Goal: Task Accomplishment & Management: Complete application form

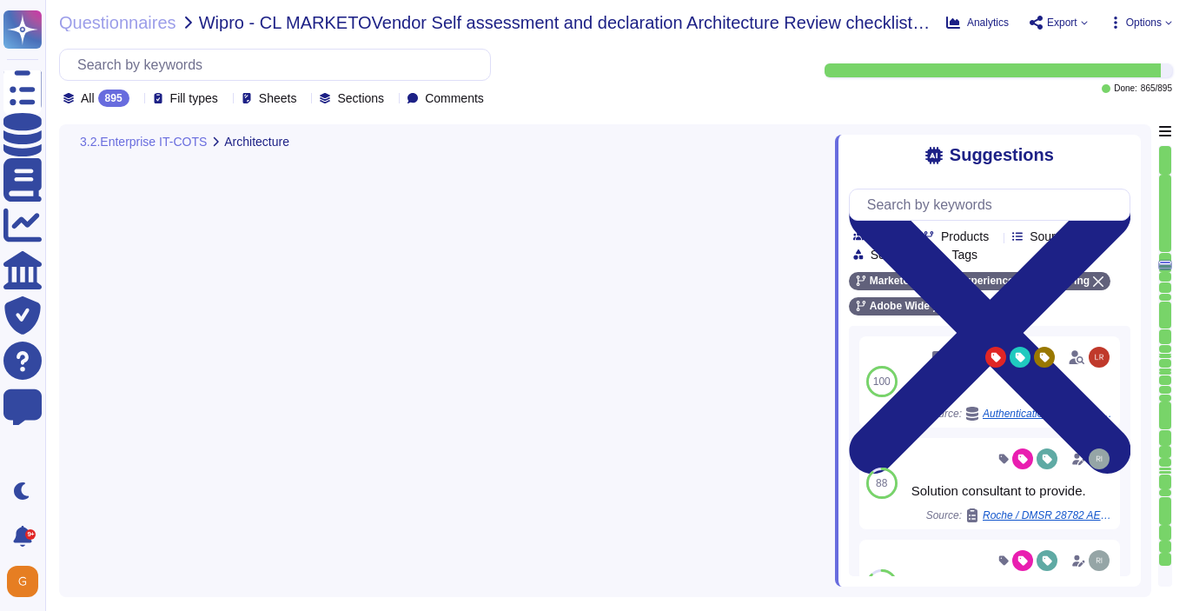
type textarea "Adobe's products and services' architecture diagrams are reviewed and updated, …"
type textarea "Adobe had access controls in place to limit Adobe employee access to customer d…"
type textarea "Every component in the SaaS infrastructure is redundant. There are at least two…"
type textarea "No"
type textarea "Adobe’s Business Continuity Disaster Recovery program is supported by governing…"
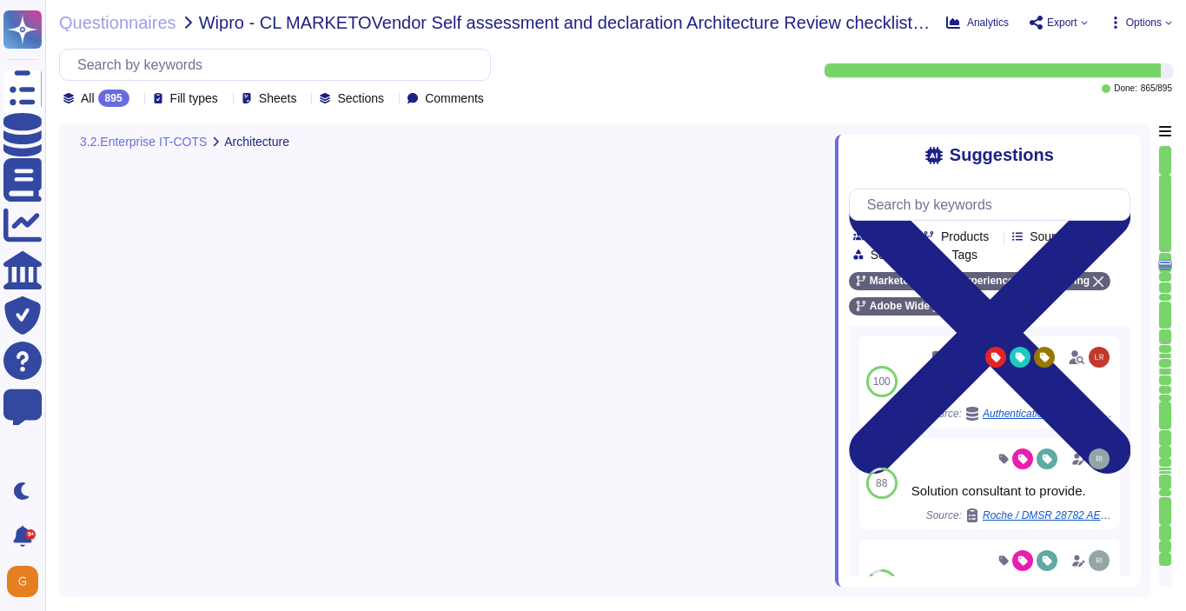
type textarea "Adobe’s Business Continuity Disaster Recovery program is supported by governing…"
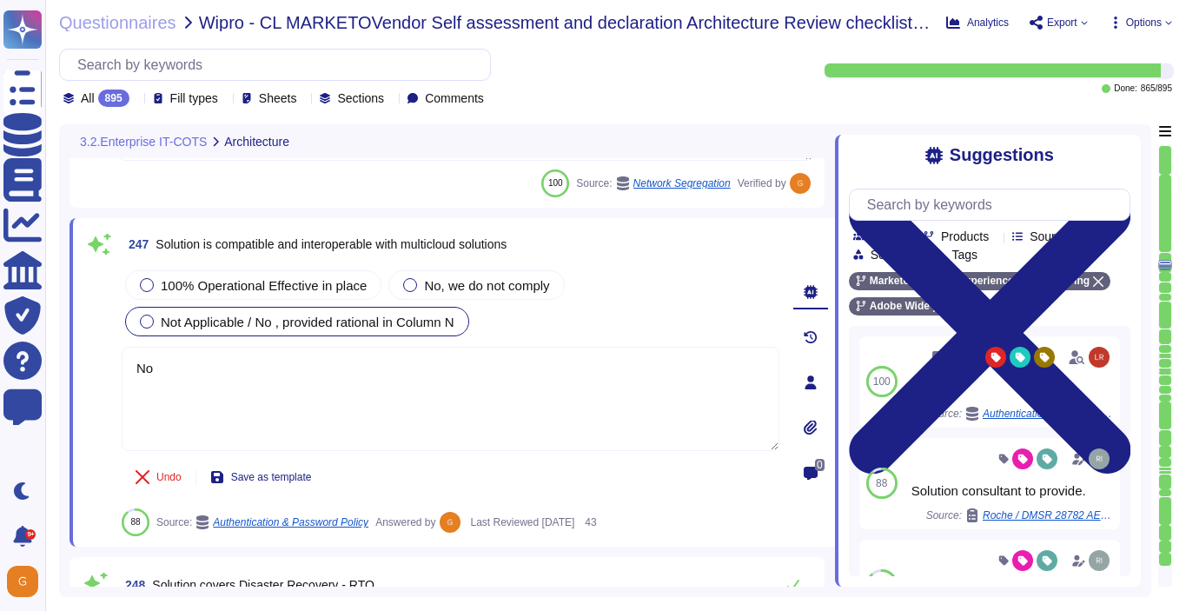
scroll to position [65997, 0]
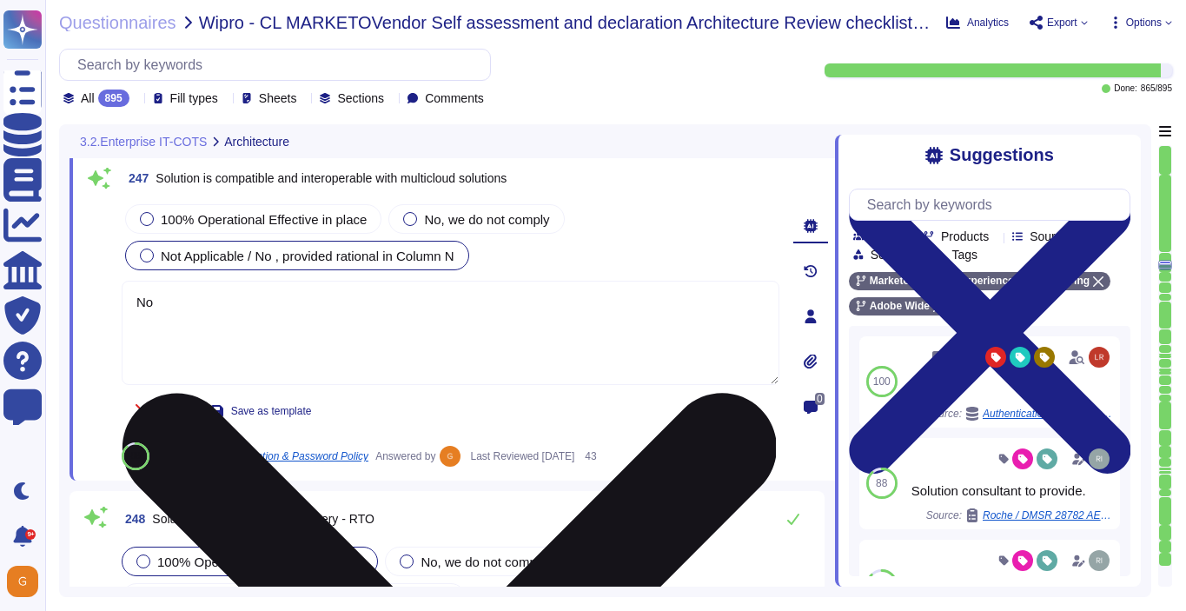
click at [516, 348] on textarea "No" at bounding box center [451, 333] width 658 height 104
type textarea "N"
type textarea "Solution consultant to provide."
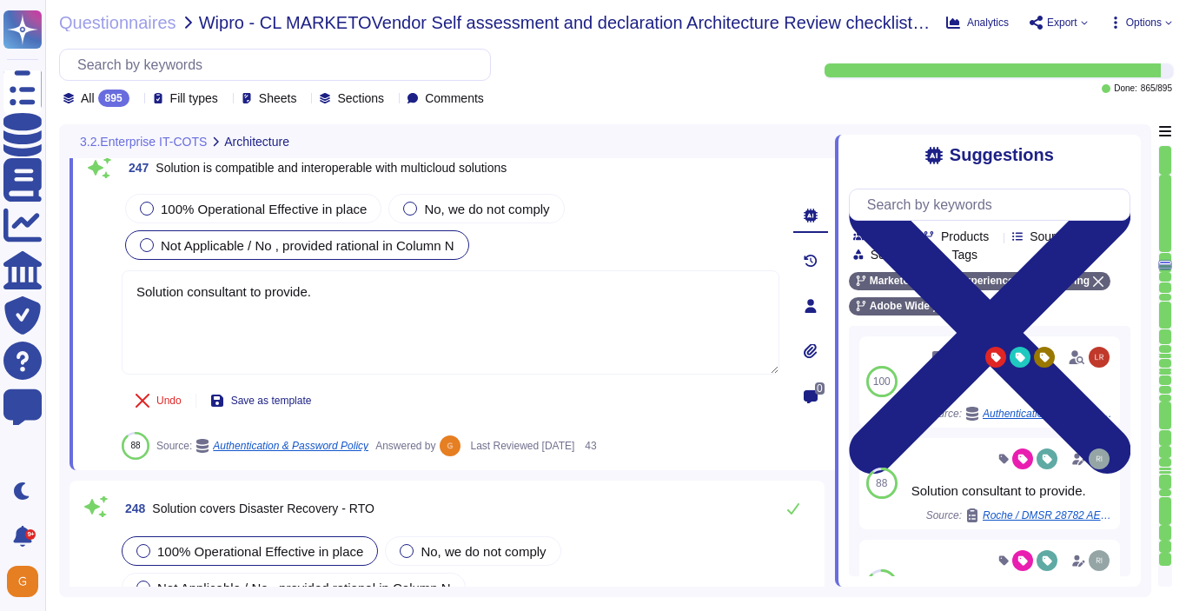
type textarea "Availability metrics and SLA related information are defined within the SLA agr…"
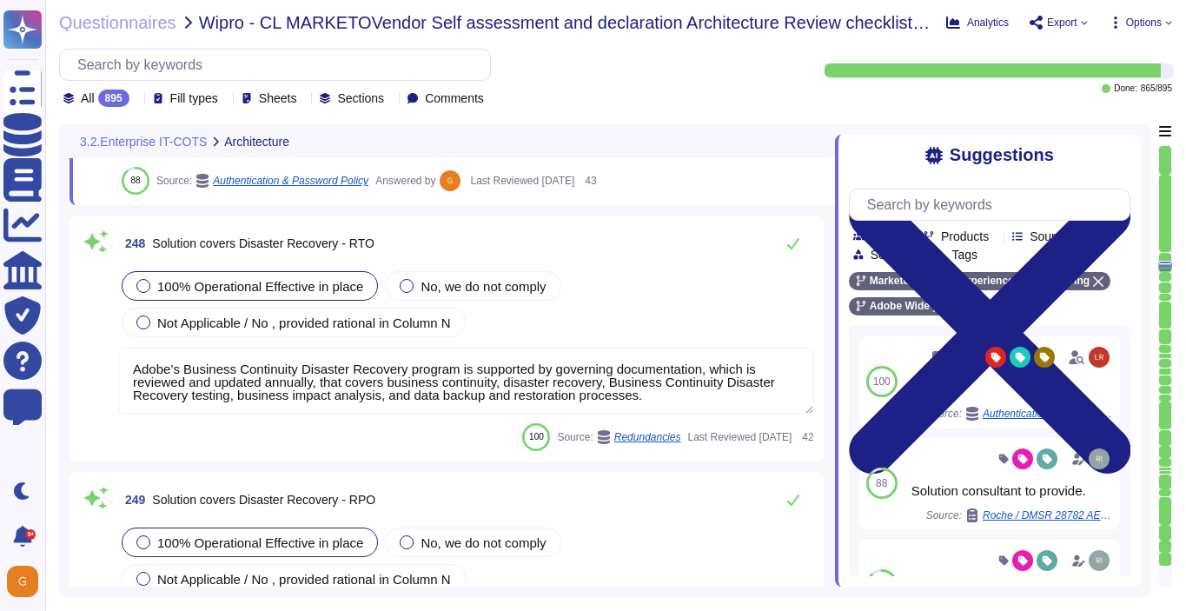
scroll to position [66272, 0]
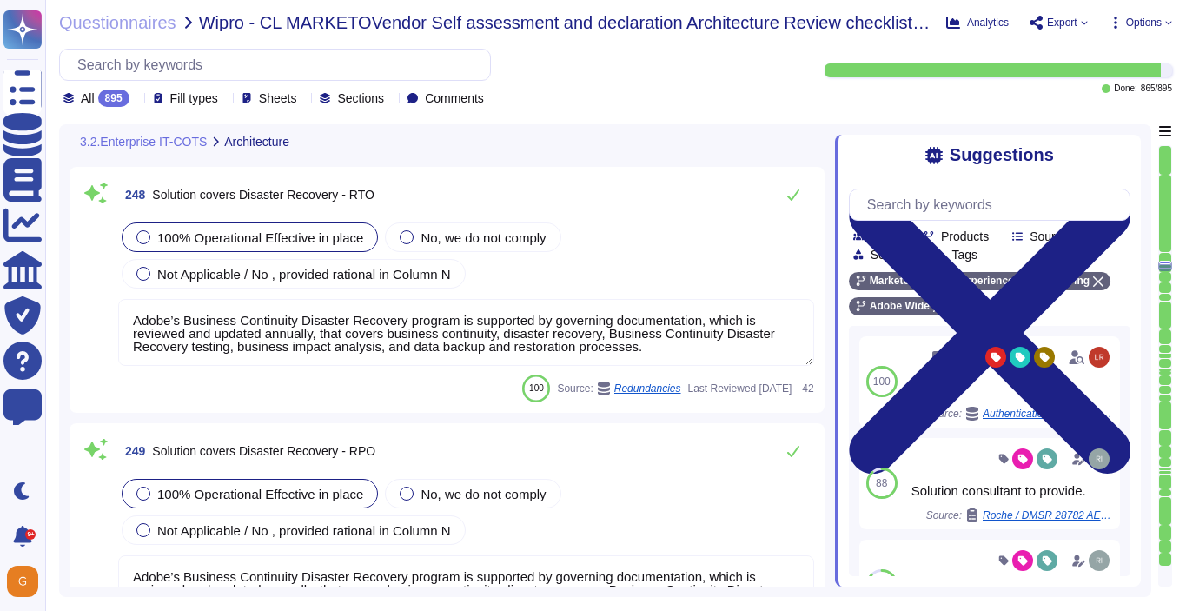
type textarea "Solution consultant to provide."
type textarea "The SLA for Minimum Uptime Percentage for most of our products is 99.9% for cov…"
click at [791, 238] on div "248 Solution covers Disaster Recovery - RTO 100% Operational Effective in place…" at bounding box center [447, 289] width 734 height 225
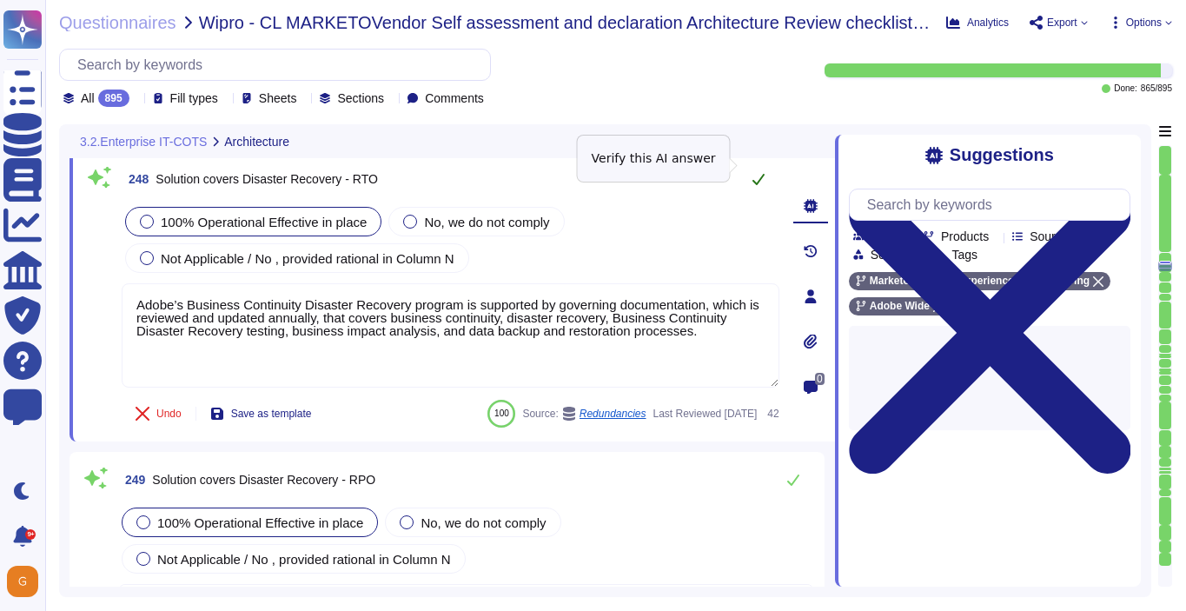
click at [757, 172] on icon at bounding box center [759, 179] width 14 height 14
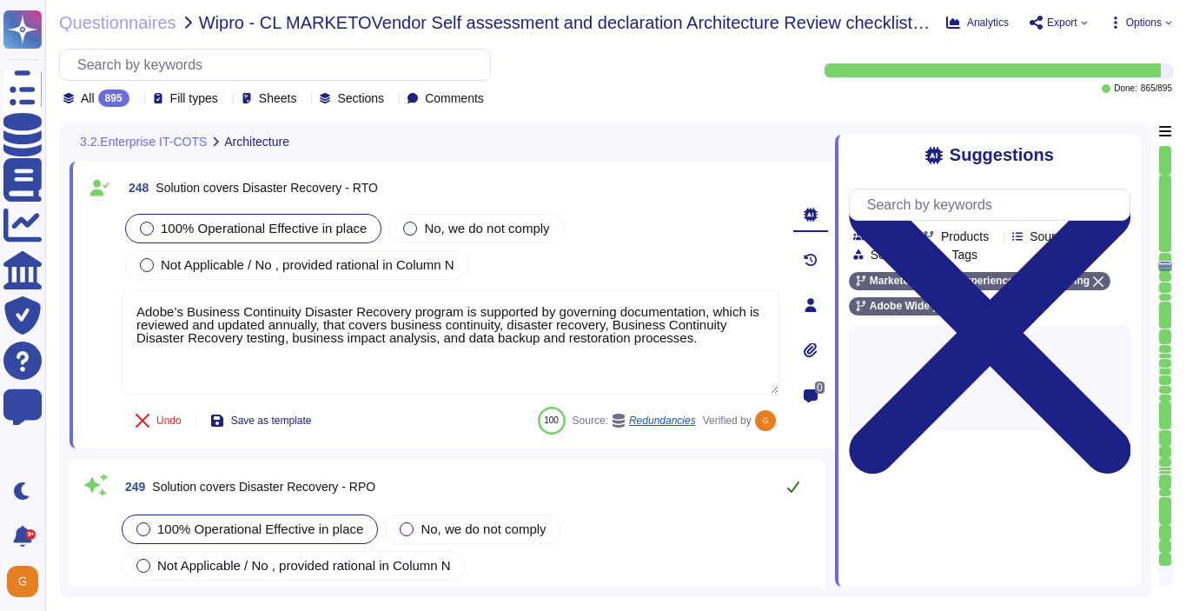
click at [791, 480] on icon at bounding box center [793, 487] width 14 height 14
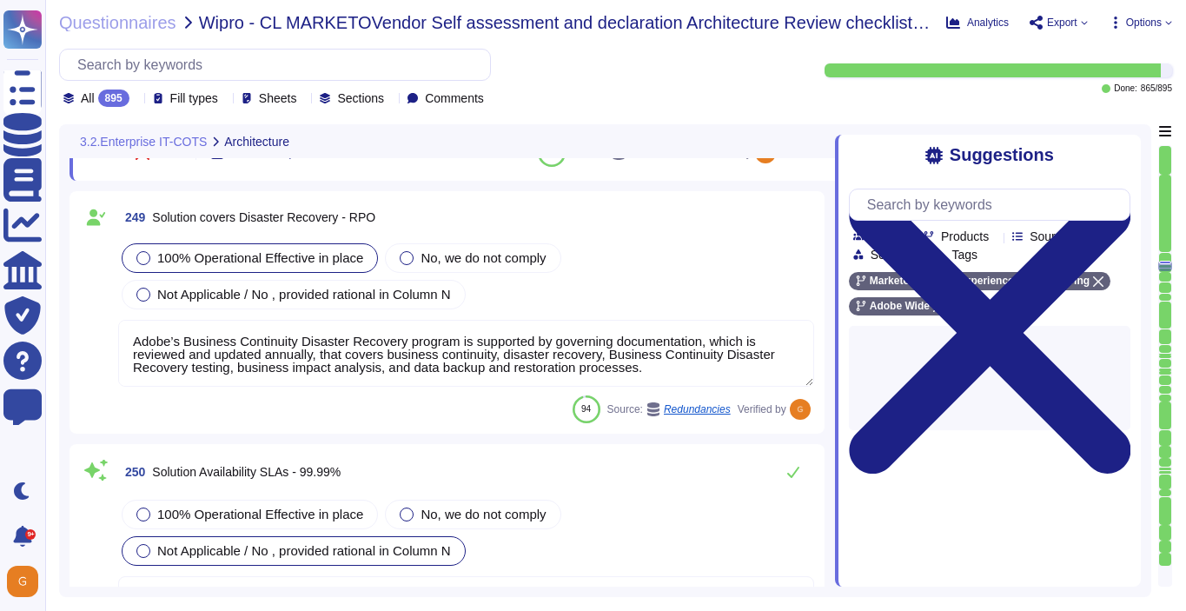
type textarea "The SLA for Minimum Uptime Percentage for most of our products is 99.9% for cov…"
type textarea "As part of the continuous monitoring program, each month Adobe is required to r…"
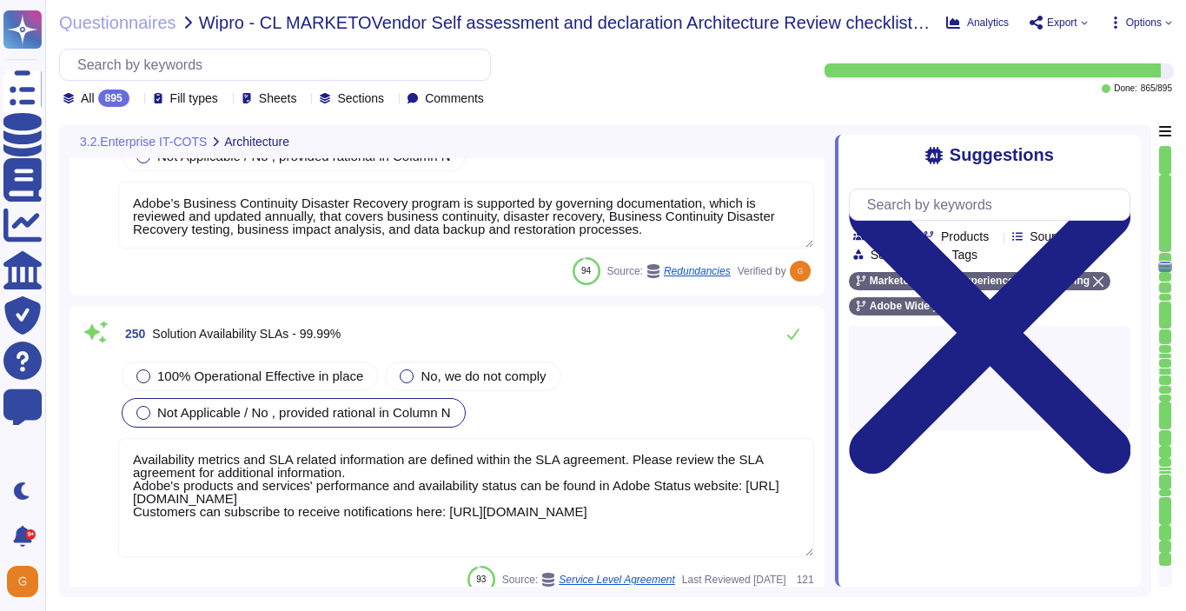
scroll to position [66665, 0]
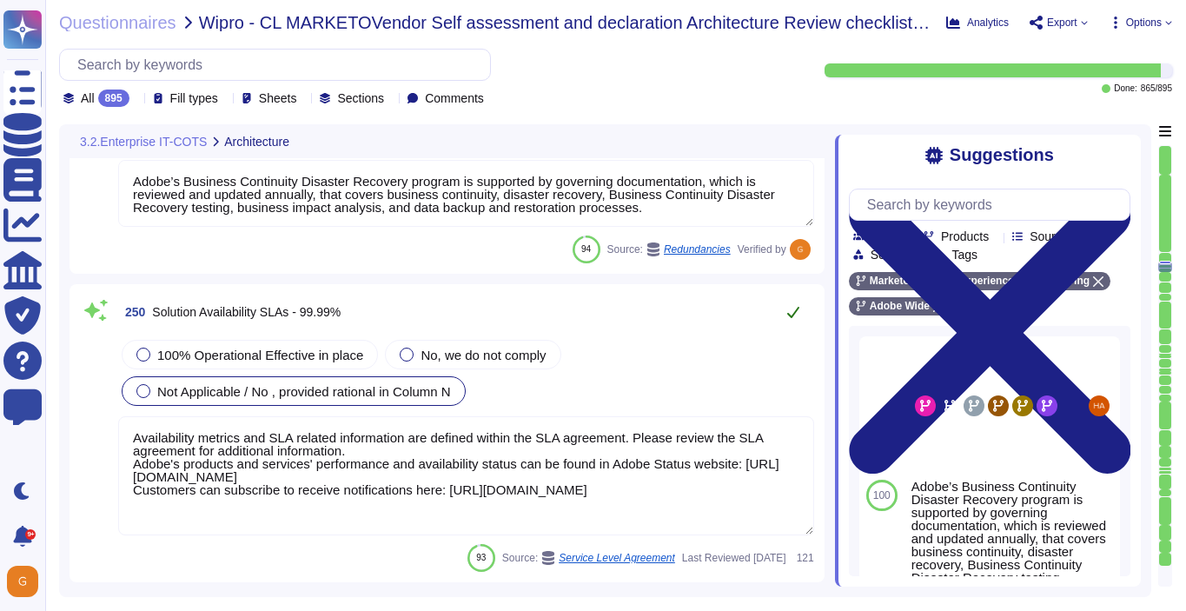
click at [791, 308] on icon at bounding box center [793, 312] width 14 height 14
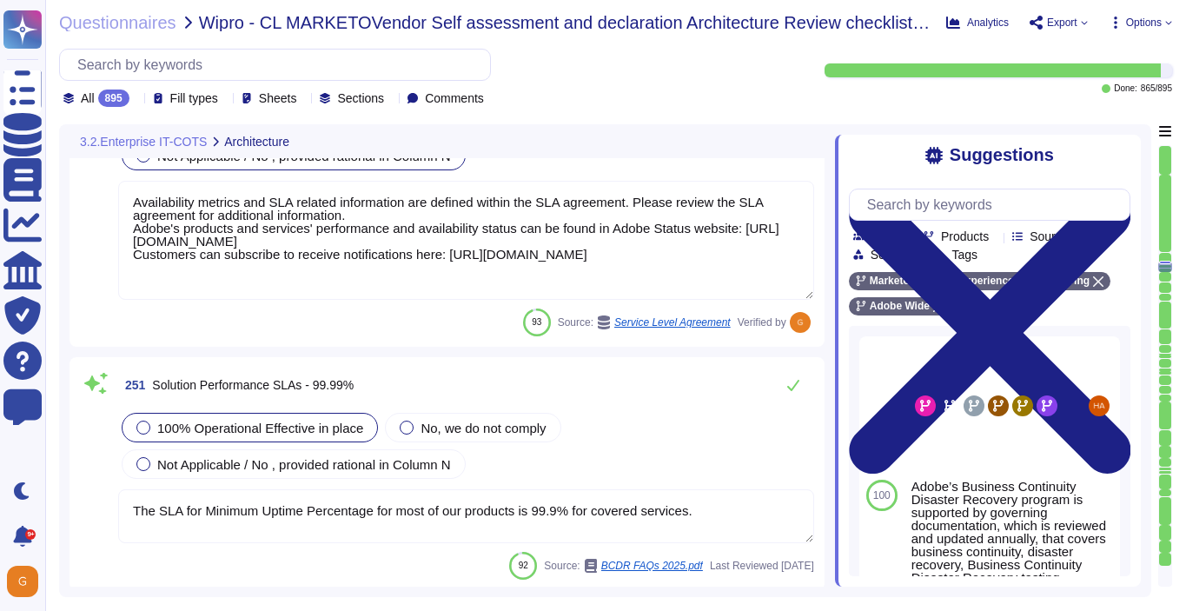
scroll to position [66905, 0]
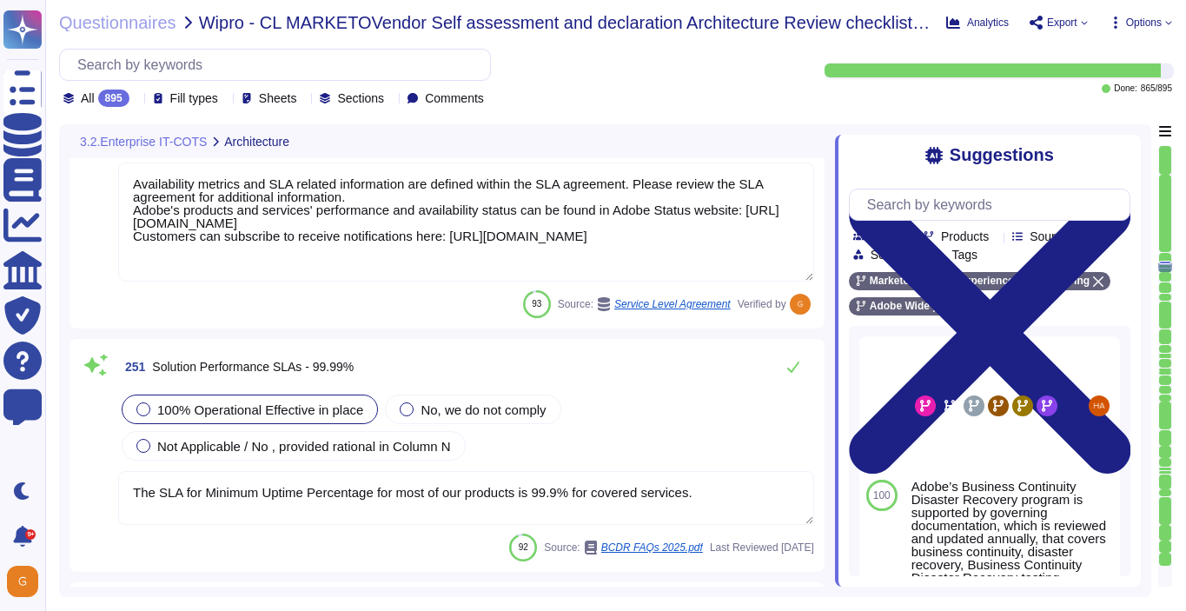
type textarea "ISO/IEC 27002 is an international standard that provides guidance for organizat…"
click at [792, 370] on icon at bounding box center [793, 366] width 12 height 11
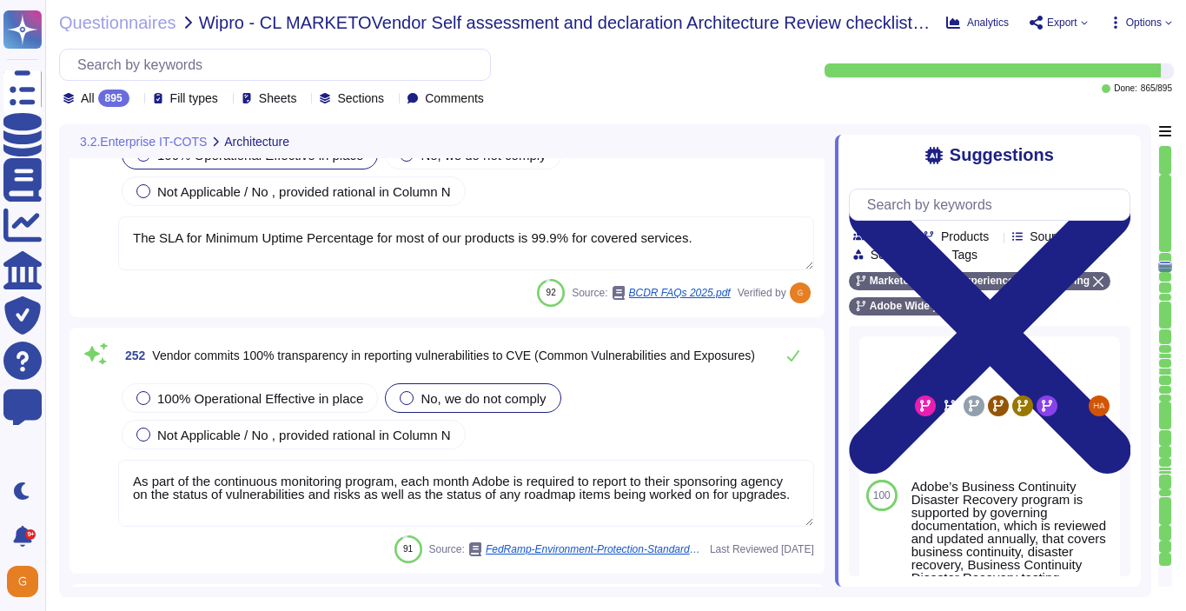
scroll to position [67154, 0]
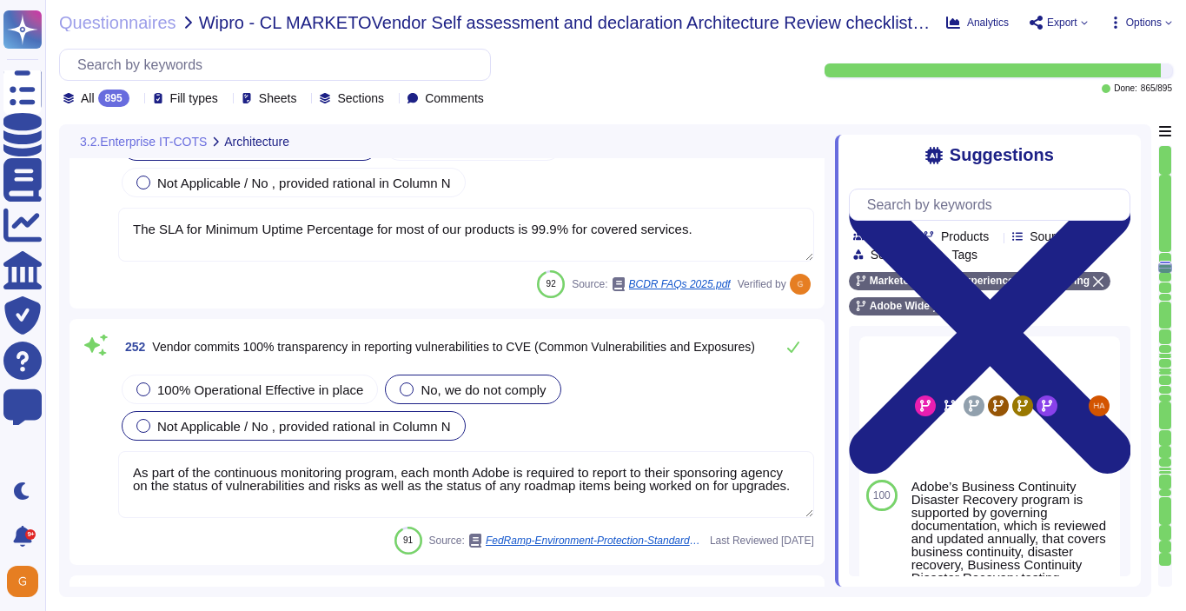
click at [202, 427] on span "Not Applicable / No , provided rational in Column N" at bounding box center [304, 426] width 294 height 15
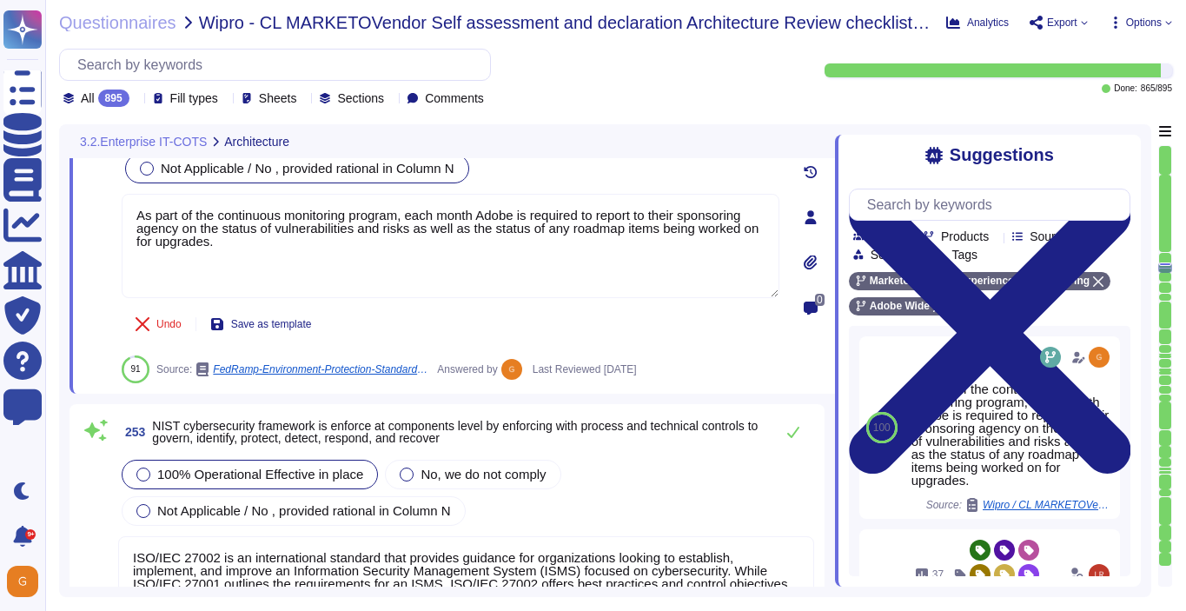
type textarea "On a regular basis, the security team reviews operating systems used in the clo…"
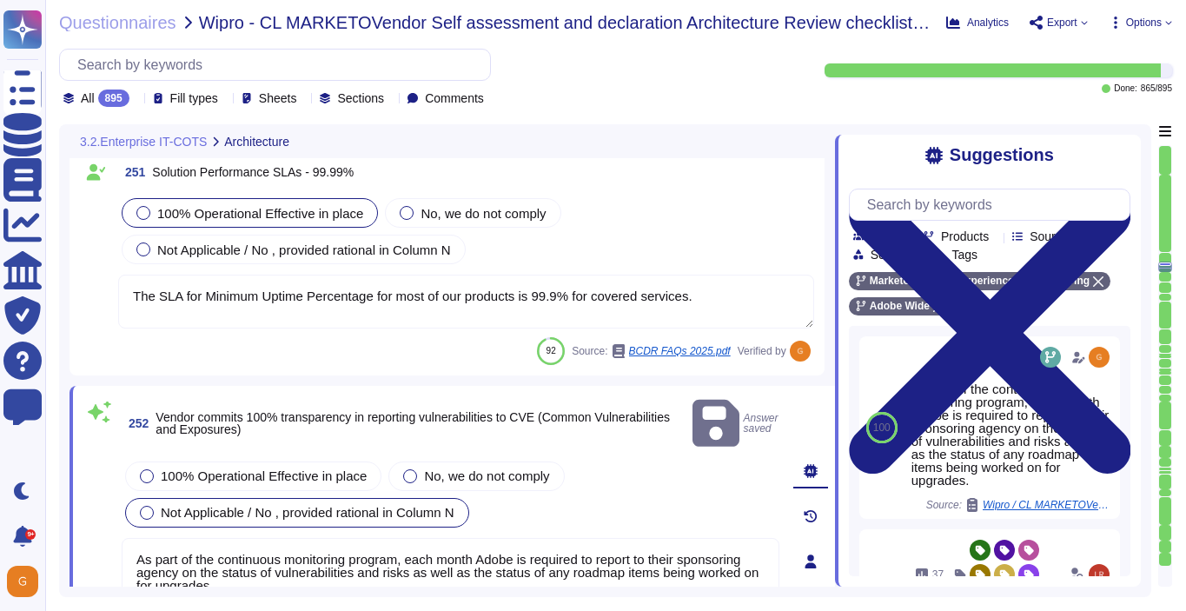
type textarea "Adobe’s Business Continuity Disaster Recovery program is supported by governing…"
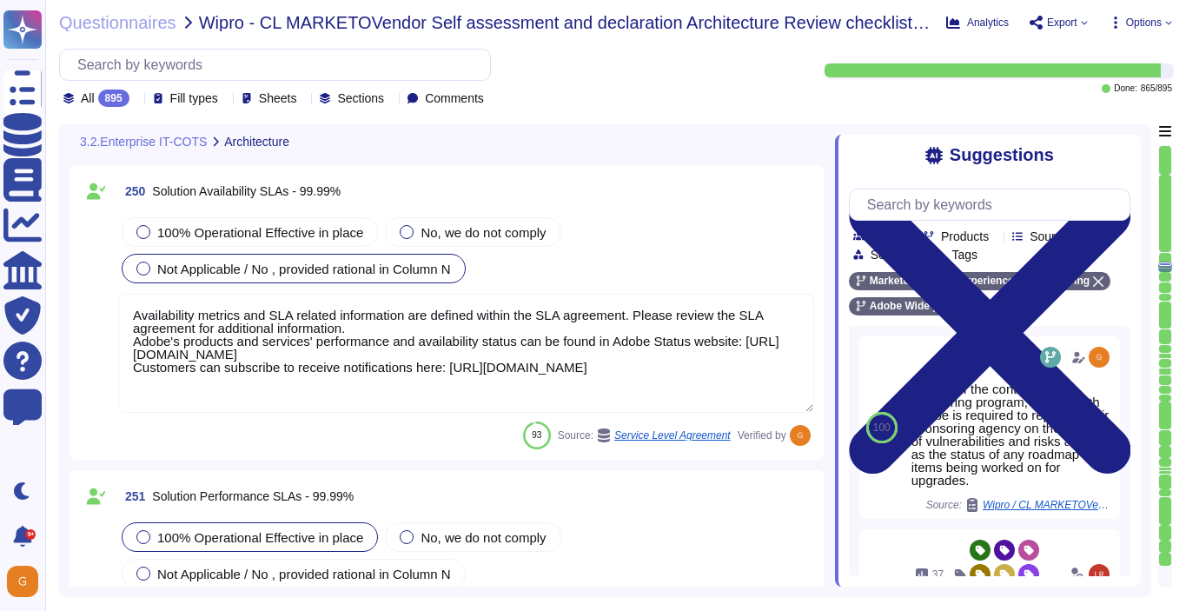
type textarea "Adobe’s Business Continuity Disaster Recovery program is supported by governing…"
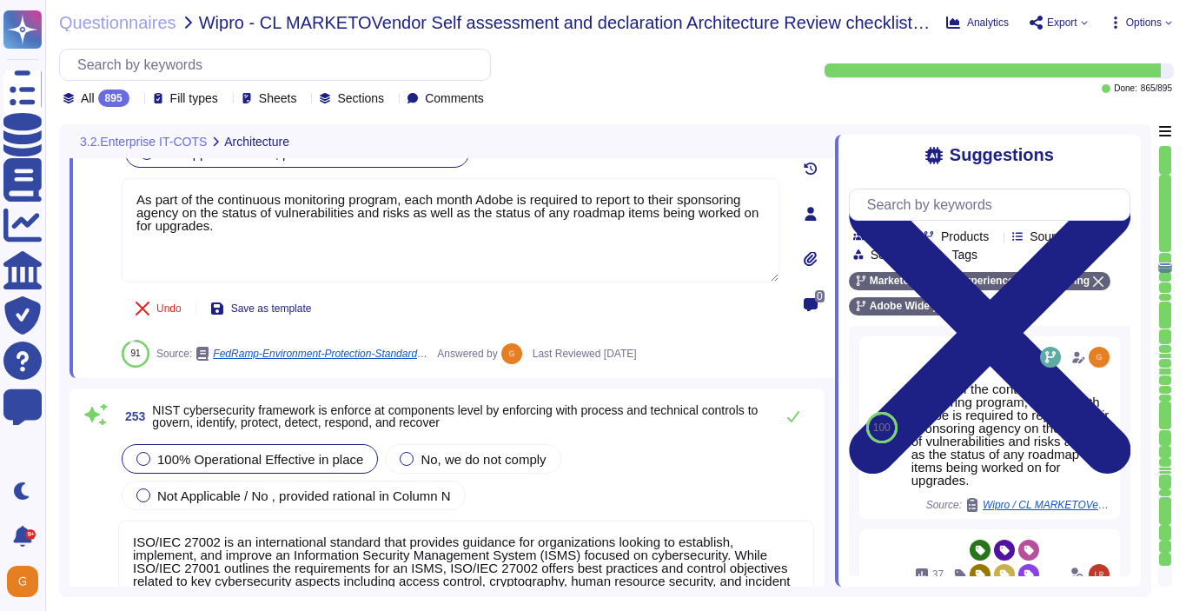
type textarea "On a regular basis, the security team reviews operating systems used in the clo…"
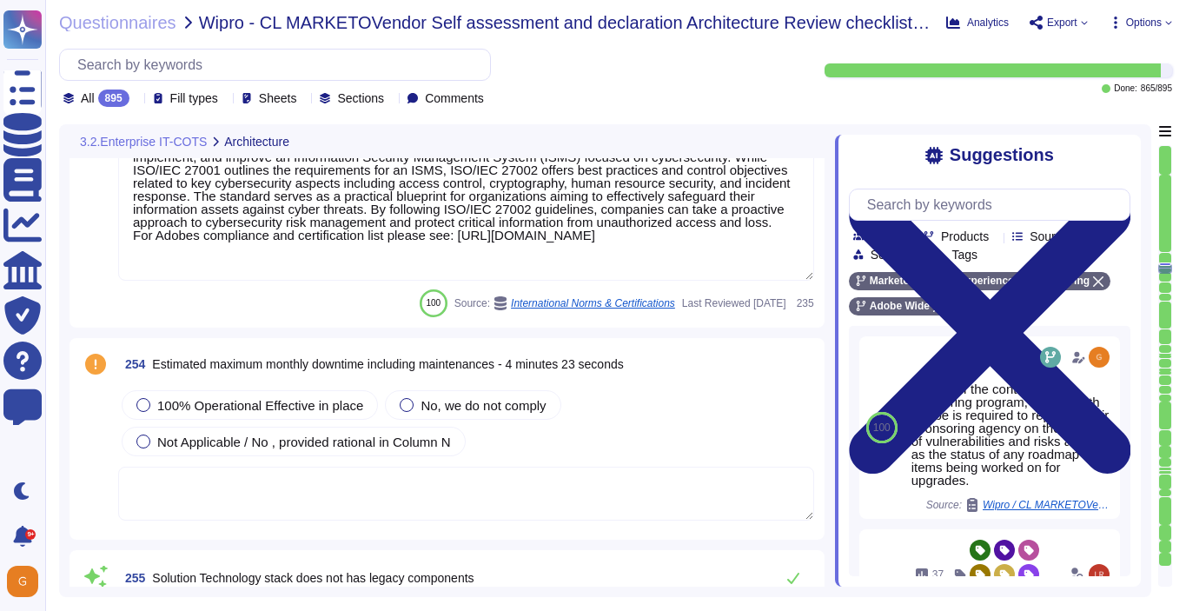
type textarea "Lor ip dolo sitamet con adipisc eli seddoe (te incididunt) utl et dolore, mag a…"
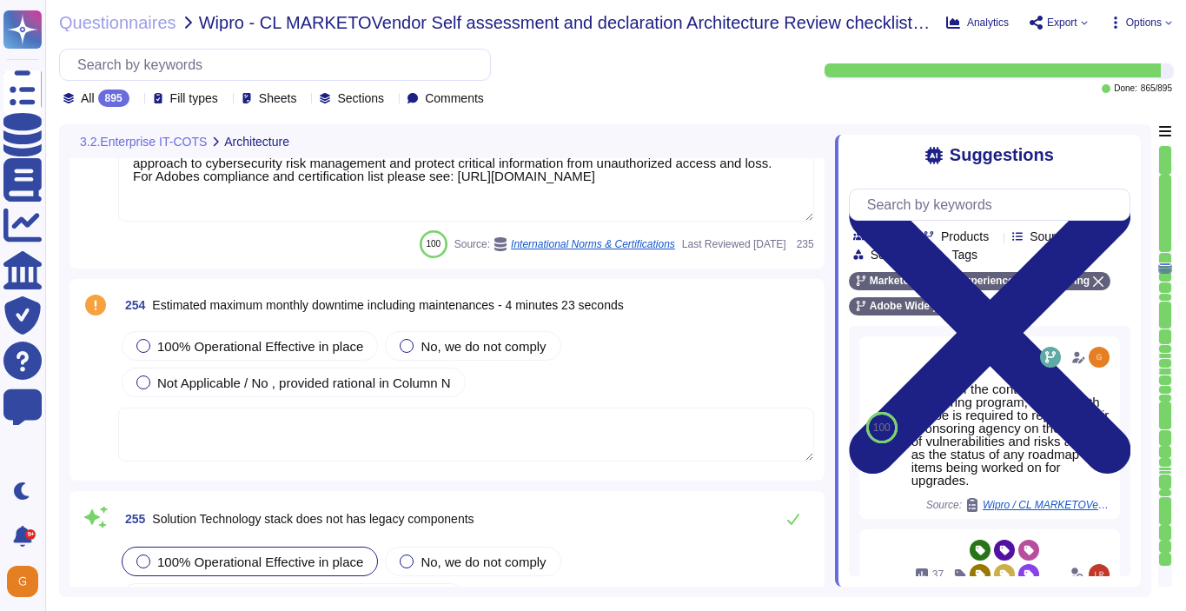
scroll to position [67874, 0]
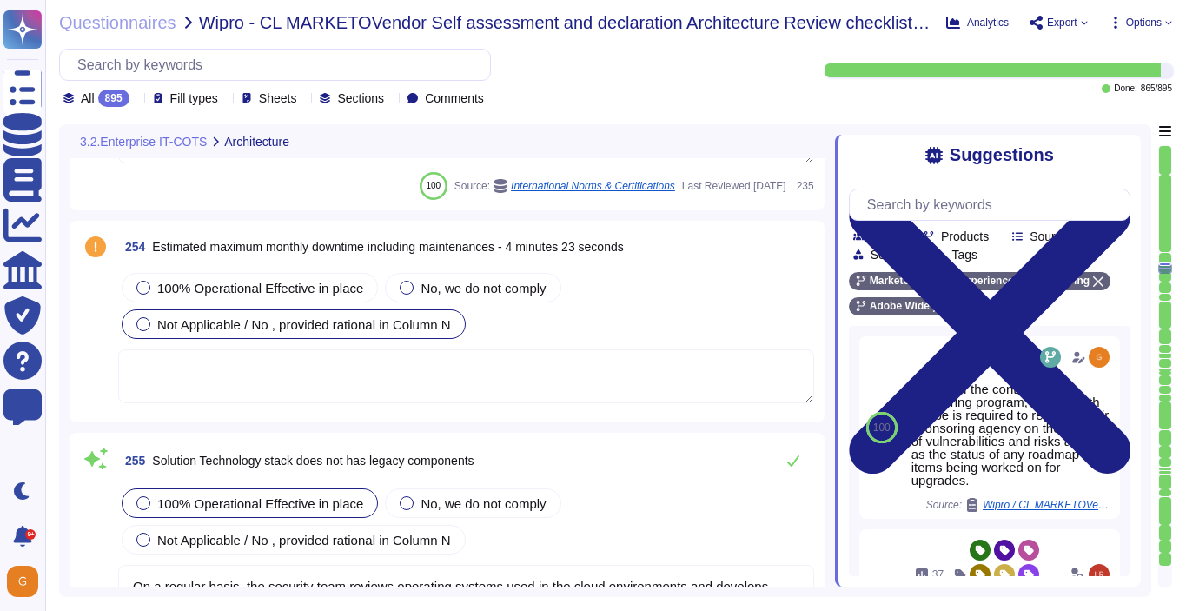
click at [191, 330] on span "Not Applicable / No , provided rational in Column N" at bounding box center [304, 324] width 294 height 15
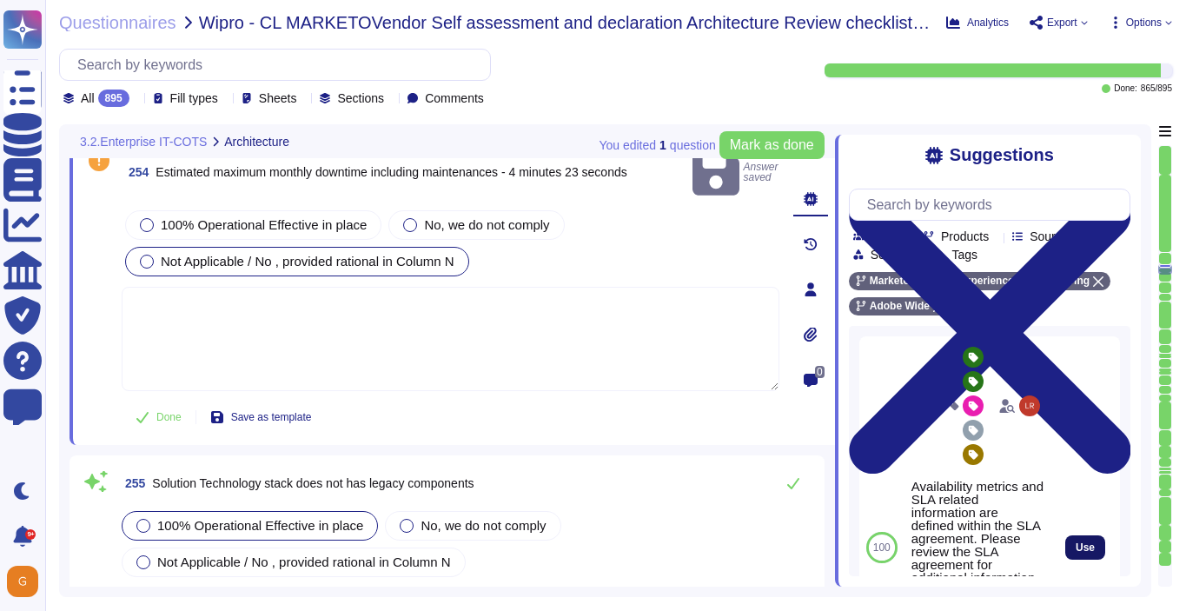
click at [1088, 553] on span "Use" at bounding box center [1085, 547] width 19 height 10
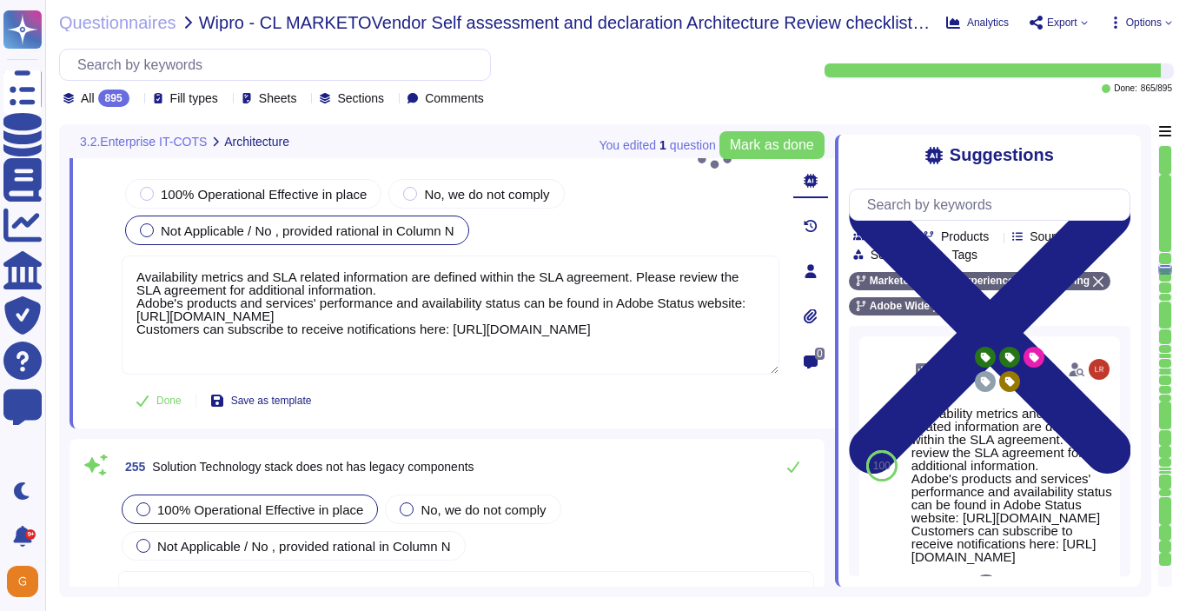
type textarea "Availability metrics and SLA related information are defined within the SLA agr…"
type textarea "Lor ip dolo sitamet con adipisc eli seddoe (te incididunt) utl et dolore, mag a…"
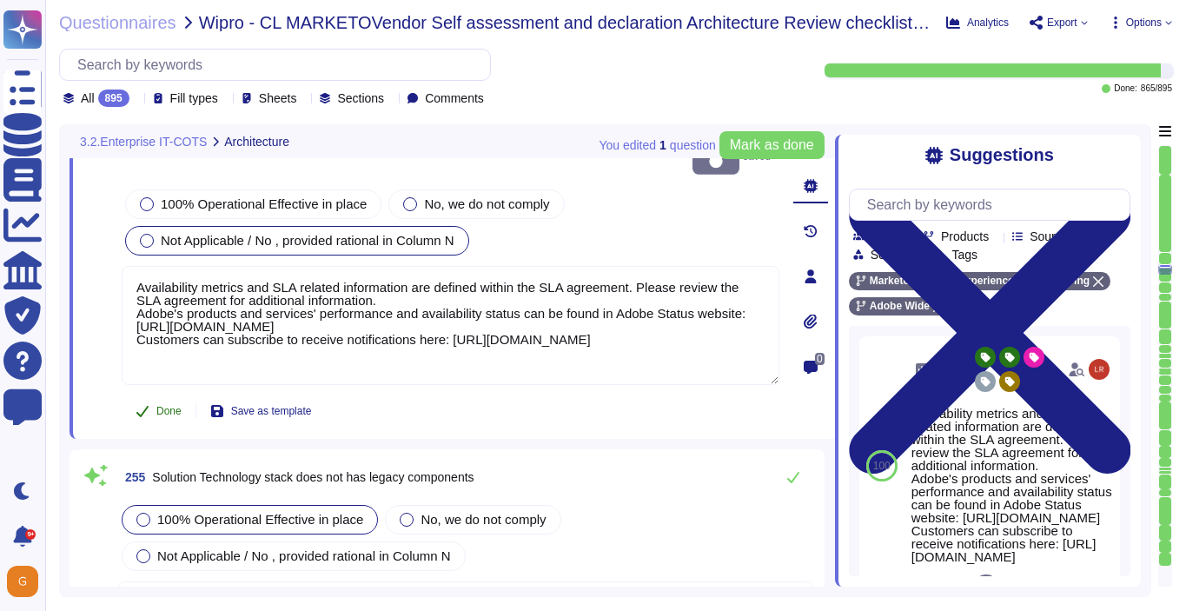
click at [150, 394] on button "Done" at bounding box center [159, 411] width 74 height 35
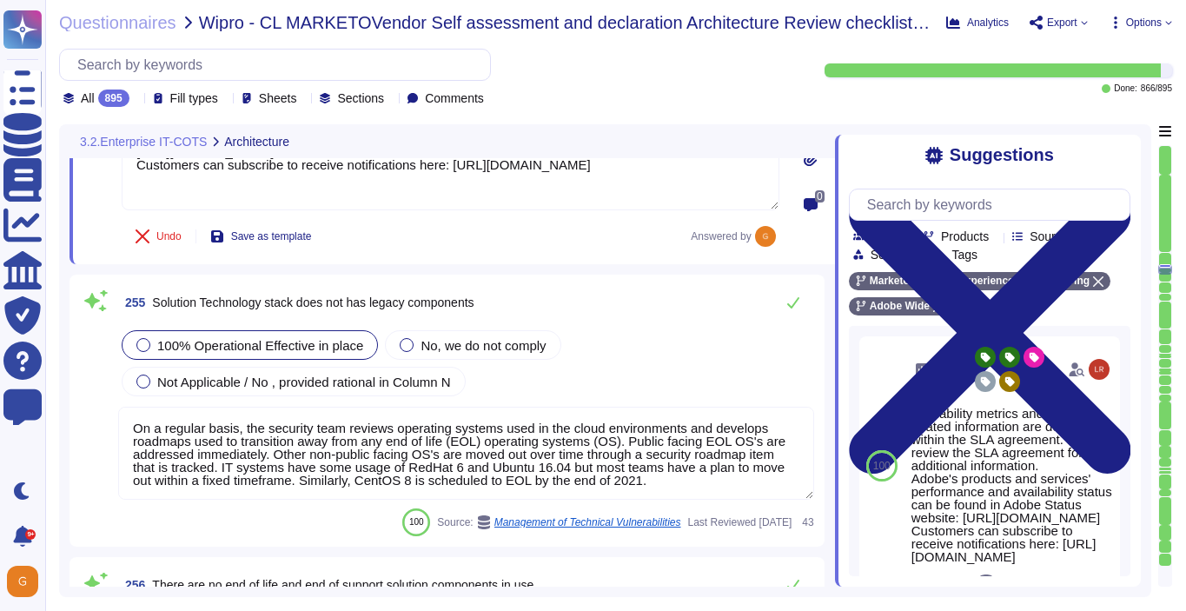
scroll to position [68031, 0]
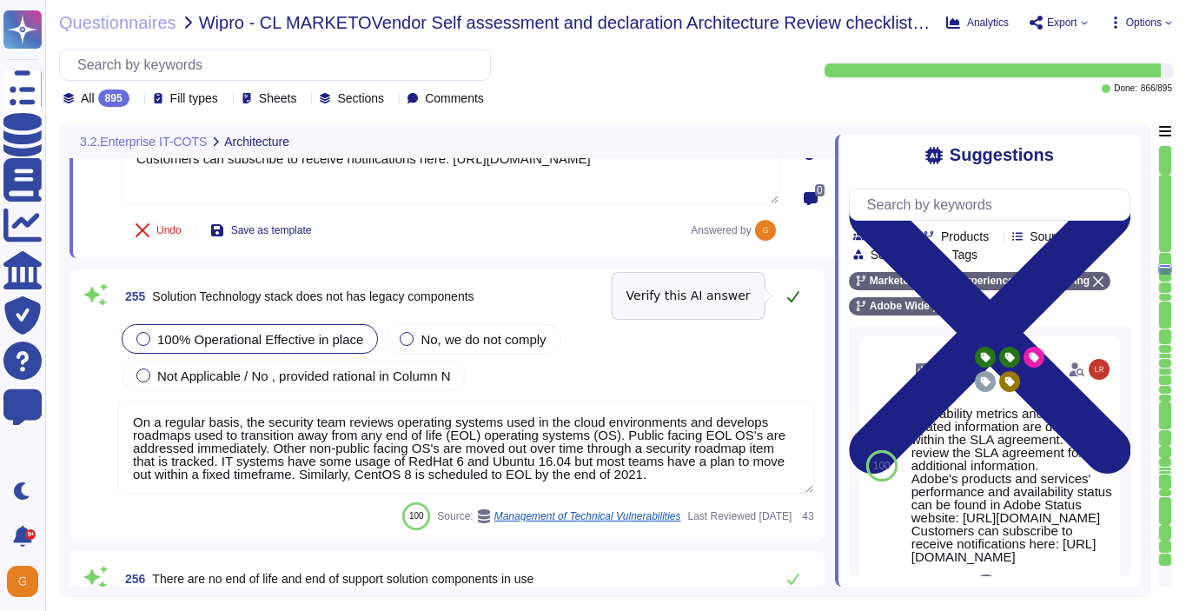
click at [784, 293] on button at bounding box center [793, 296] width 42 height 35
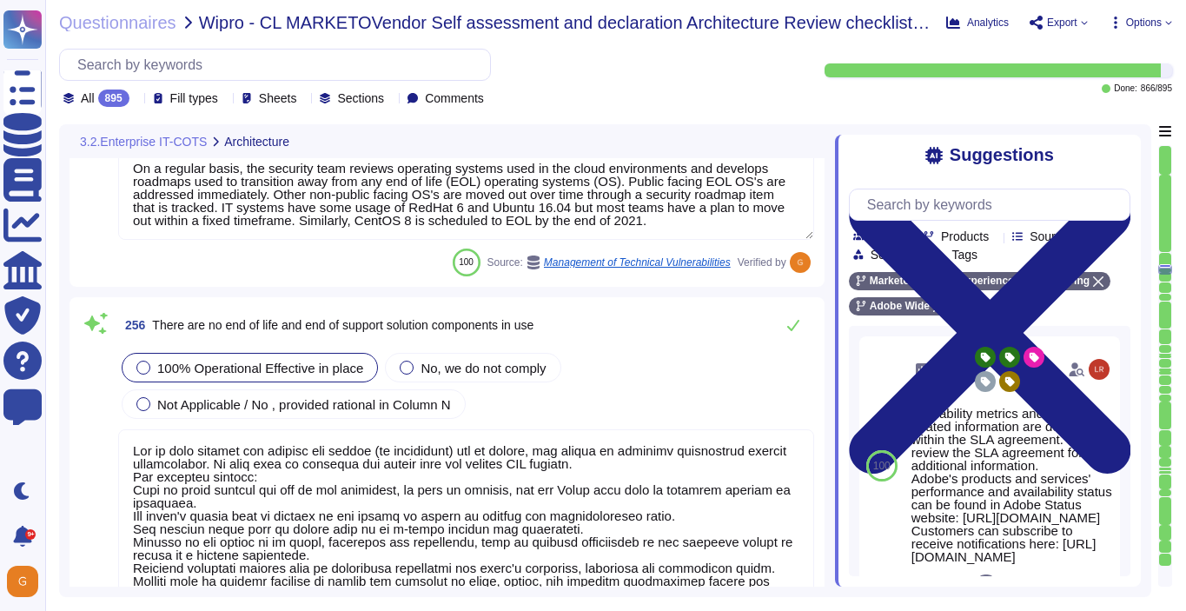
type textarea "Products or services, both Adobe enterprise and customer-facing, that are no lo…"
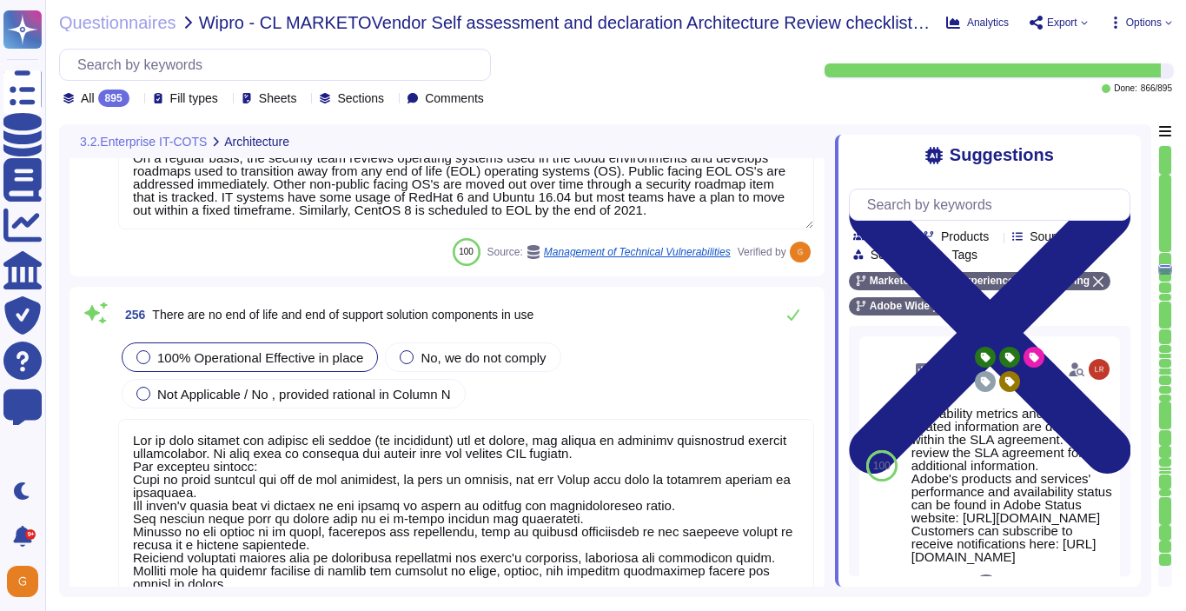
scroll to position [68293, 0]
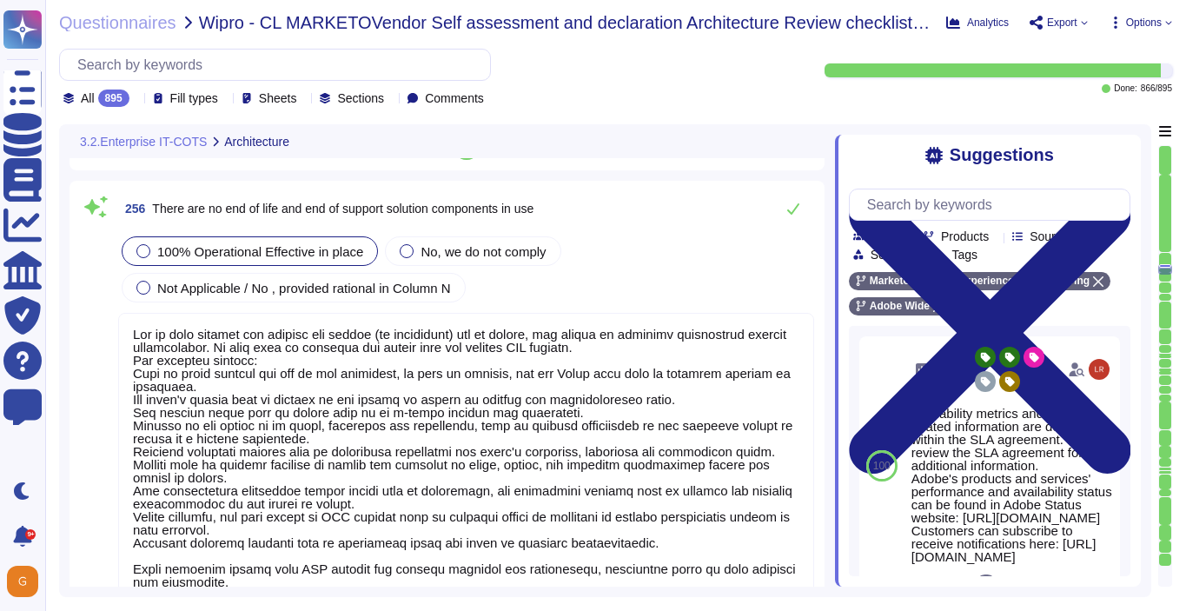
type textarea "There are no single points of failure in the system."
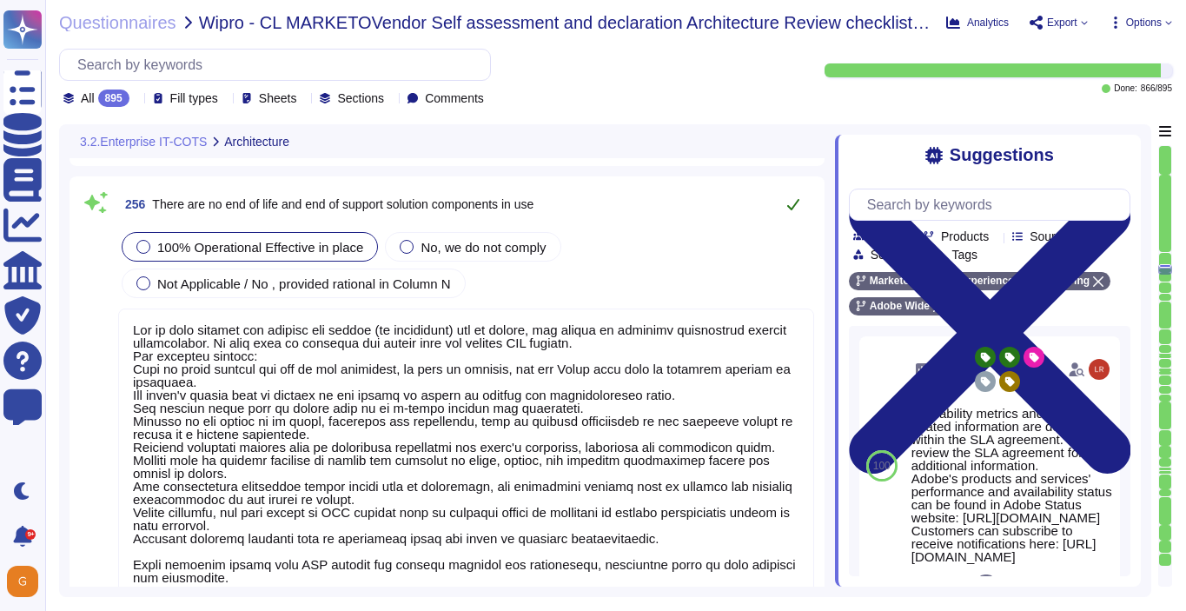
click at [799, 198] on icon at bounding box center [793, 204] width 14 height 14
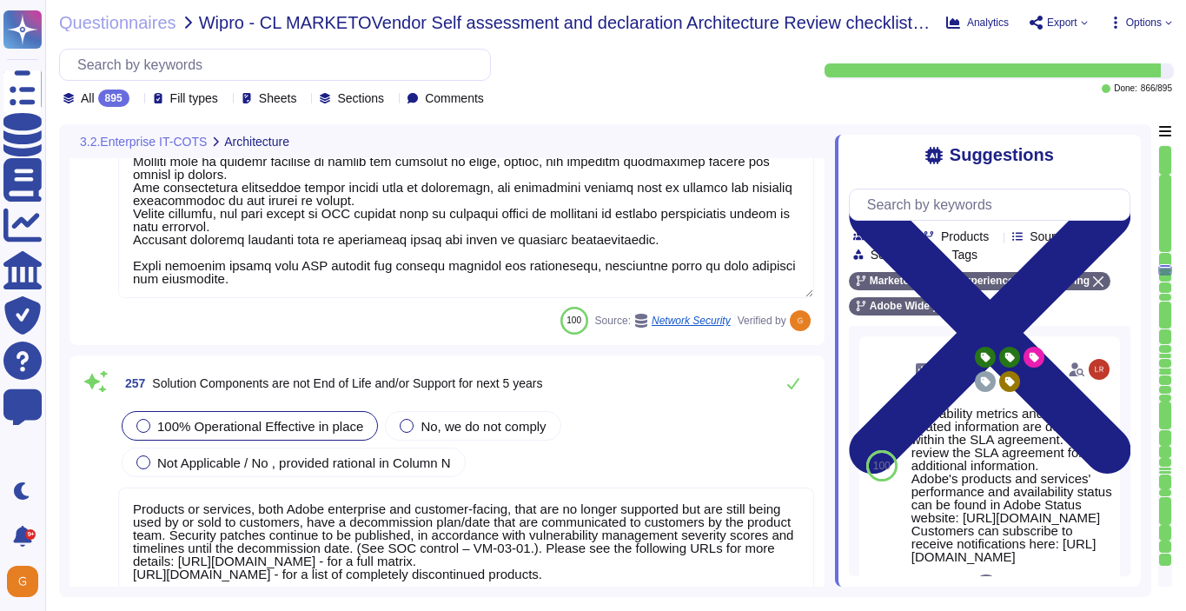
type textarea "Every component in the SaaS infrastructure is redundant. There are at least two…"
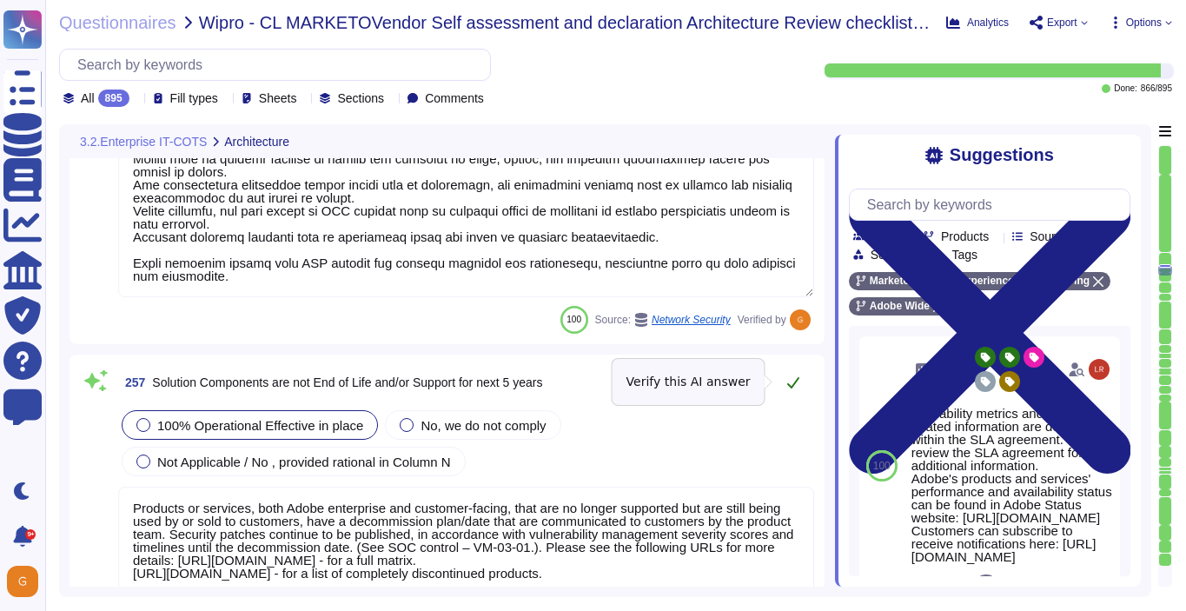
click at [791, 387] on icon at bounding box center [793, 382] width 12 height 11
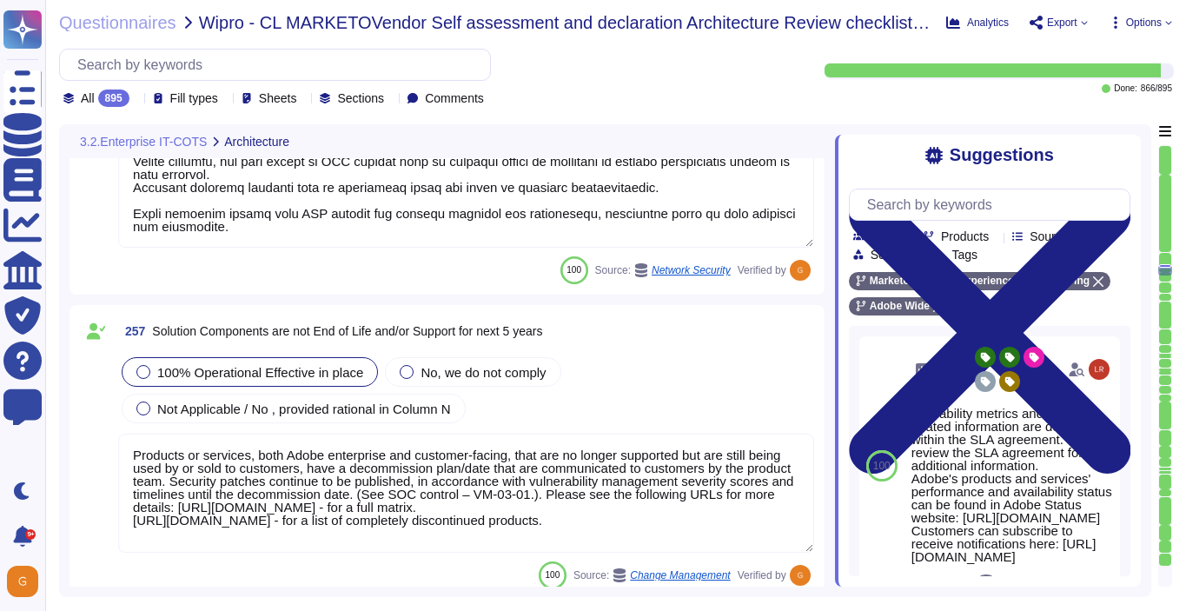
scroll to position [68778, 0]
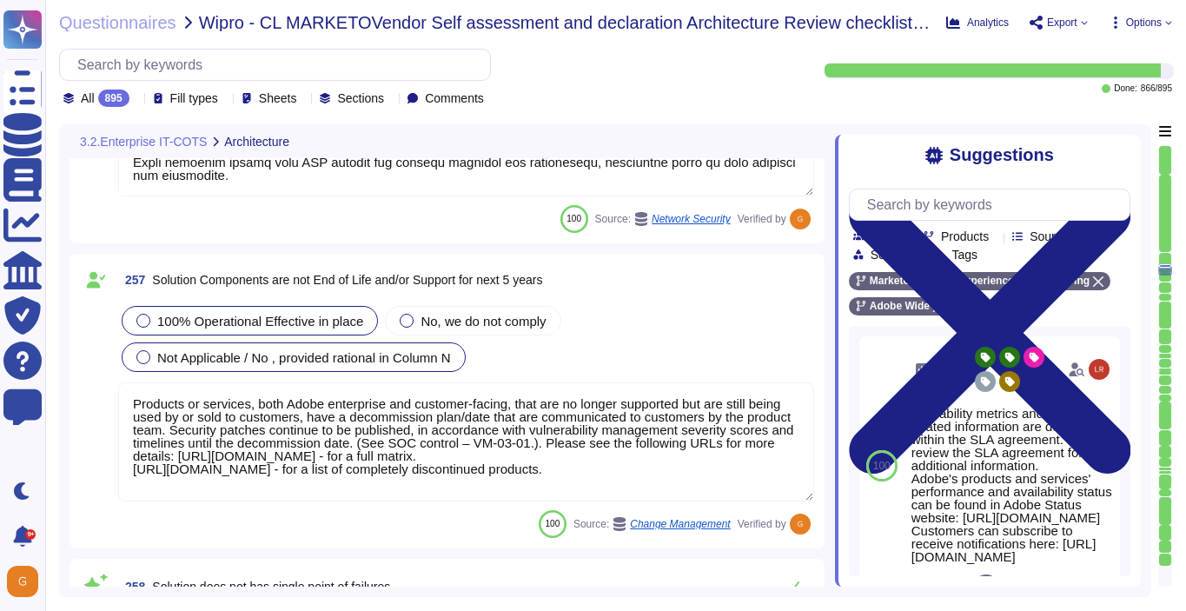
click at [367, 369] on div "Not Applicable / No , provided rational in Column N" at bounding box center [294, 357] width 344 height 30
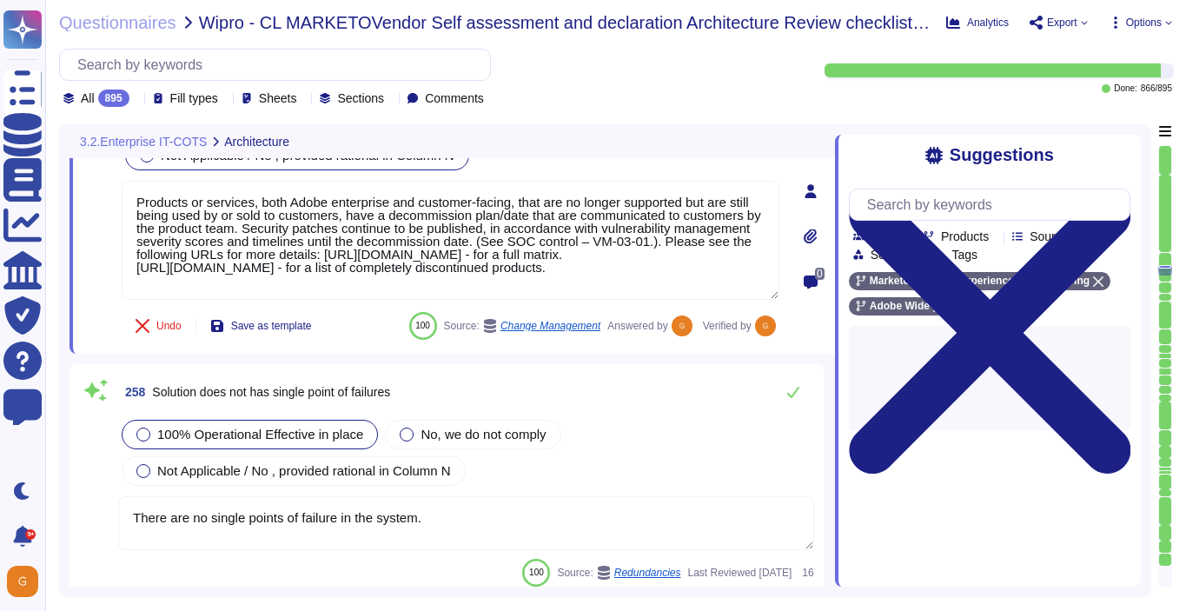
type textarea "Solution consultant to provide."
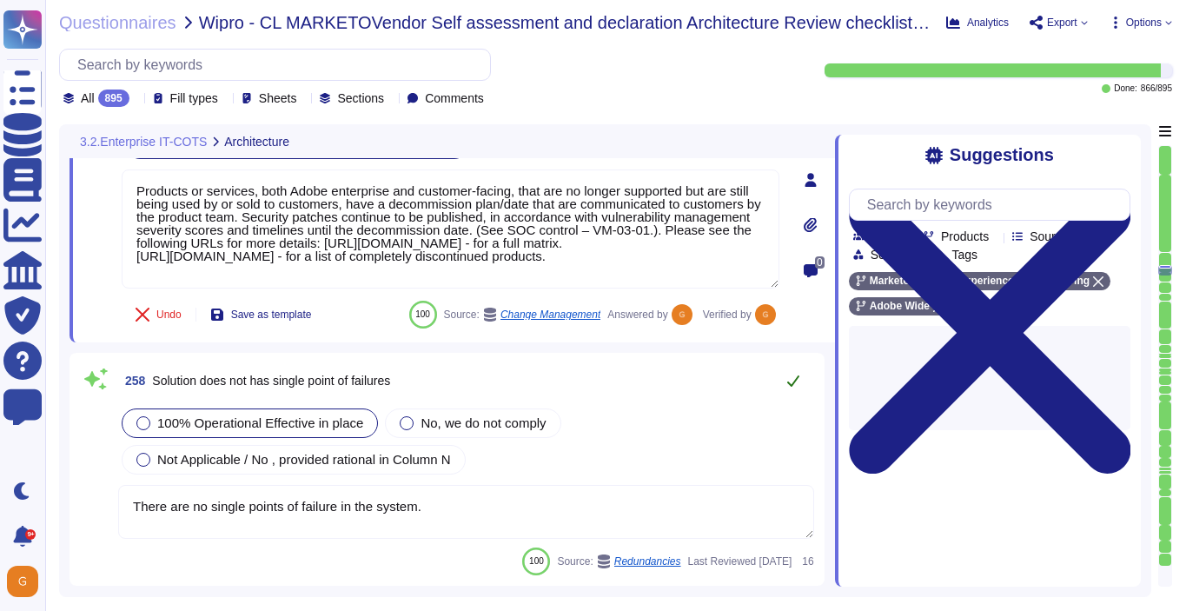
click at [805, 363] on button at bounding box center [793, 380] width 42 height 35
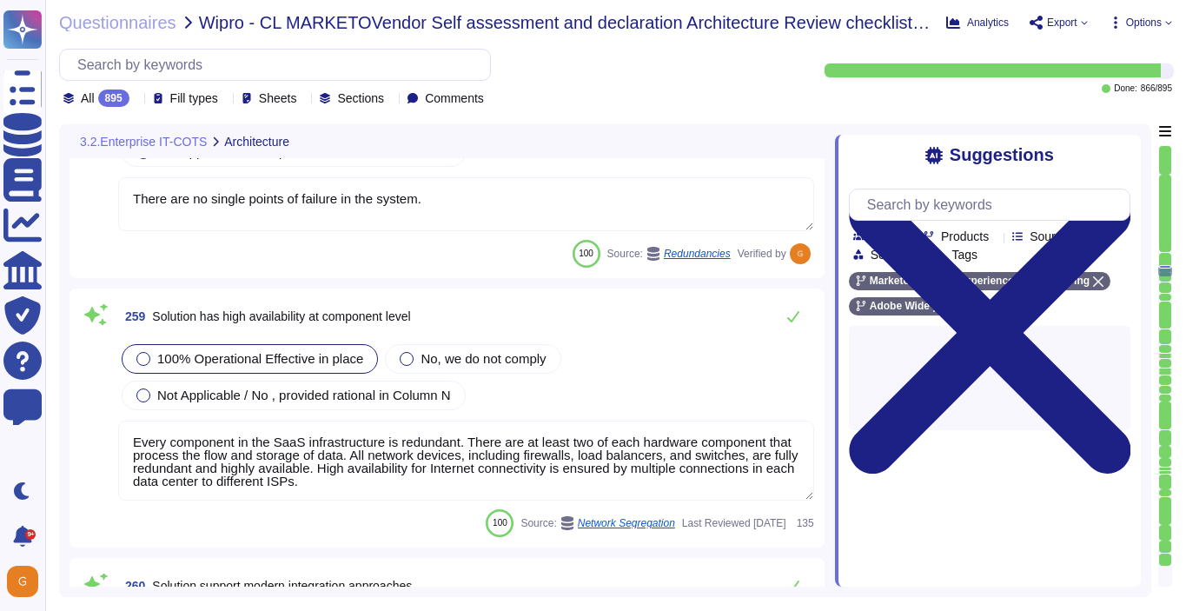
type textarea "All components and code produced by third parties, including open source librar…"
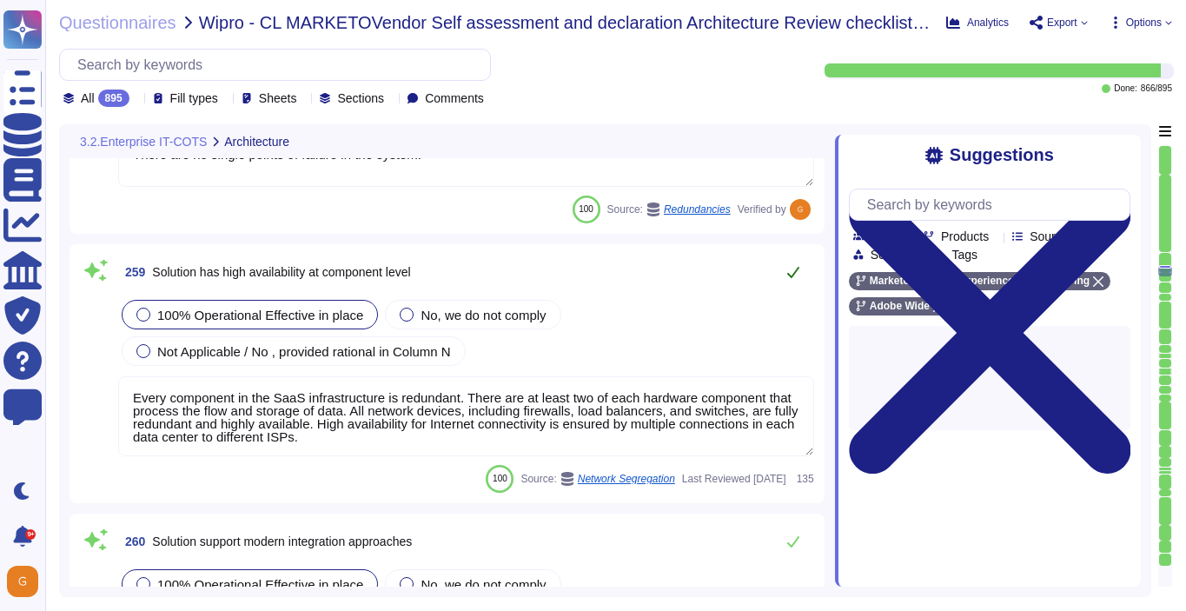
click at [789, 273] on icon at bounding box center [793, 272] width 14 height 14
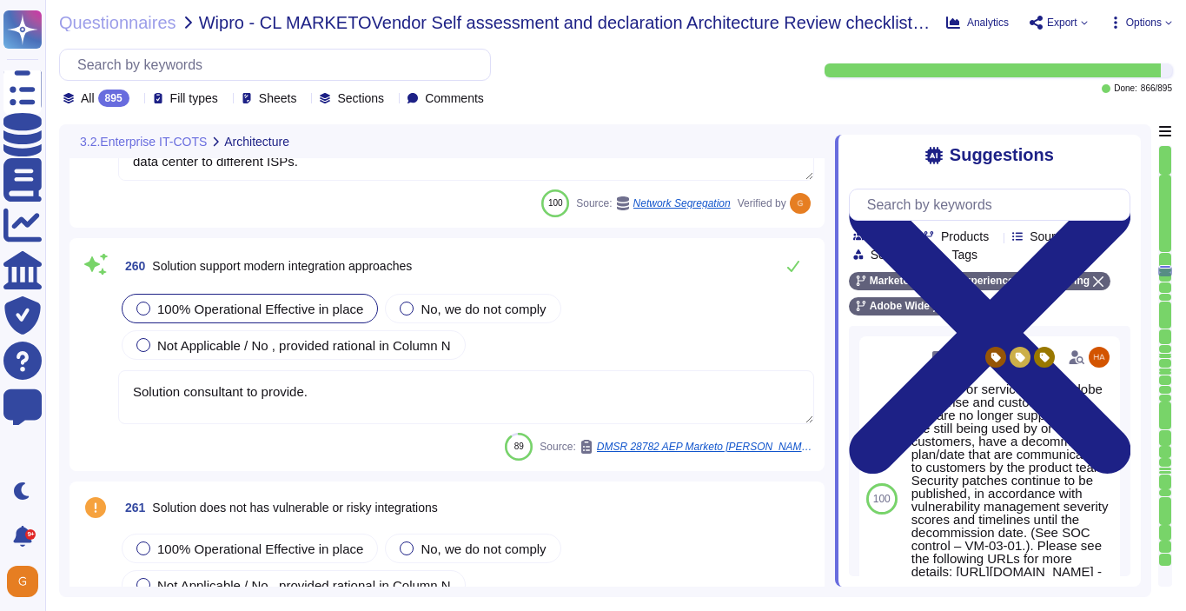
scroll to position [69597, 0]
type textarea "Capacity and use data for all relevant components of our cloud service offering…"
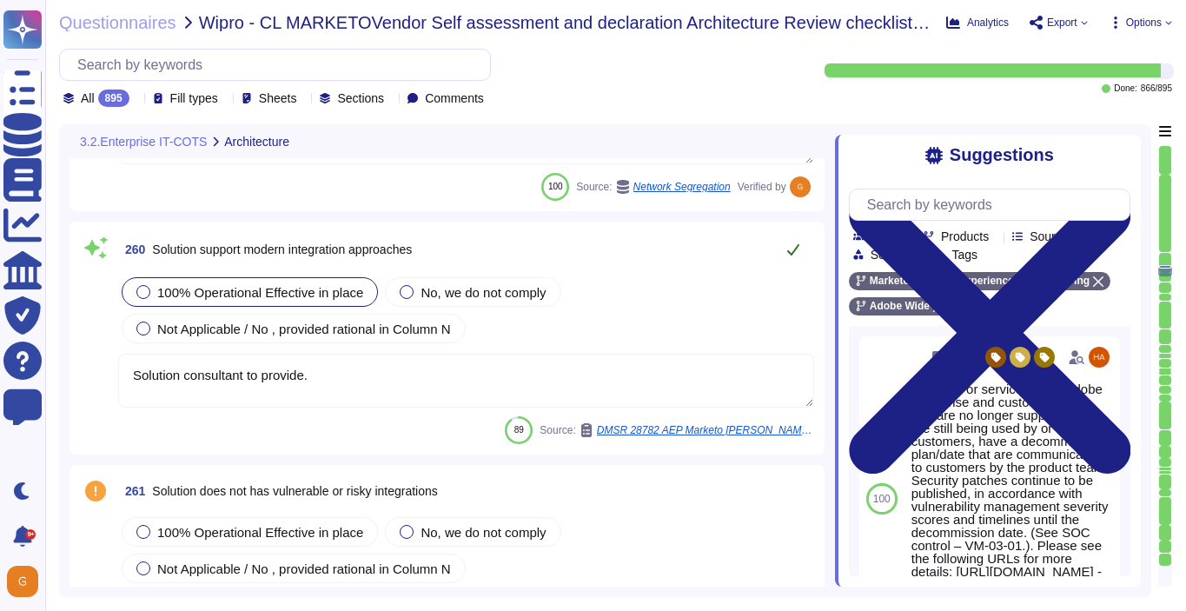
click at [789, 249] on icon at bounding box center [793, 249] width 14 height 14
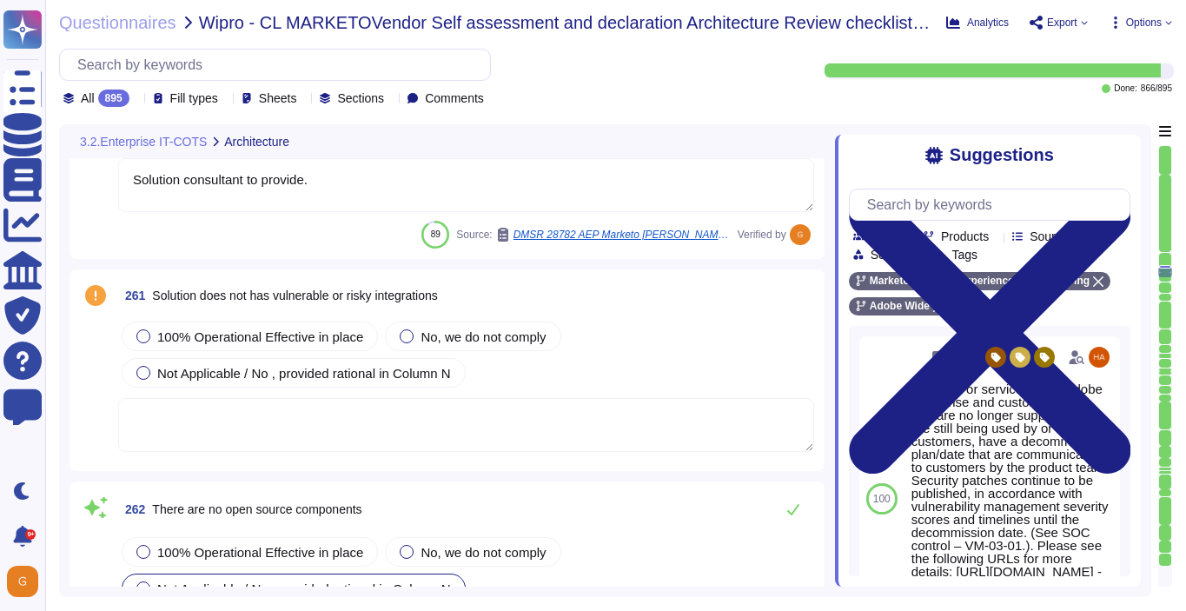
scroll to position [69802, 0]
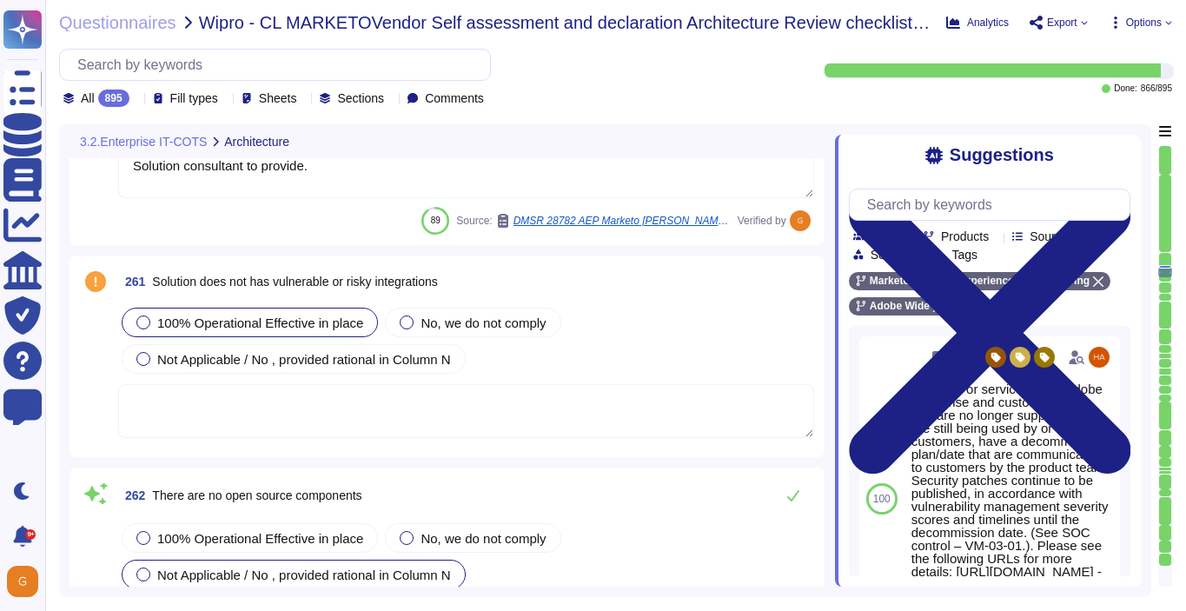
click at [228, 318] on span "100% Operational Effective in place" at bounding box center [260, 322] width 206 height 15
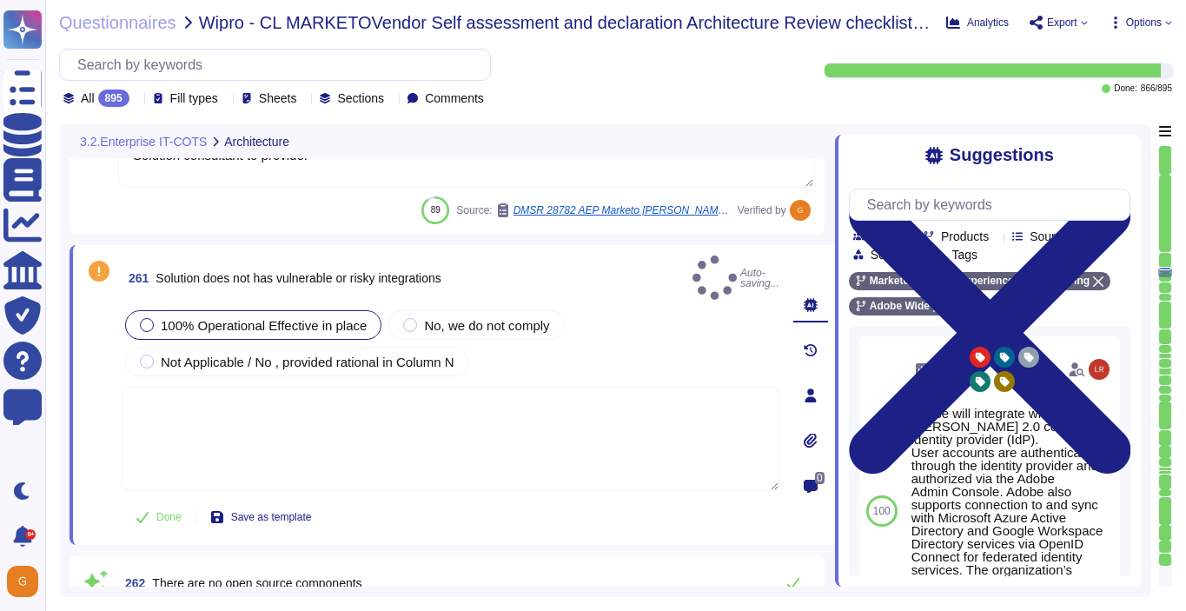
type textarea "Capacity and use data for all relevant components of our cloud service offering…"
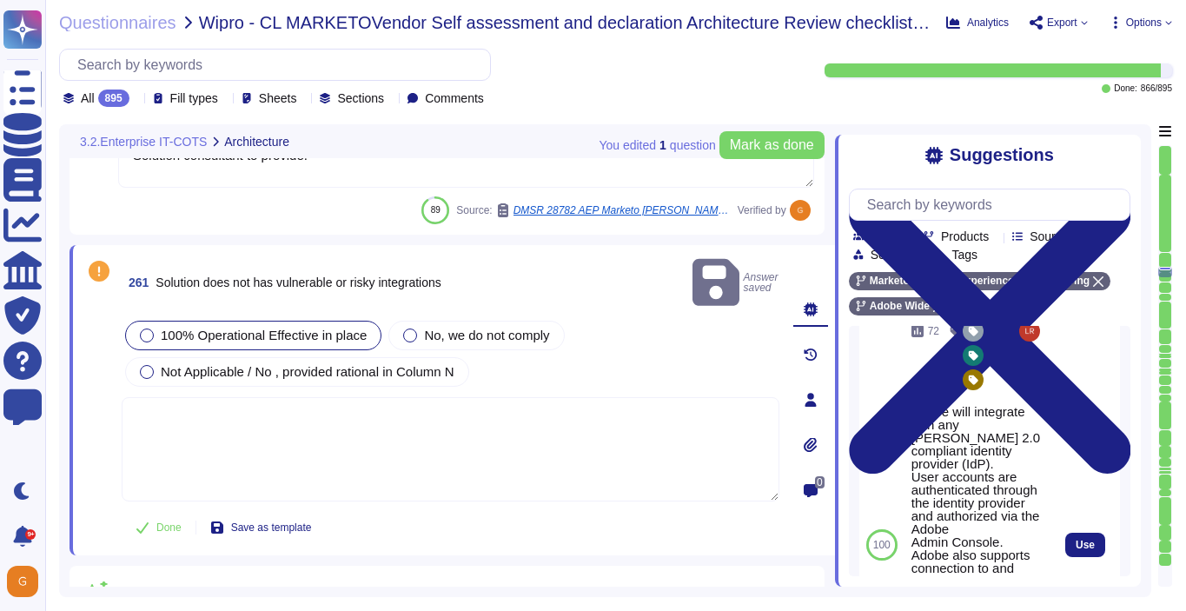
scroll to position [99, 0]
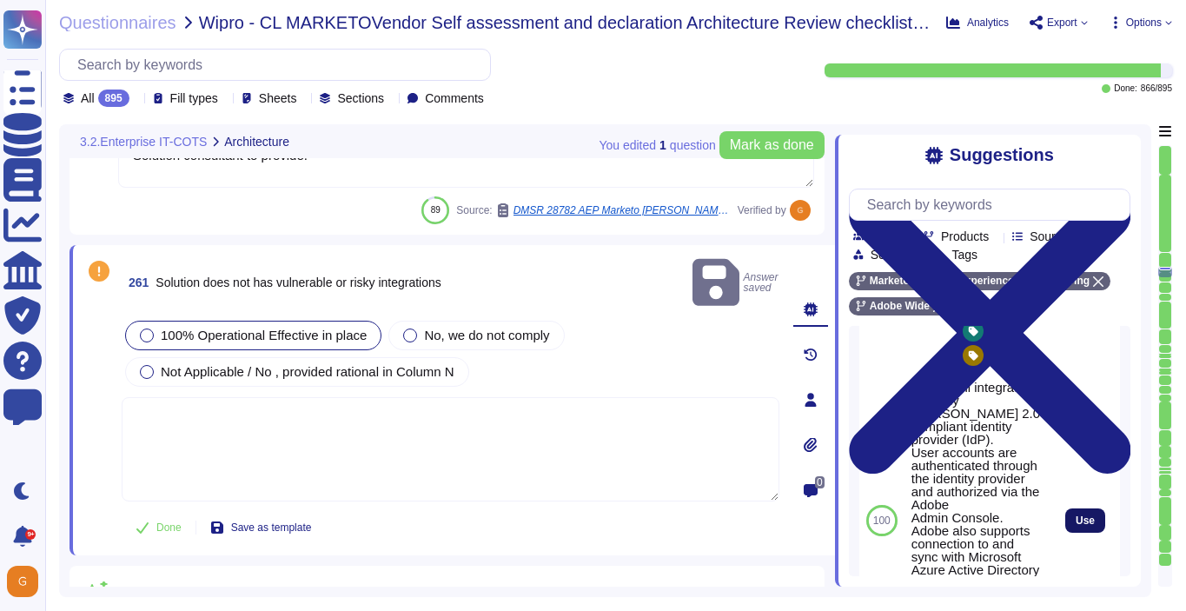
click at [1082, 515] on span "Use" at bounding box center [1085, 520] width 19 height 10
type textarea "Adobe will integrate with any [PERSON_NAME] 2.0 compliant identity provider (Id…"
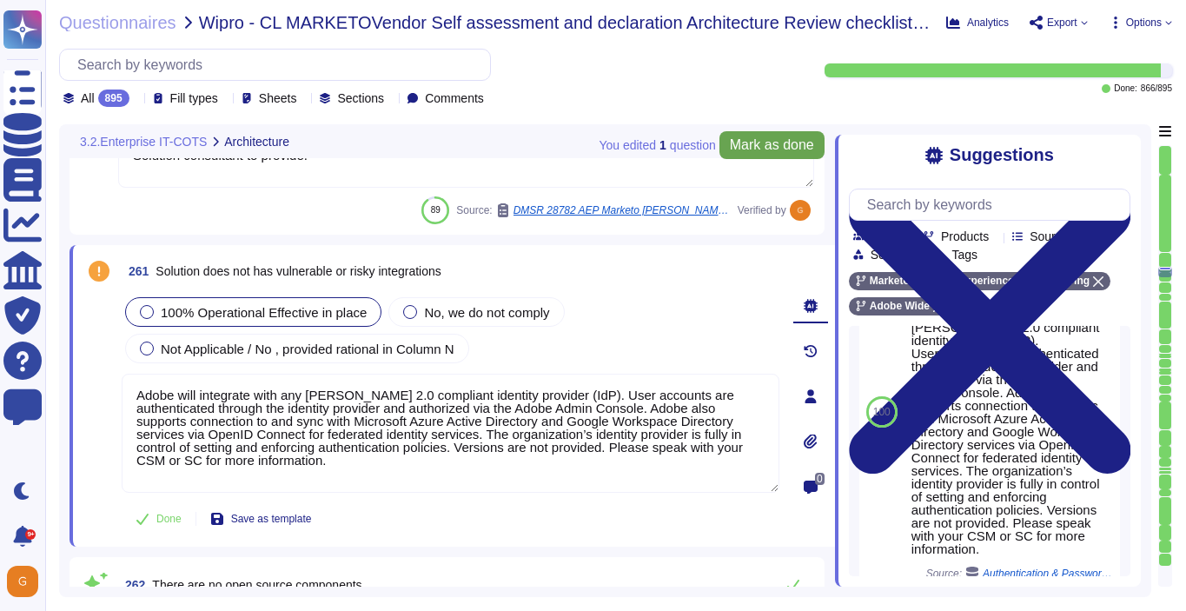
click at [751, 142] on span "Mark as done" at bounding box center [772, 145] width 84 height 14
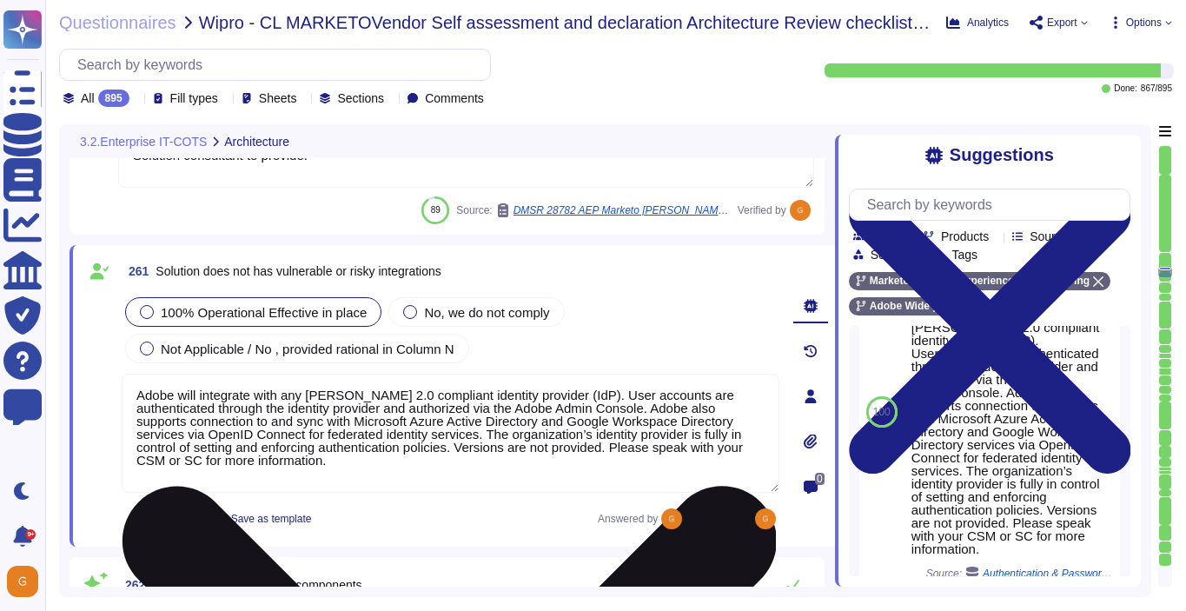
scroll to position [2, 0]
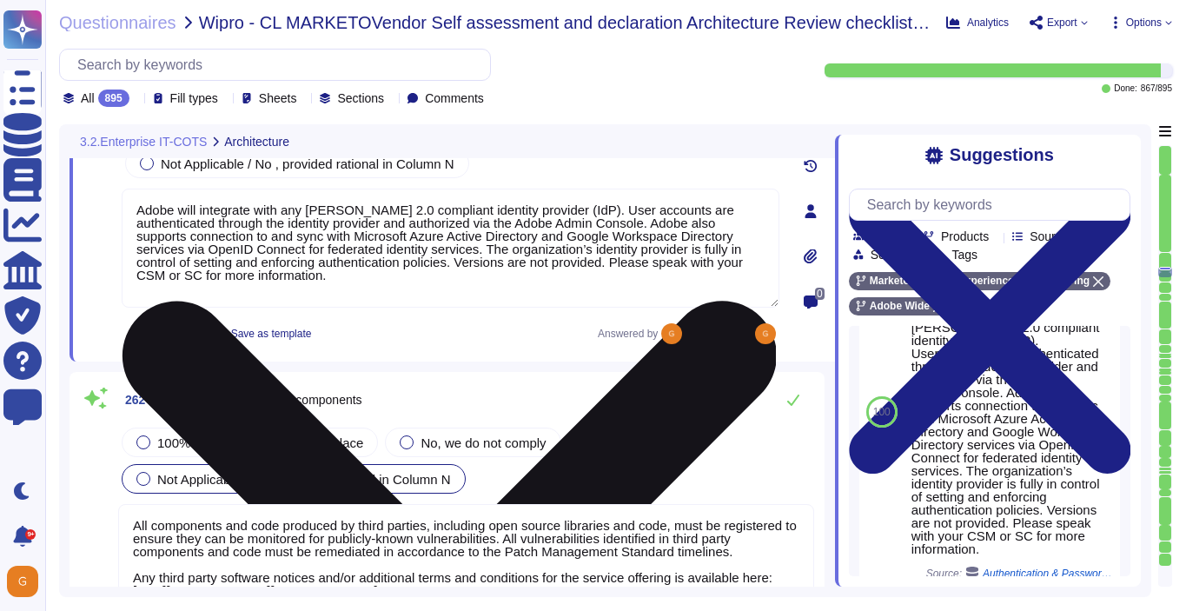
type textarea "Data localization is not currently supported. Storage location is provided to t…"
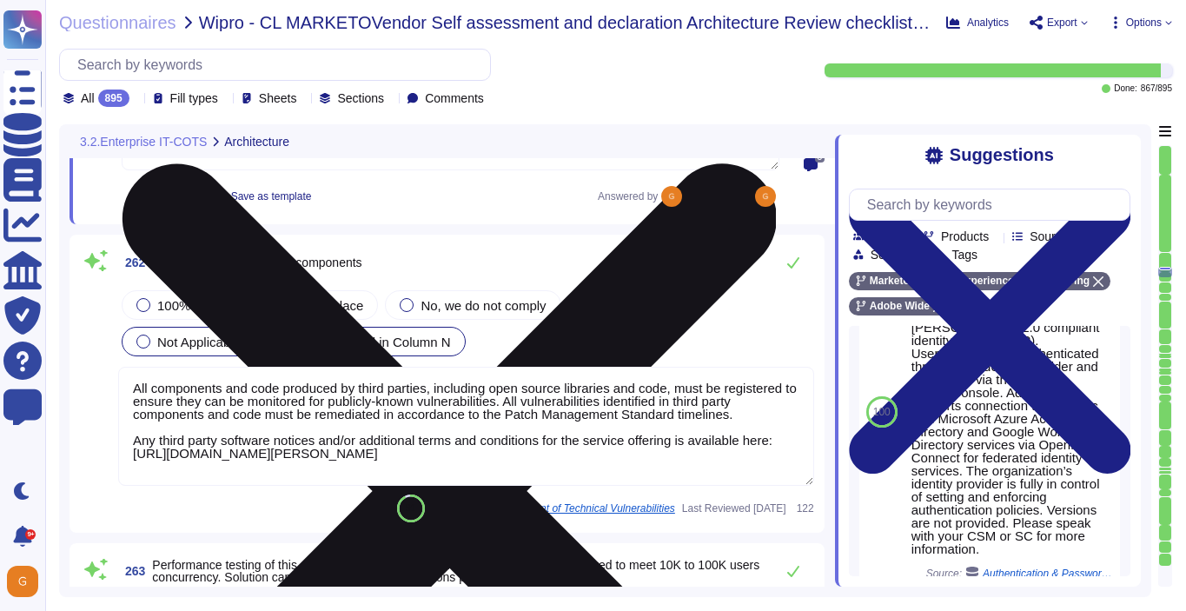
scroll to position [70124, 0]
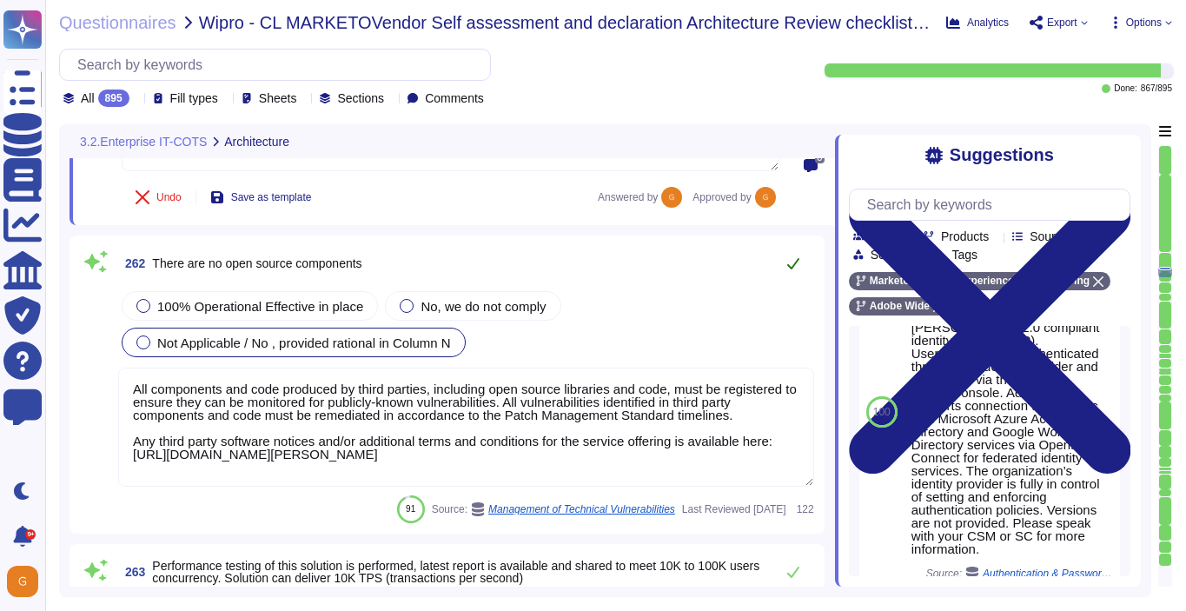
click at [792, 274] on button at bounding box center [793, 263] width 42 height 35
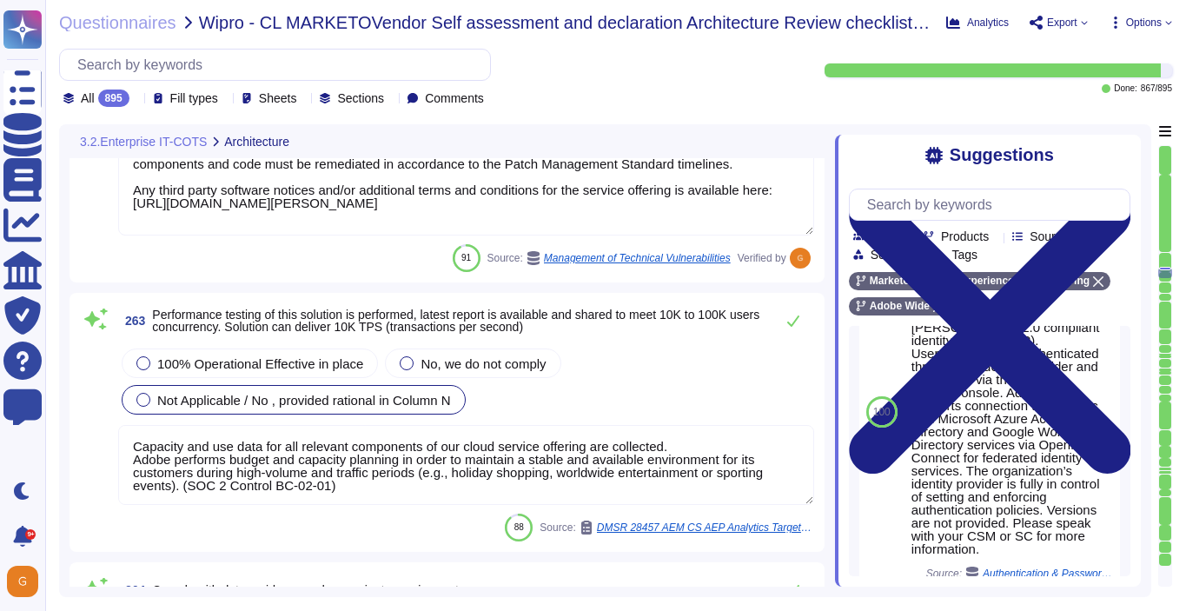
scroll to position [70377, 0]
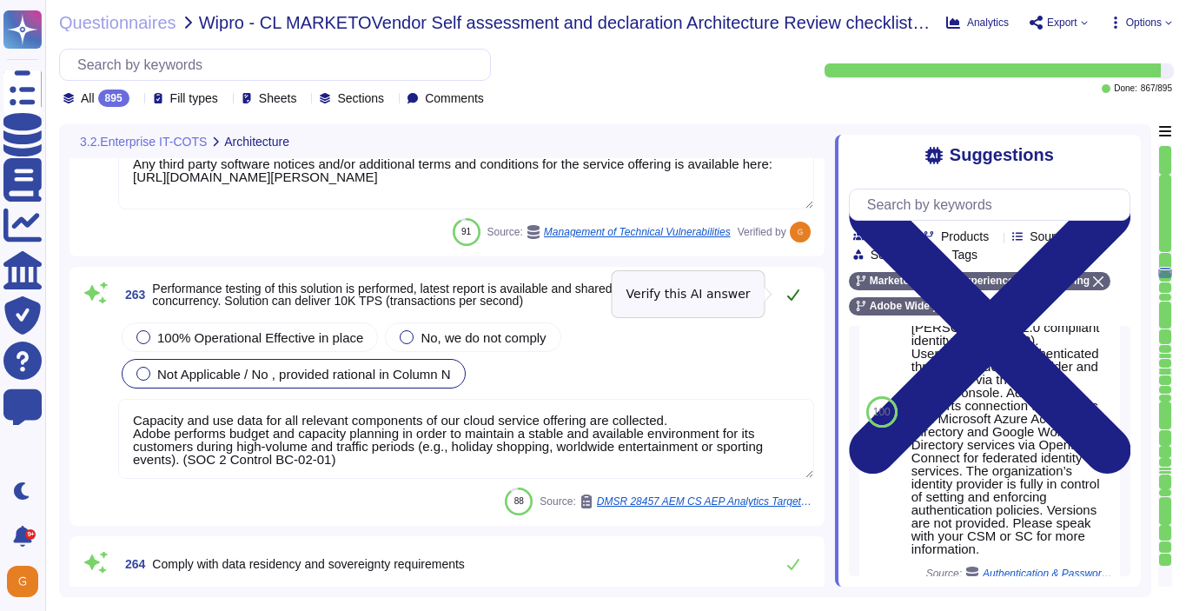
click at [791, 295] on icon at bounding box center [793, 295] width 14 height 14
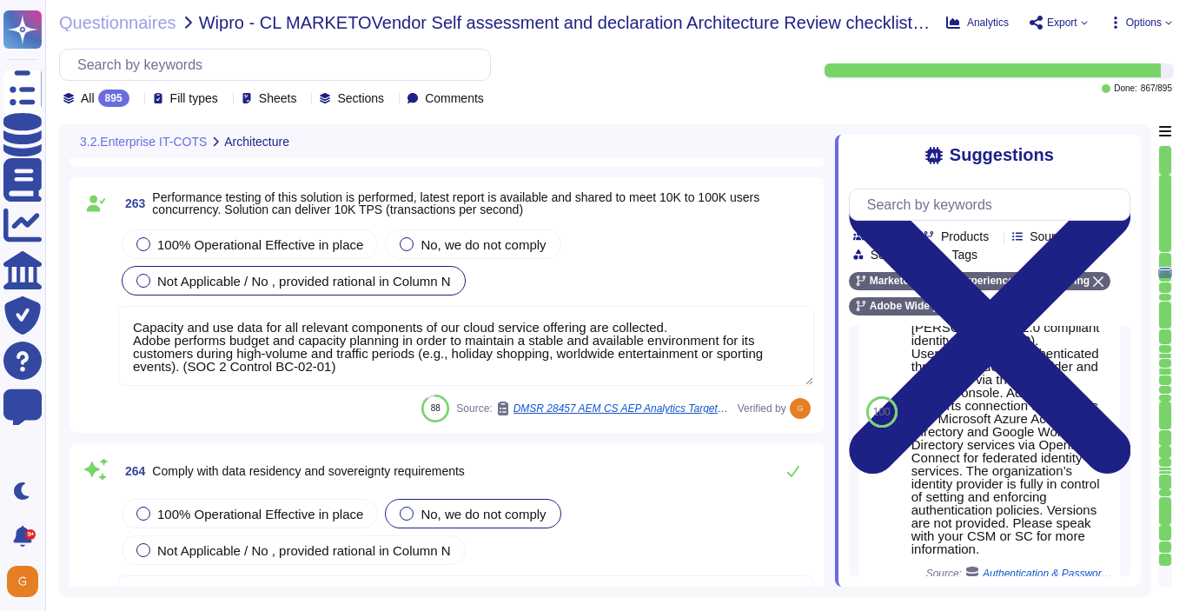
scroll to position [70704, 0]
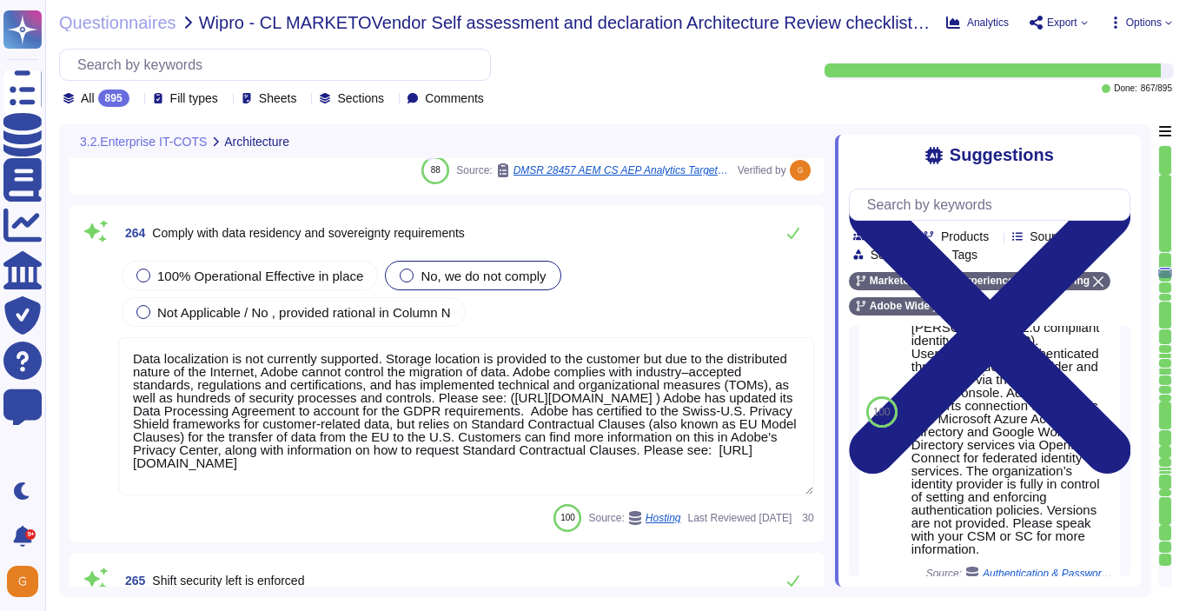
type textarea "SOC 2 certification is a security framework developed by the American Institute…"
click at [310, 302] on div "Not Applicable / No , provided rational in Column N" at bounding box center [294, 312] width 344 height 30
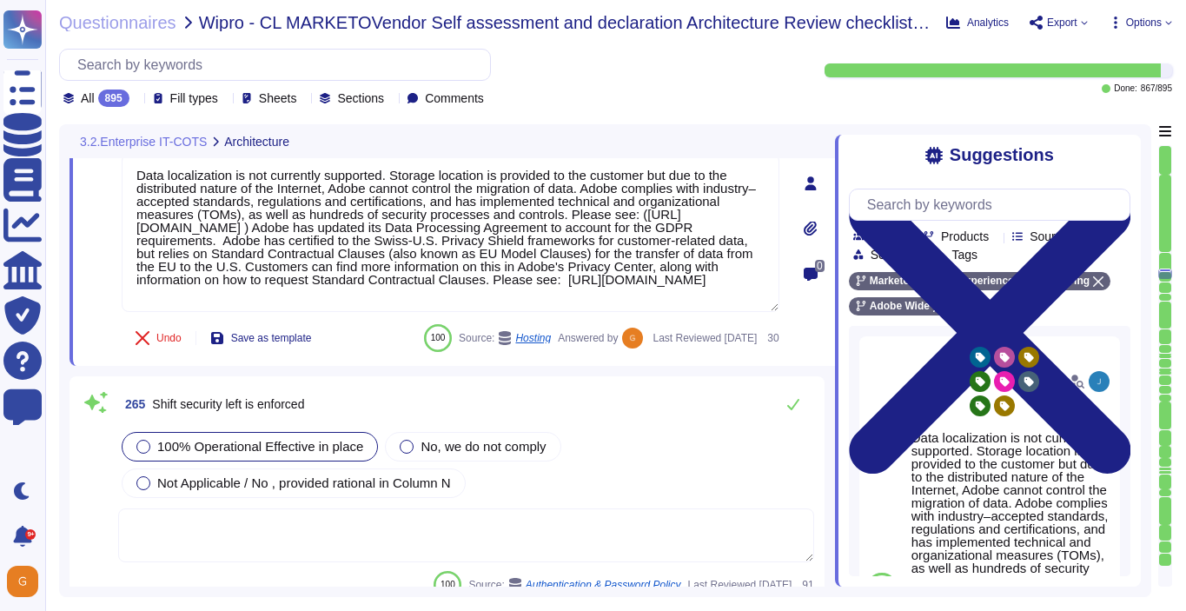
scroll to position [70894, 0]
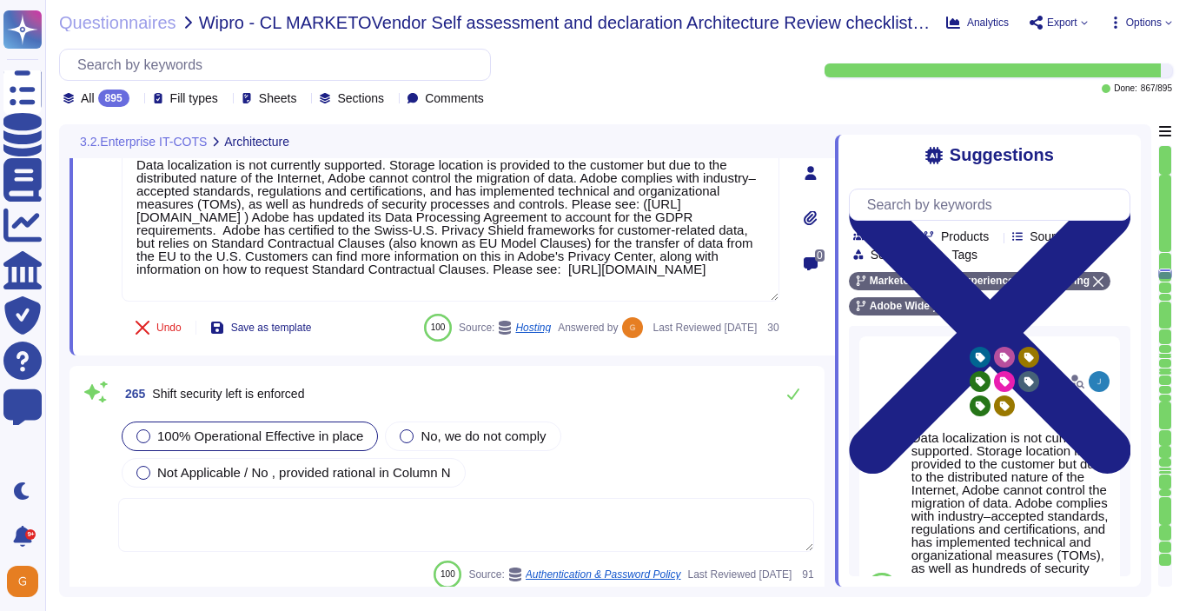
click at [410, 498] on textarea at bounding box center [466, 525] width 696 height 54
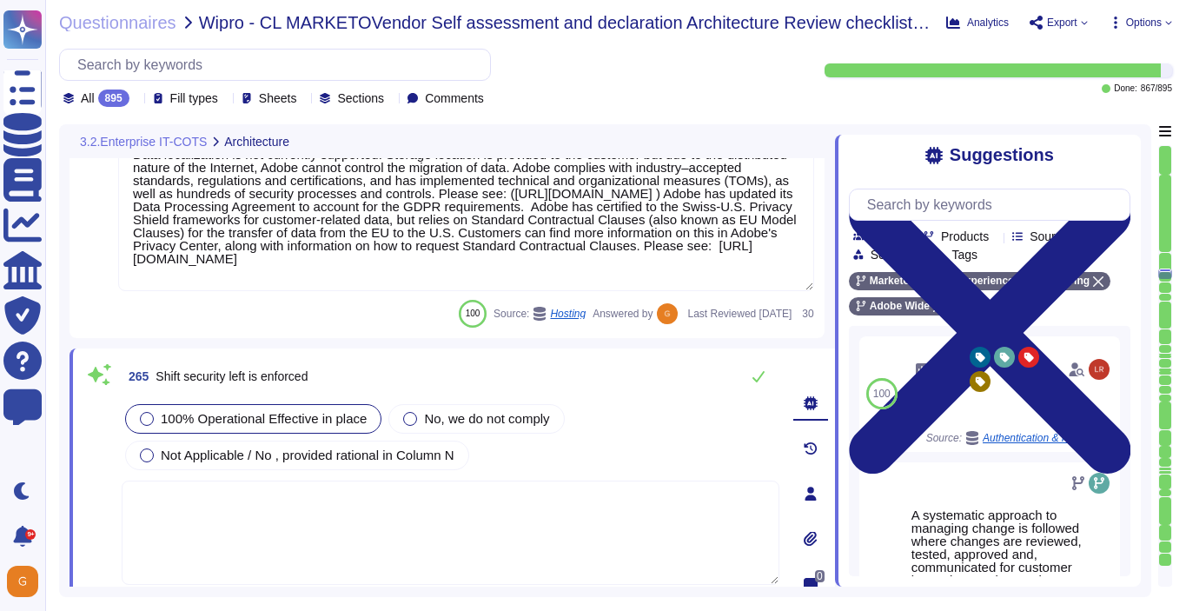
type textarea "SOC 2 certification is a security framework developed by the American Institute…"
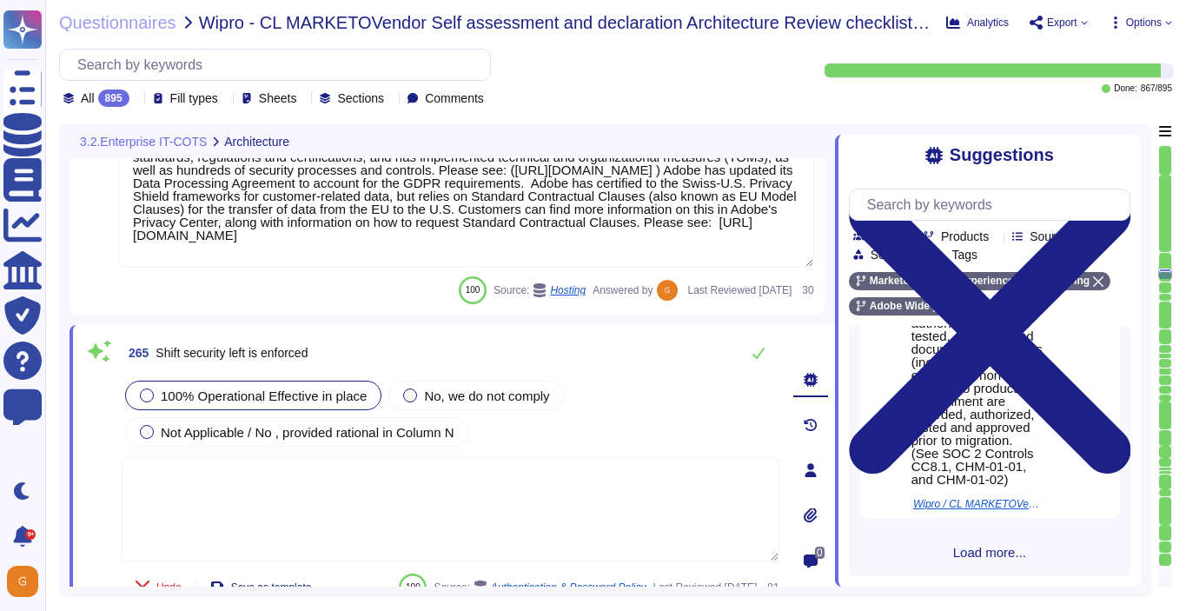
scroll to position [1694, 0]
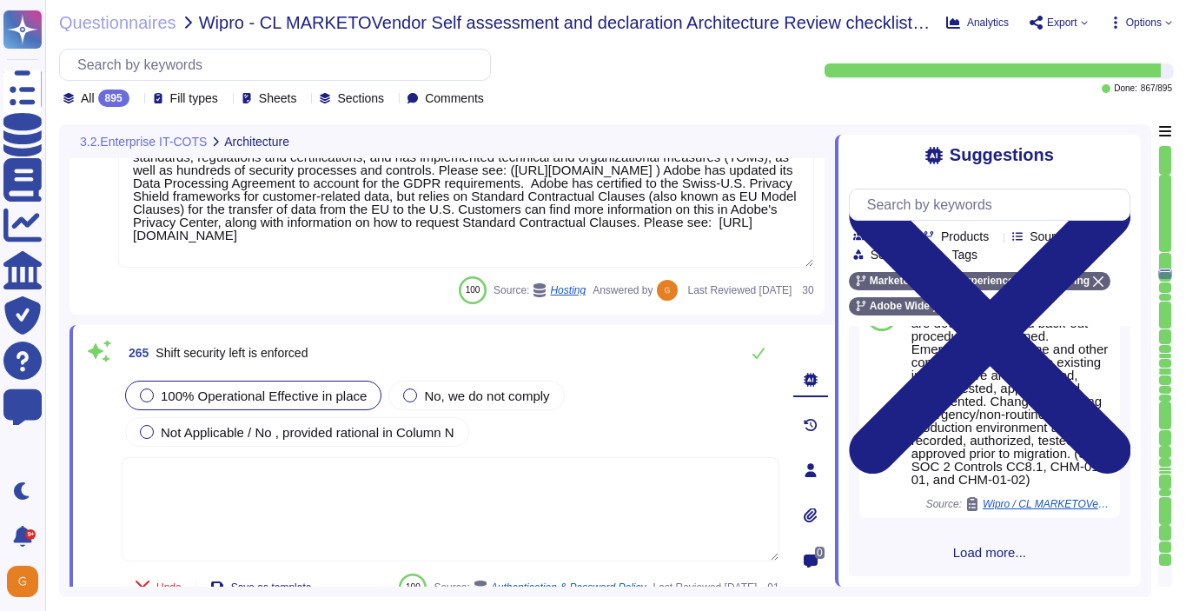
click at [990, 554] on span "Load more..." at bounding box center [989, 552] width 281 height 13
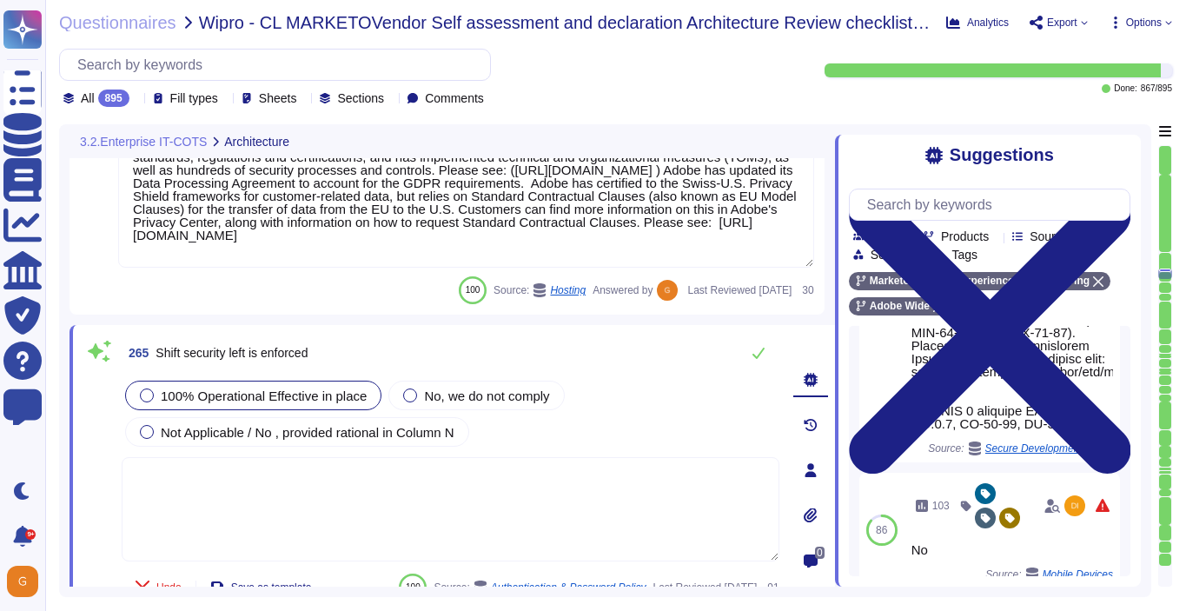
scroll to position [3805, 0]
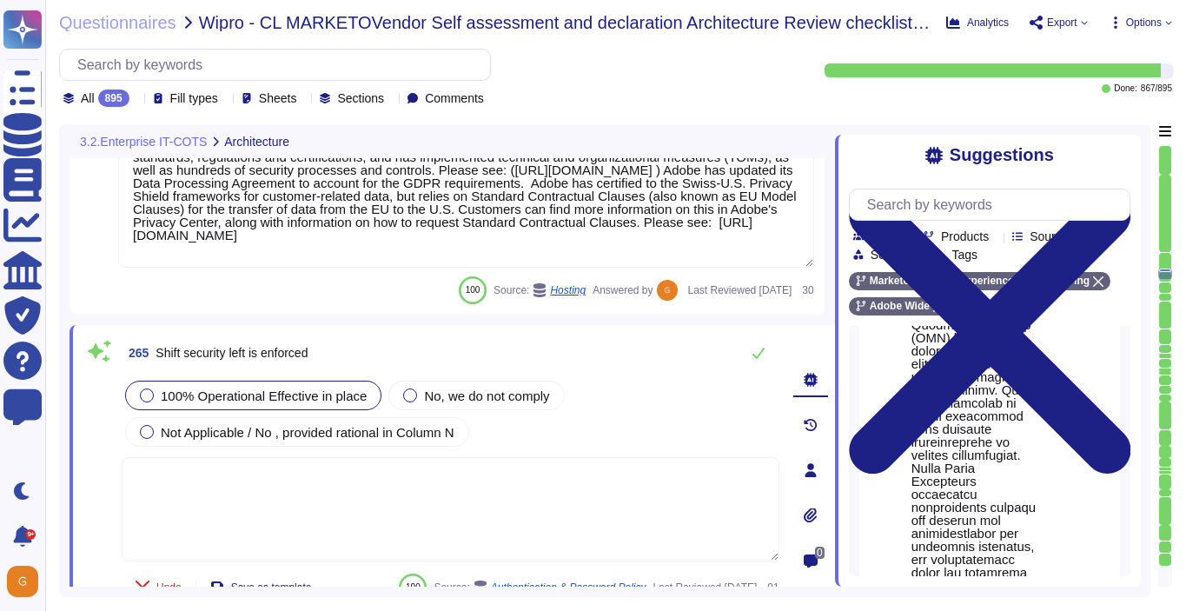
click at [1076, 277] on span "Use" at bounding box center [1085, 272] width 19 height 10
type textarea "This is one of many recommended practices, processes, and tools included in Ado…"
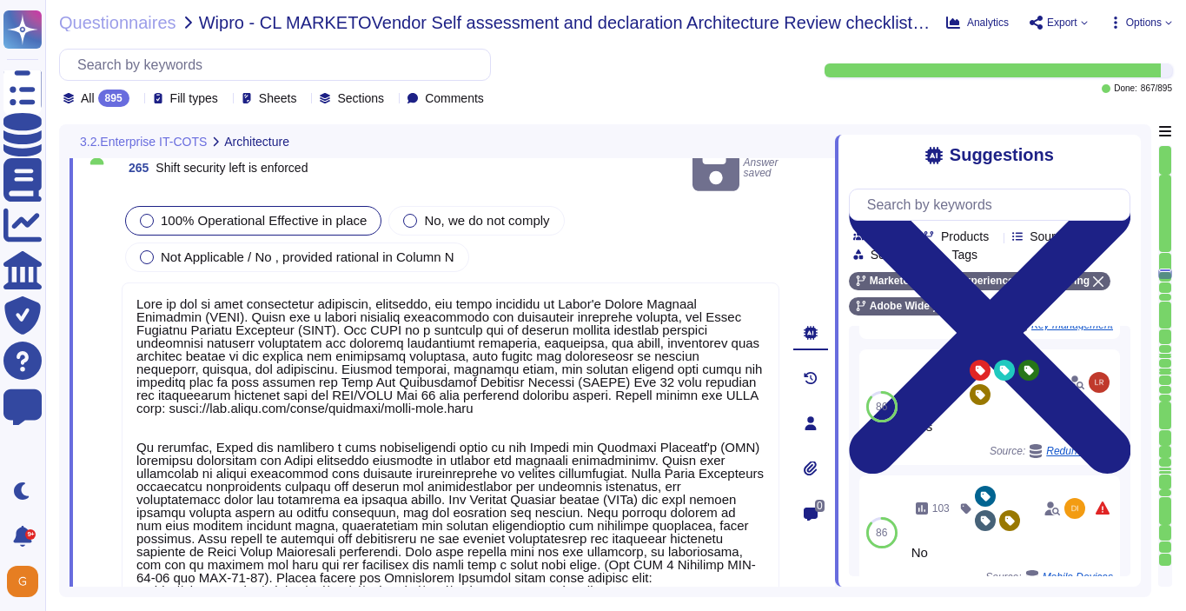
scroll to position [2, 0]
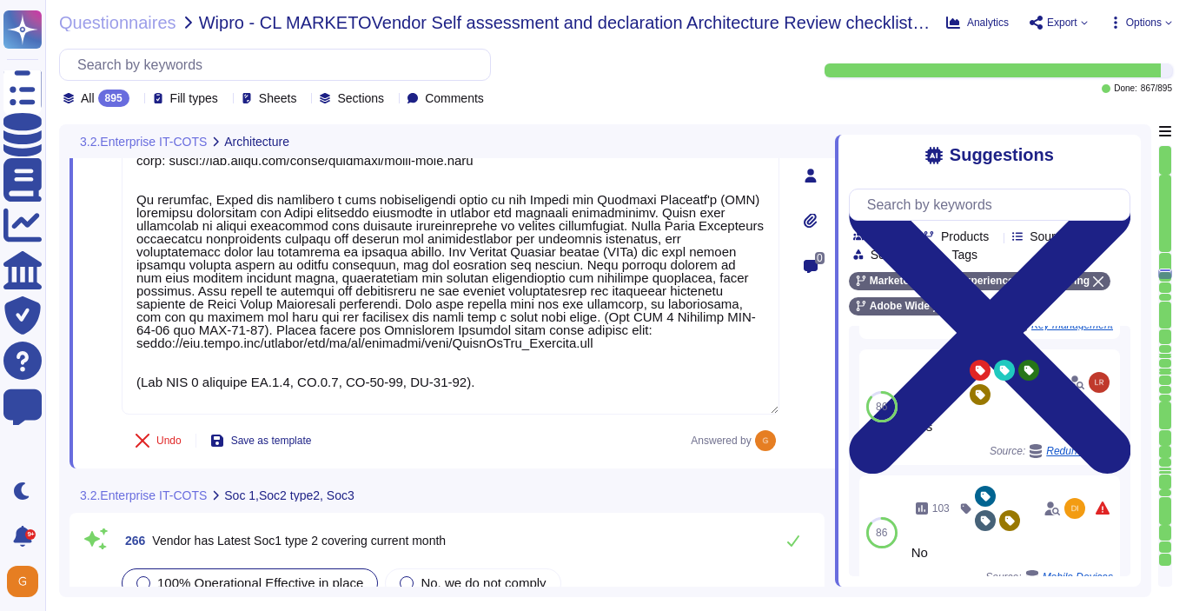
type textarea "SOC 2 certification is a security framework developed by the American Institute…"
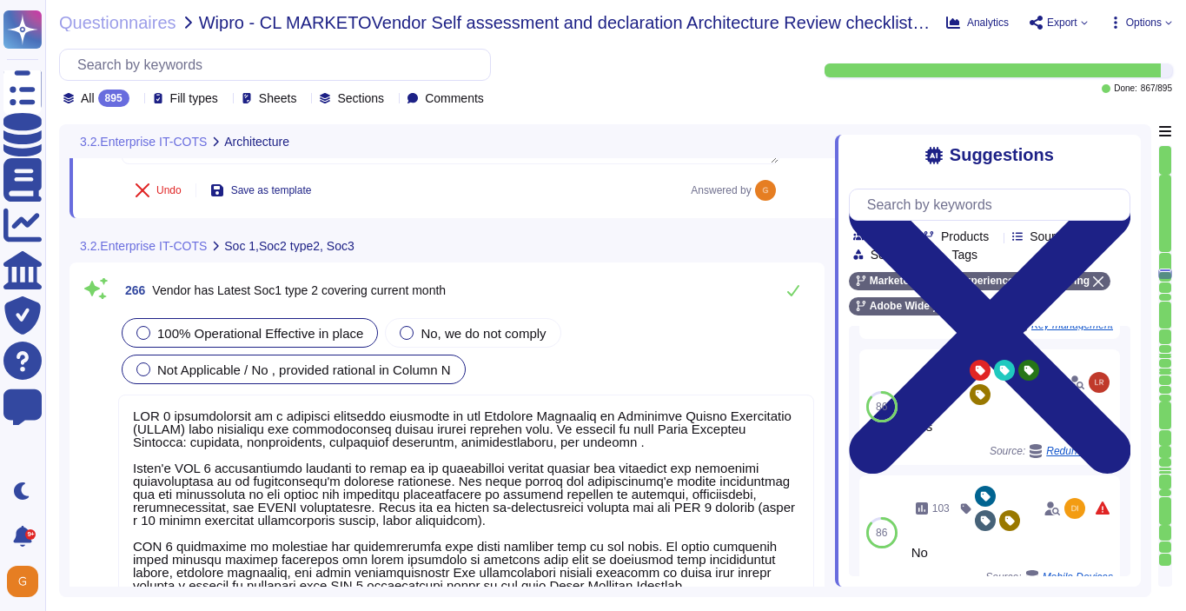
click at [324, 371] on span "Not Applicable / No , provided rational in Column N" at bounding box center [304, 369] width 294 height 15
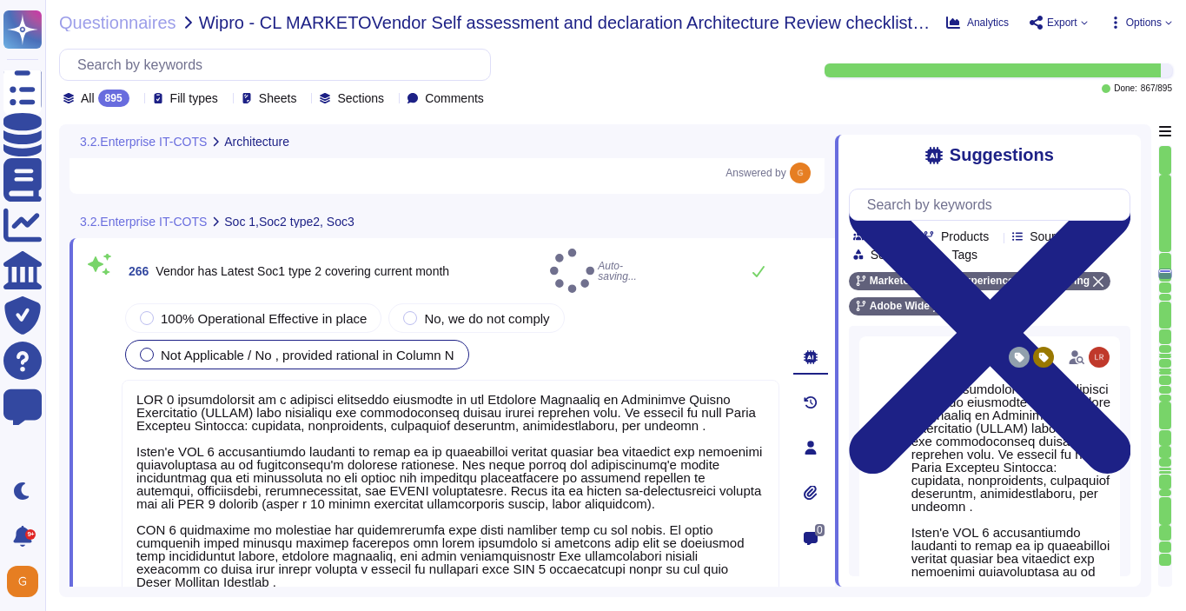
type textarea "SOC 2 certification is a security framework developed by the American Institute…"
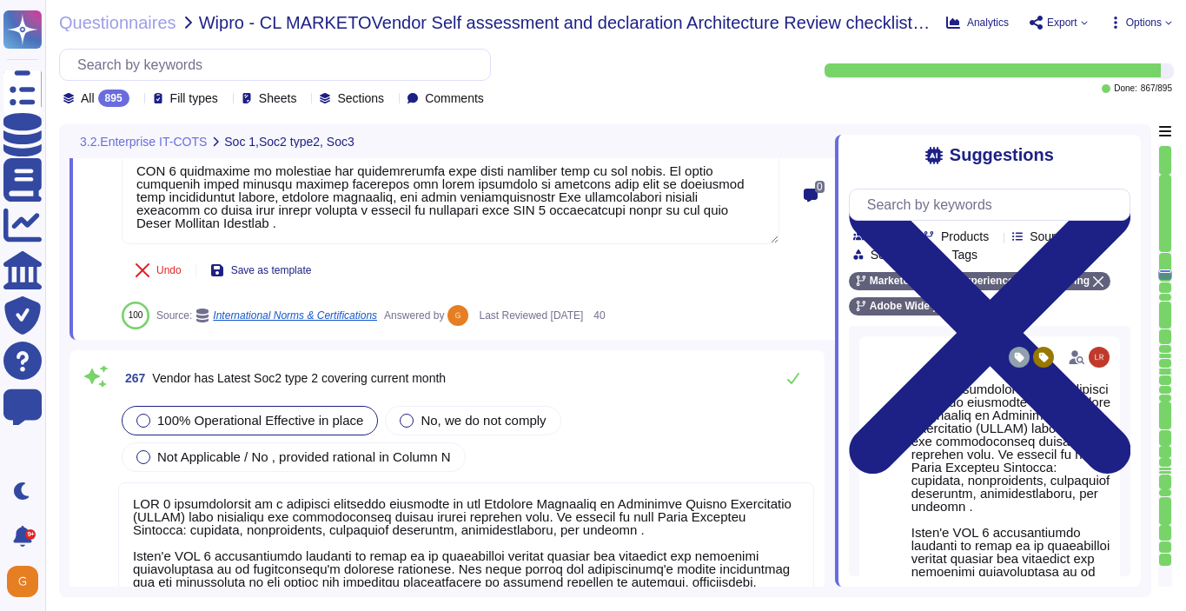
scroll to position [72009, 0]
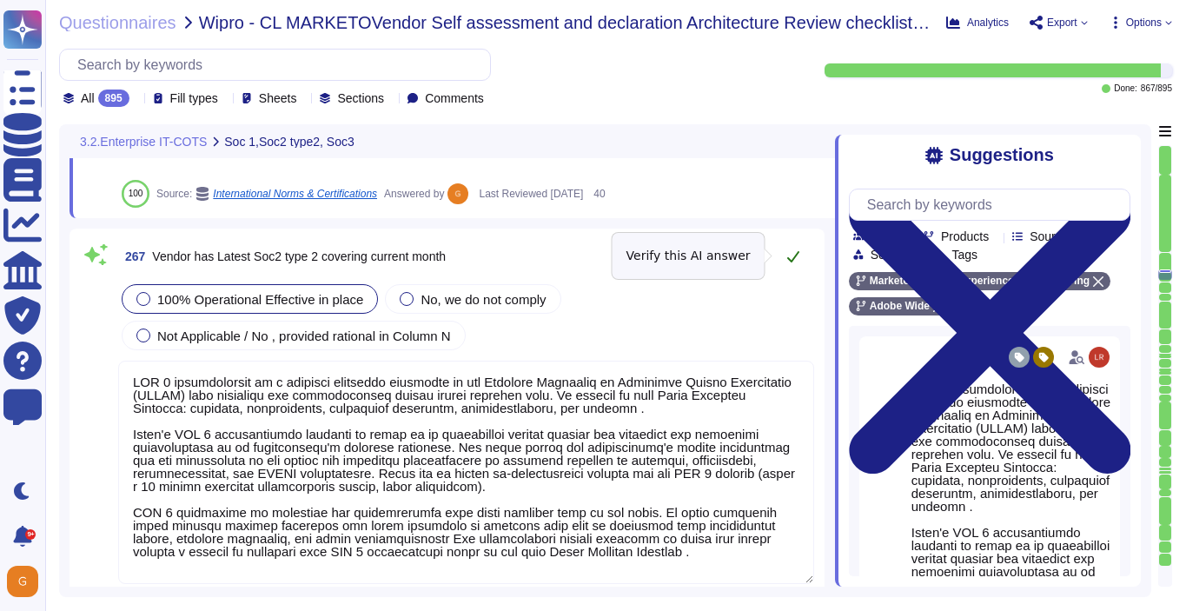
click at [788, 260] on icon at bounding box center [793, 256] width 14 height 14
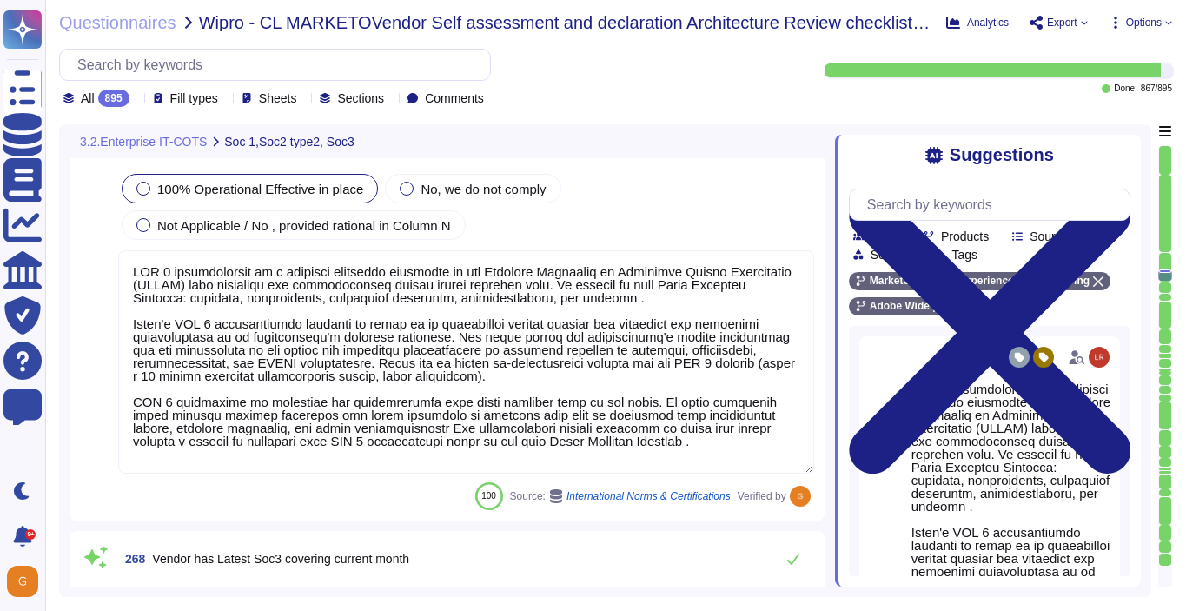
type textarea "Exceptions are only ever temporary and never permanent. To request an exception…"
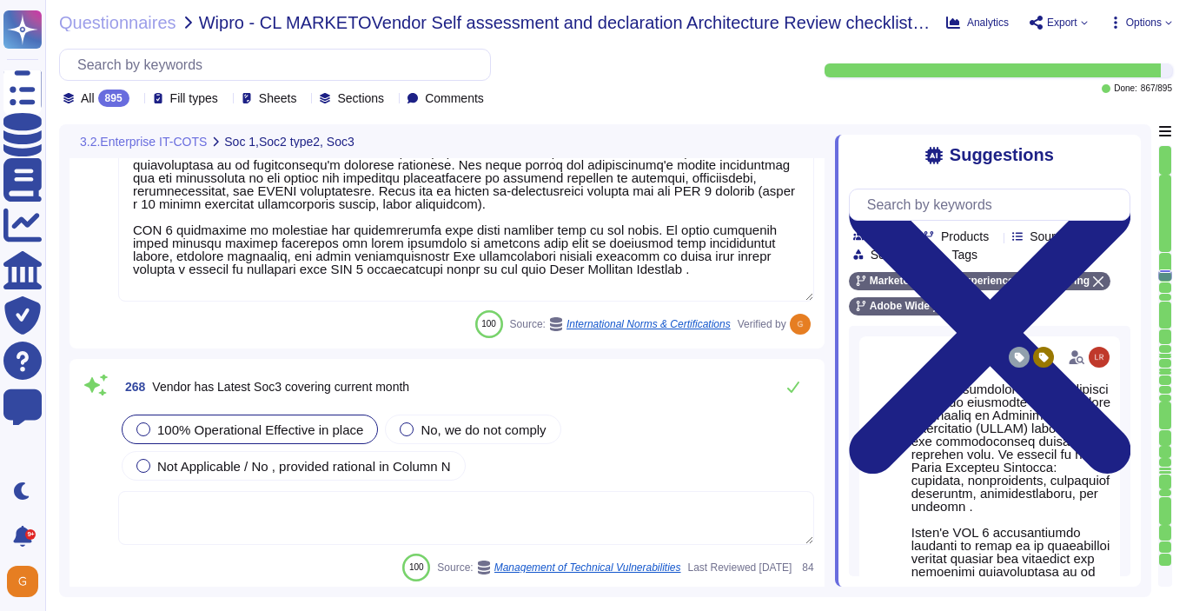
scroll to position [2, 0]
click at [429, 520] on textarea at bounding box center [466, 518] width 696 height 54
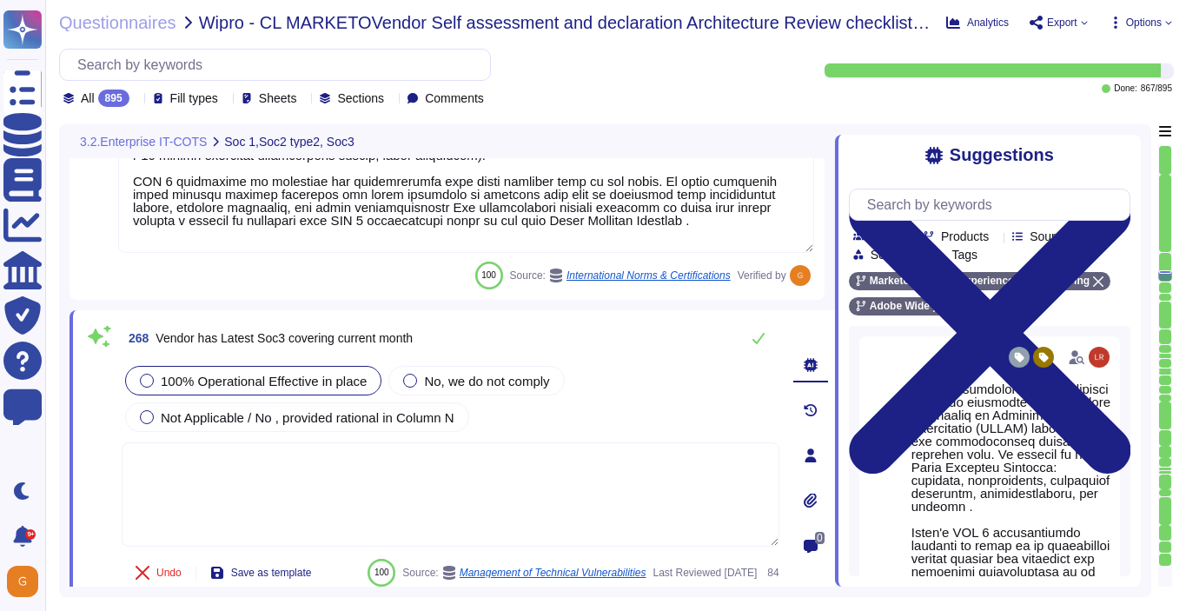
type textarea "Exceptions are only ever temporary and never permanent. To request an exception…"
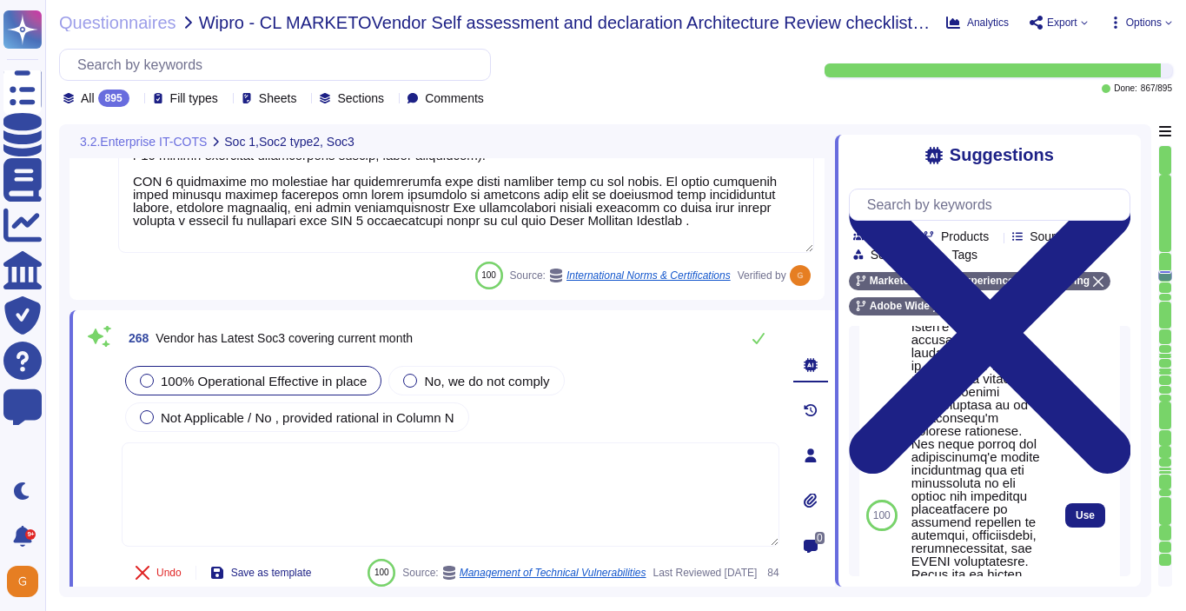
scroll to position [315, 0]
click at [1076, 511] on span "Use" at bounding box center [1085, 508] width 19 height 10
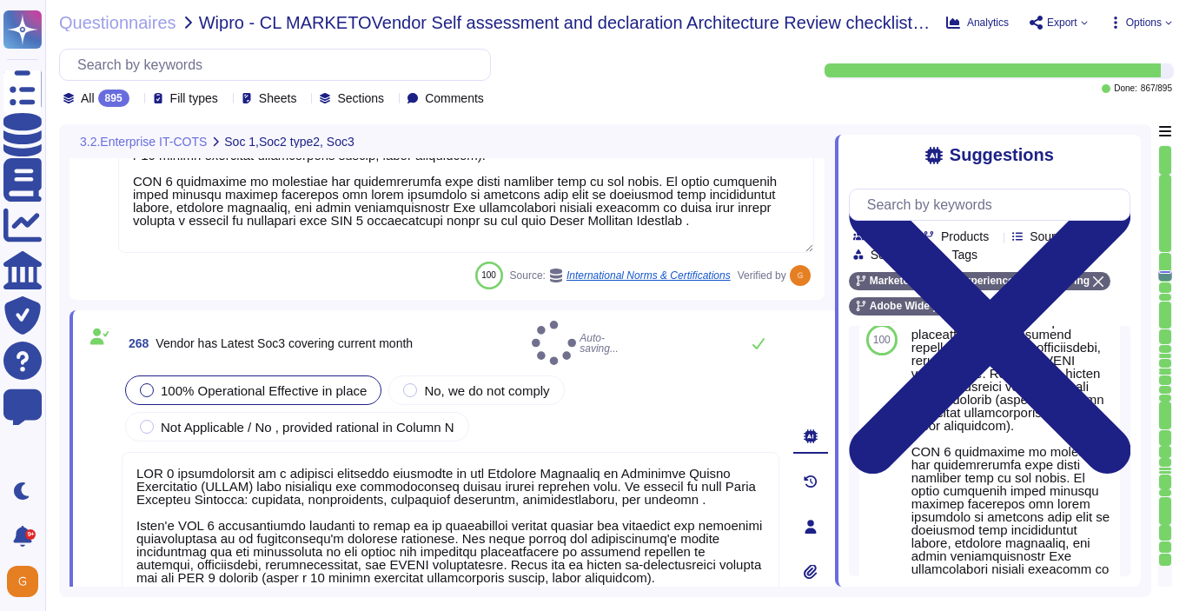
type textarea "SOC 2 certification is a security framework developed by the American Institute…"
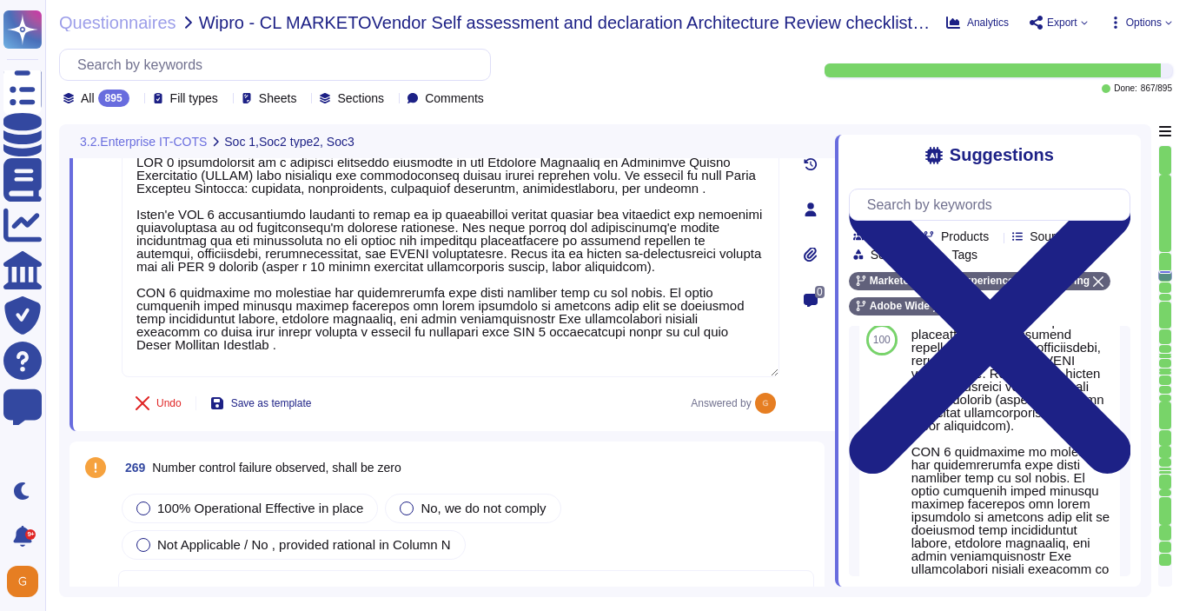
type textarea "Adobe does not provide this level of information externally. Release notes are …"
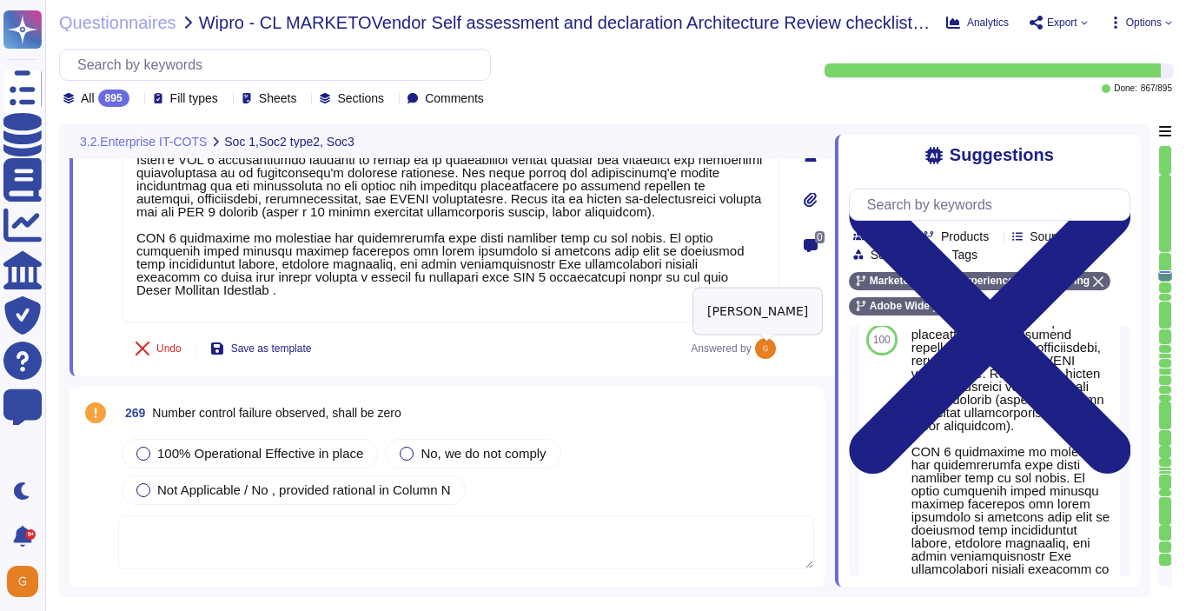
scroll to position [72679, 0]
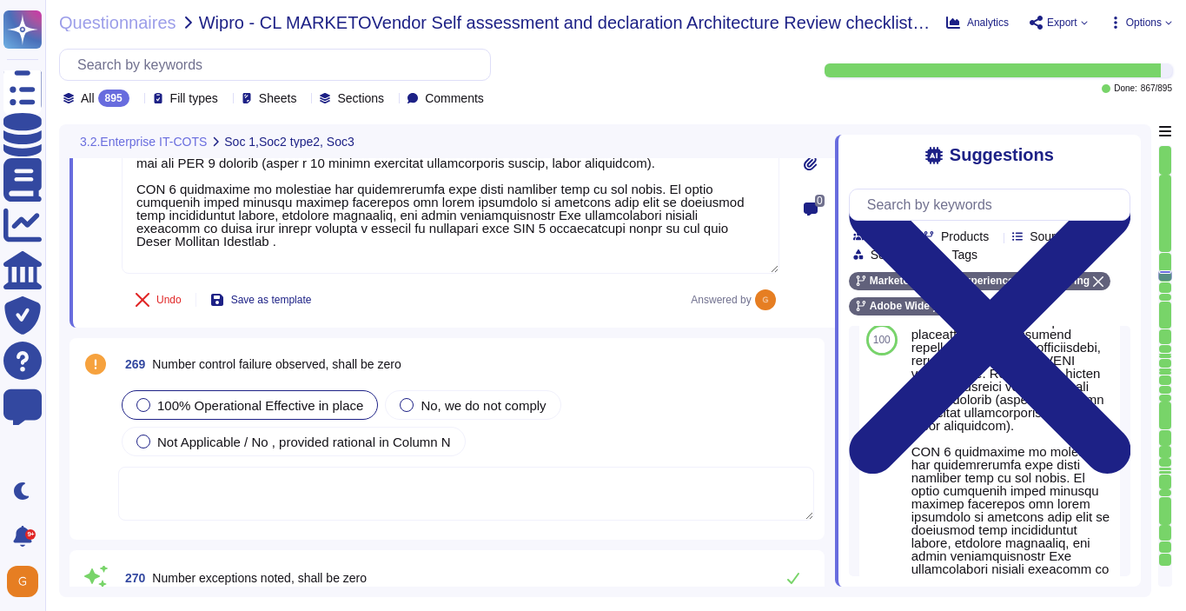
click at [208, 412] on div "100% Operational Effective in place" at bounding box center [250, 405] width 256 height 30
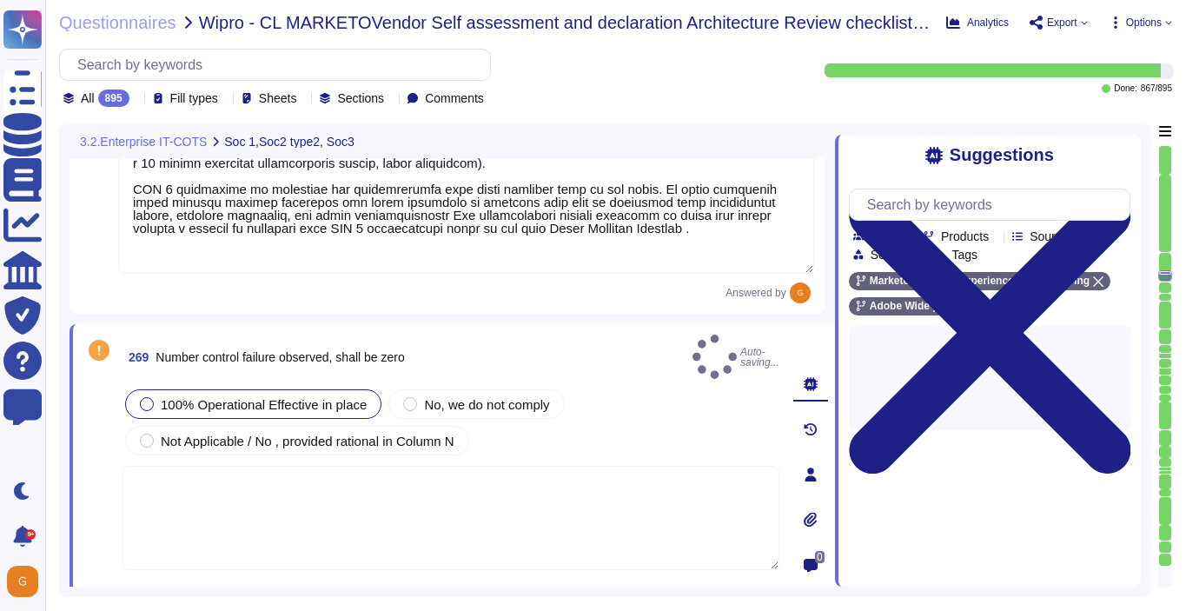
type textarea "Adobe does not provide this level of information externally. Release notes are …"
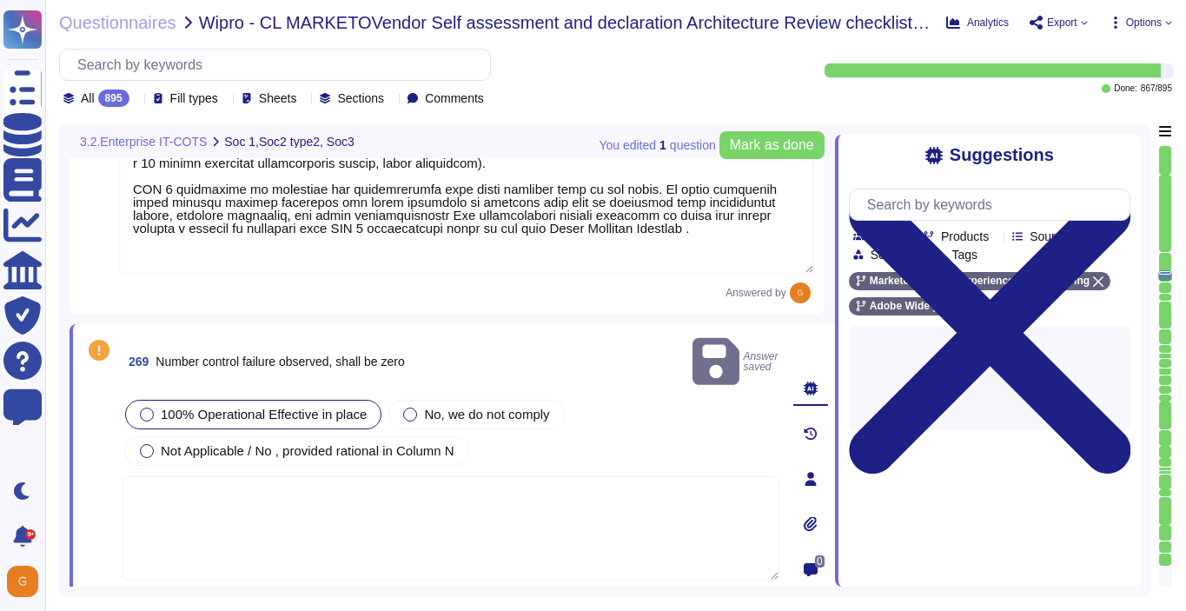
click at [413, 525] on textarea at bounding box center [451, 528] width 658 height 104
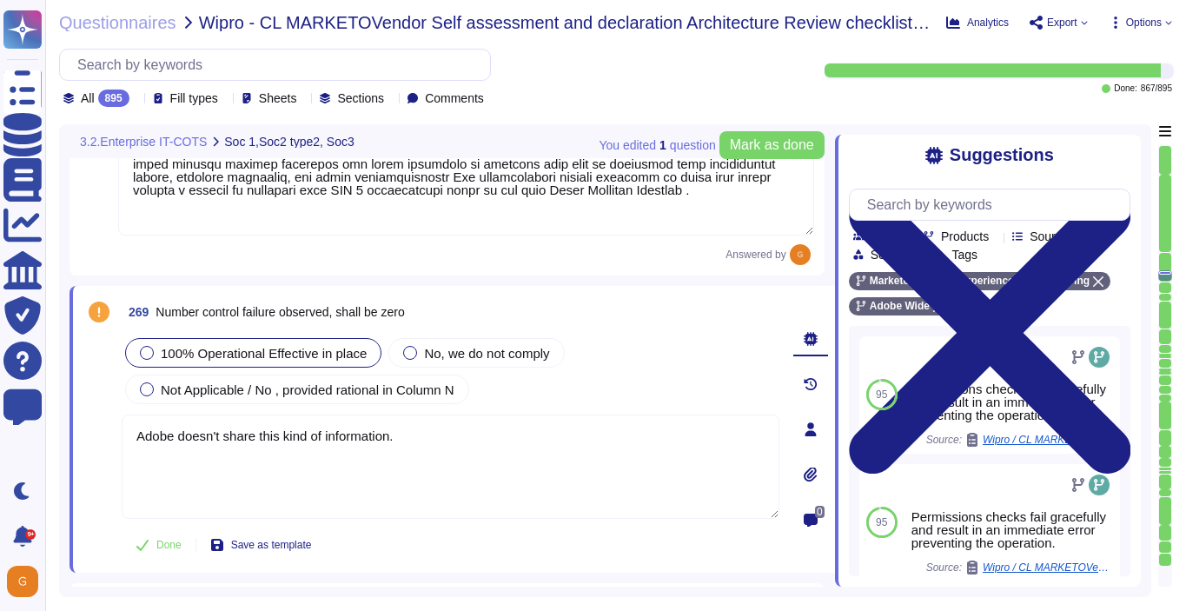
scroll to position [72730, 0]
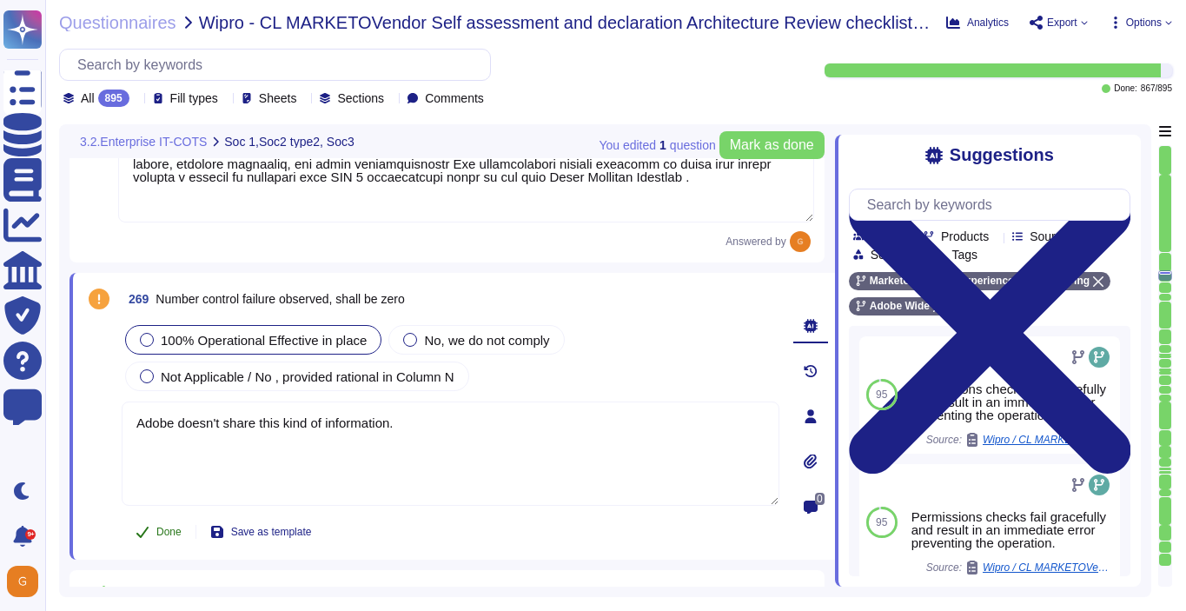
type textarea "Adobe doesn't share this kind of information."
click at [156, 532] on span "Done" at bounding box center [168, 531] width 25 height 10
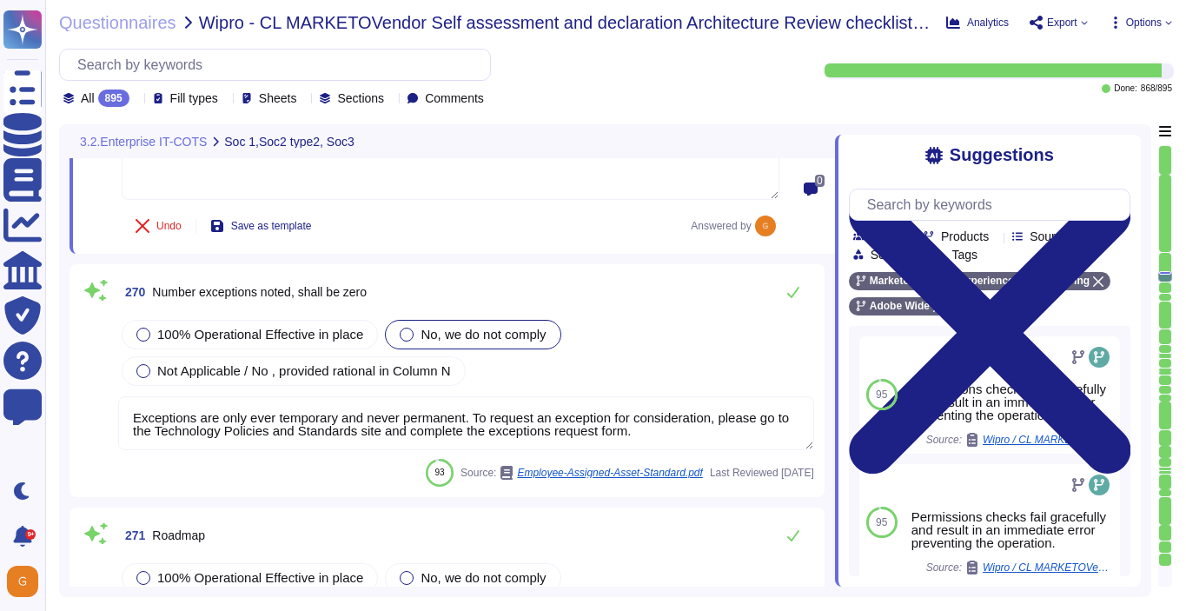
type textarea "Refer to the trust center for more information: [URL][DOMAIN_NAME]"
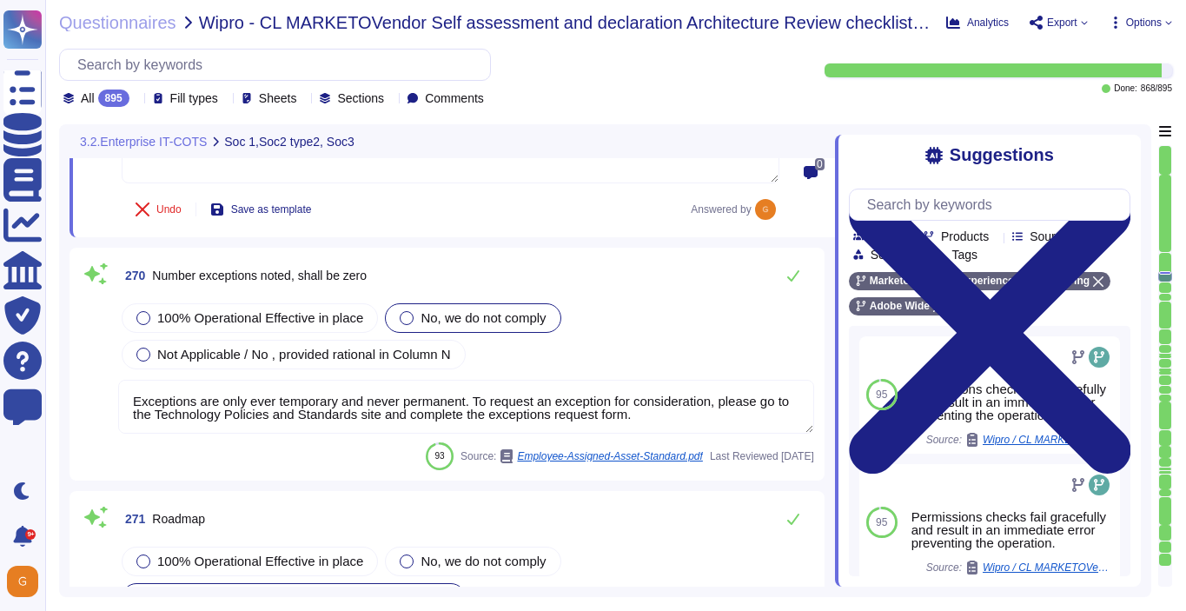
scroll to position [73064, 0]
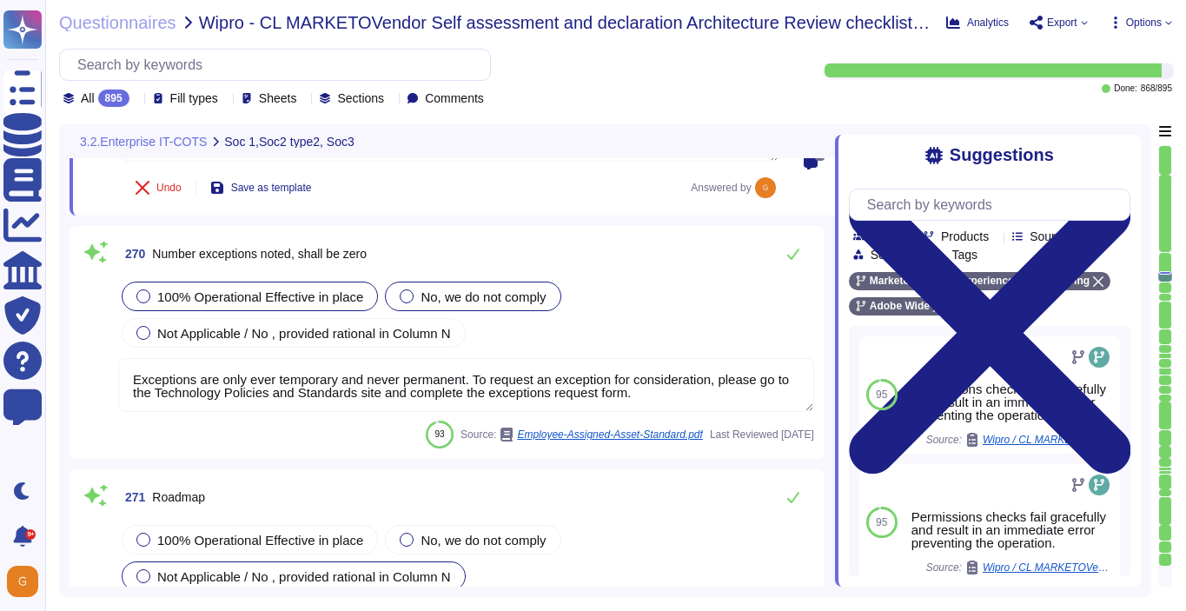
click at [147, 298] on div at bounding box center [143, 296] width 14 height 14
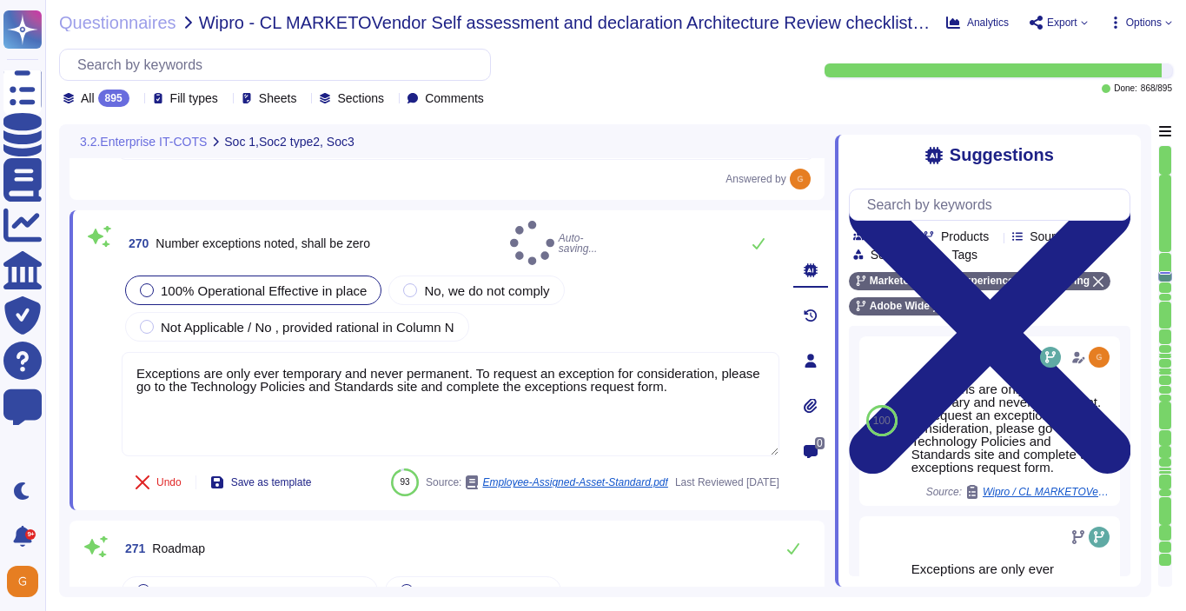
type textarea "Refer to the trust center for more information: [URL][DOMAIN_NAME]"
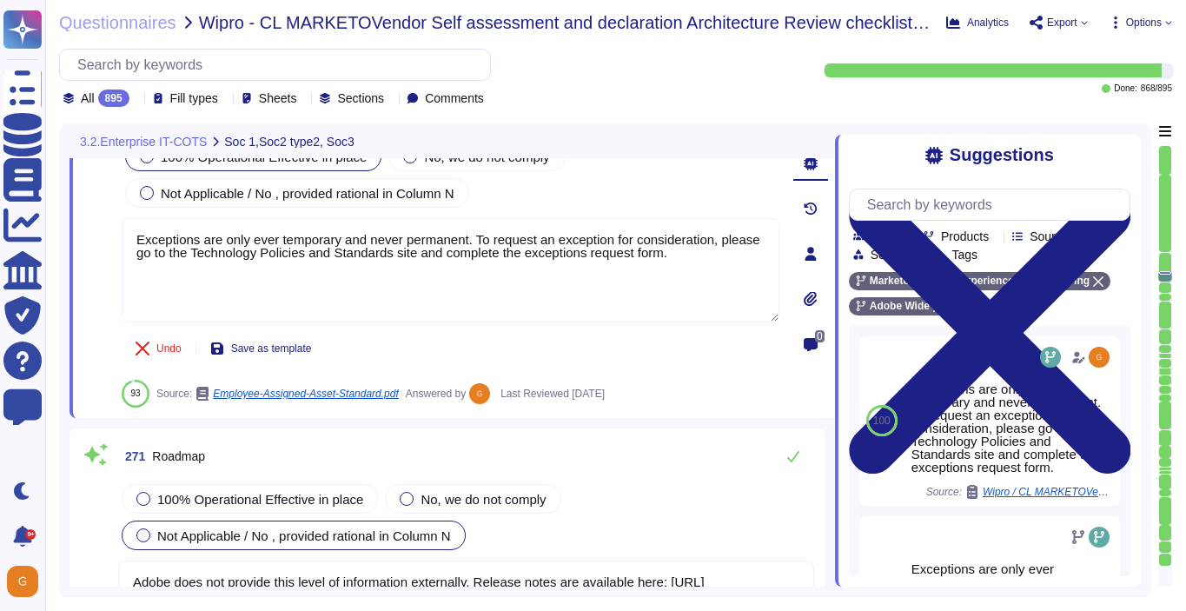
type textarea "Adobe does not share any vulnerability scan results with tenants/customers as t…"
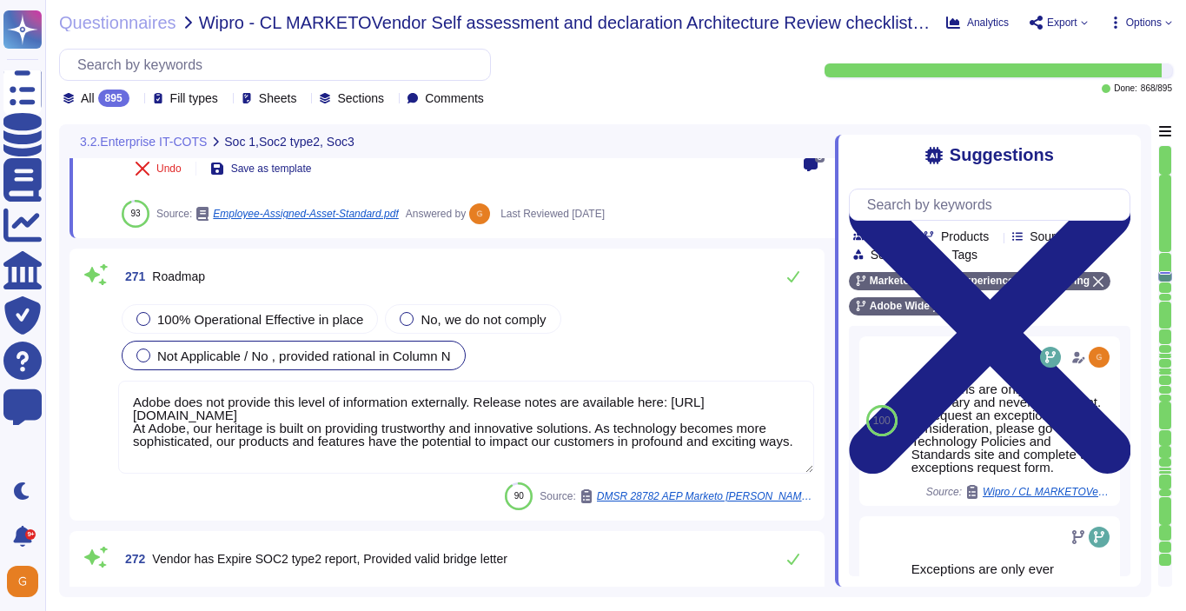
scroll to position [73363, 0]
click at [197, 330] on div "100% Operational Effective in place" at bounding box center [250, 321] width 256 height 30
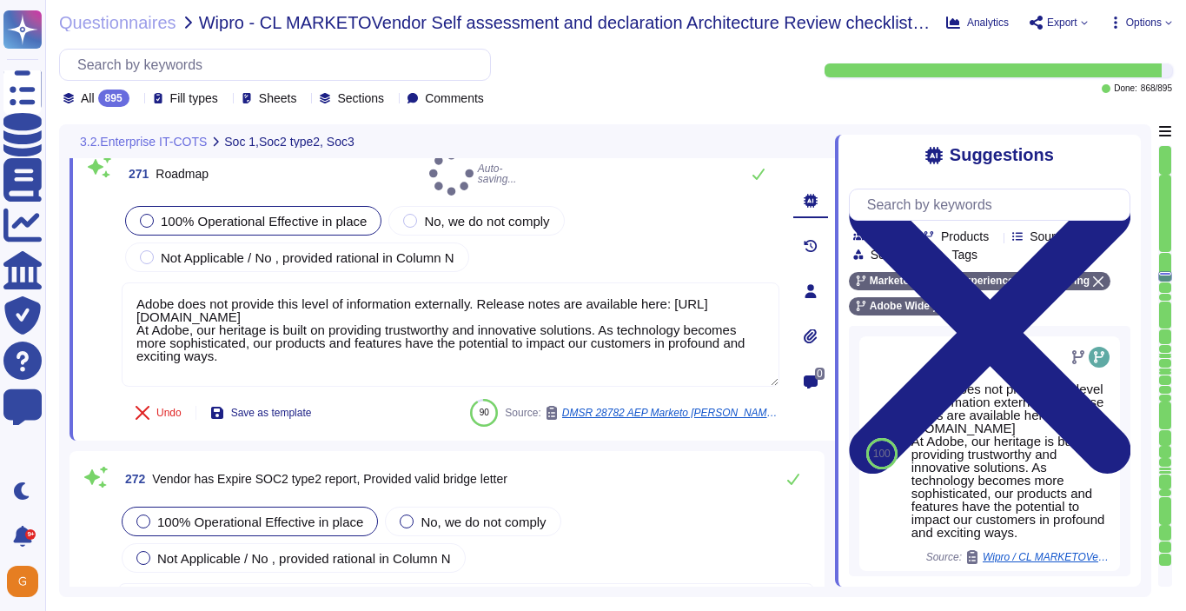
type textarea "Adobe does not share any vulnerability scan results with tenants/customers as t…"
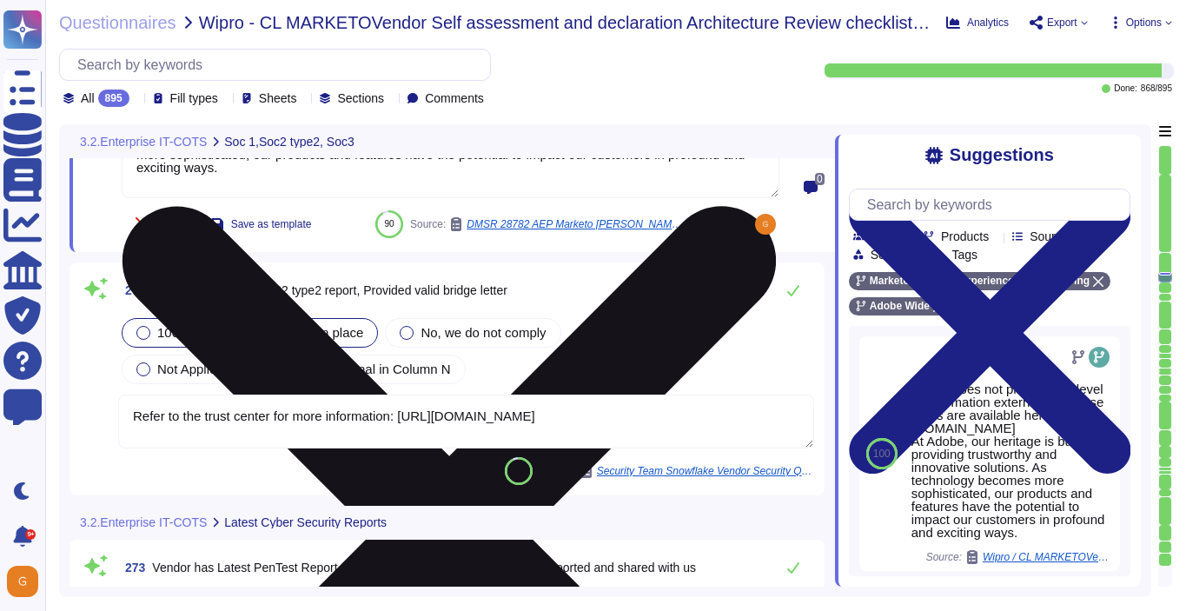
scroll to position [73559, 0]
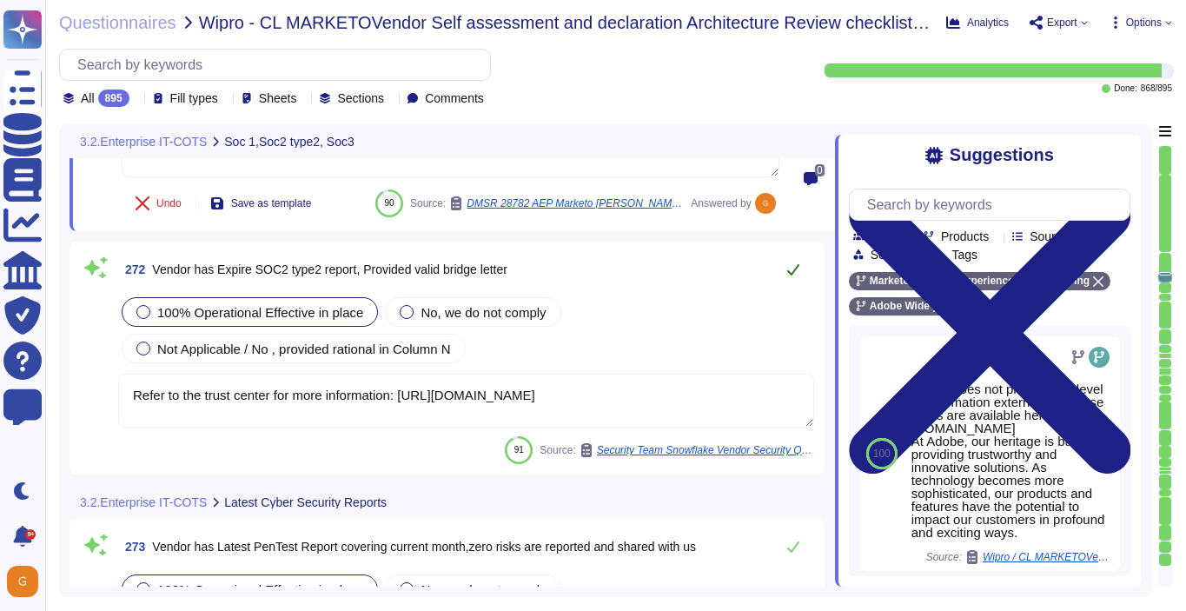
click at [792, 262] on icon at bounding box center [793, 269] width 14 height 14
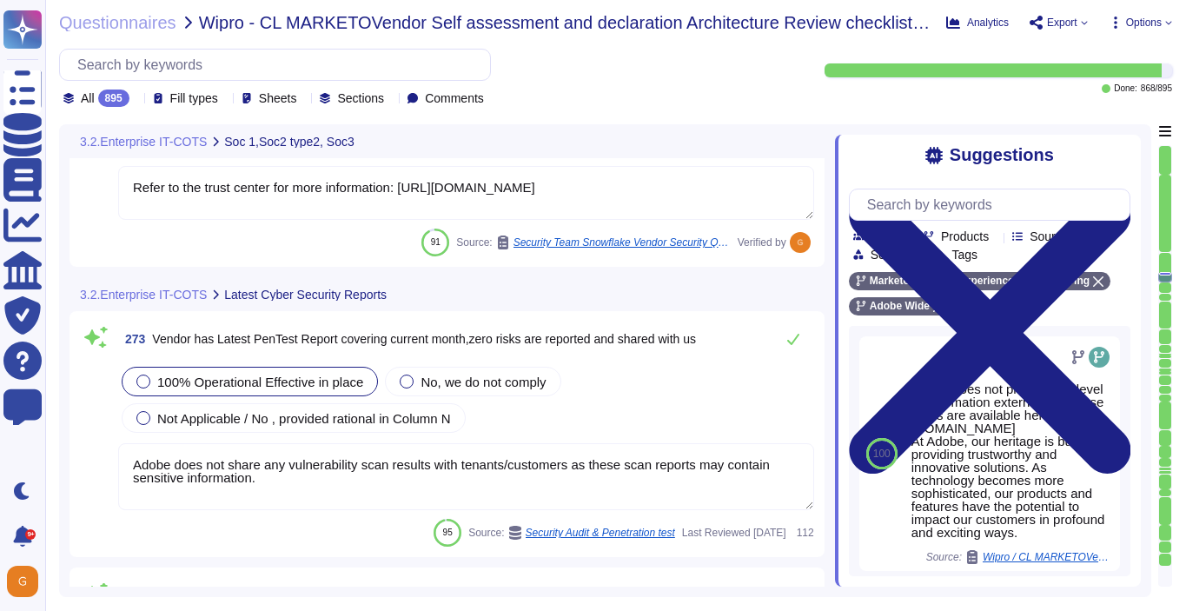
type textarea "Adobe does not share any vulnerability scan results with tenants/customers as t…"
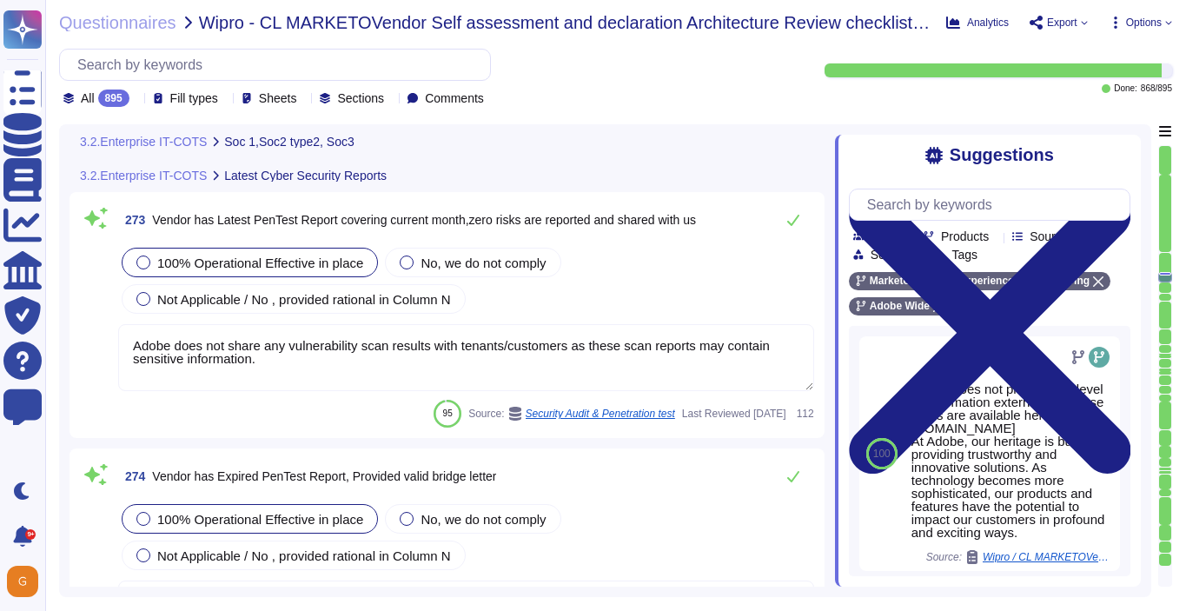
scroll to position [73870, 0]
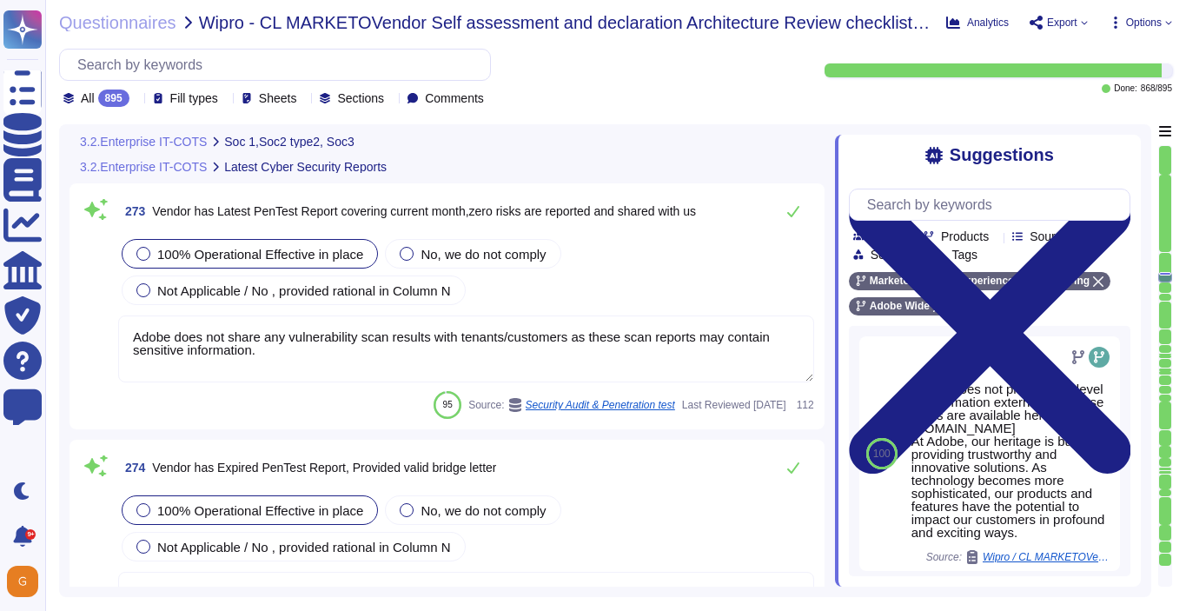
type textarea "Adobe does not share any vulnerability scan results with tenants/customers as t…"
click at [795, 215] on icon at bounding box center [793, 211] width 14 height 14
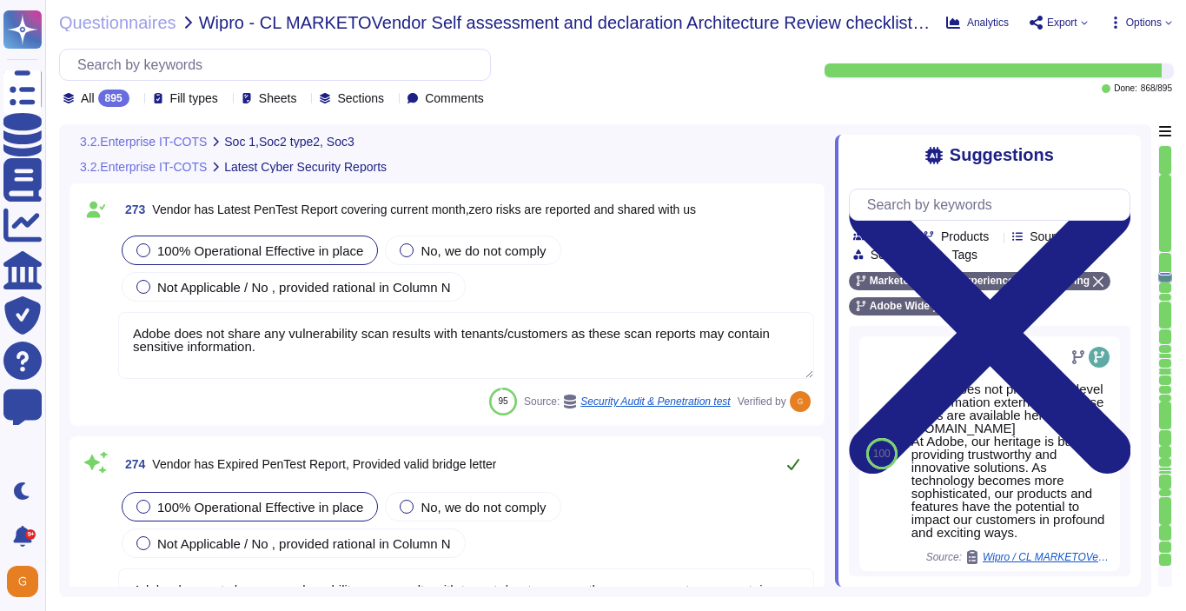
click at [802, 454] on button at bounding box center [793, 464] width 42 height 35
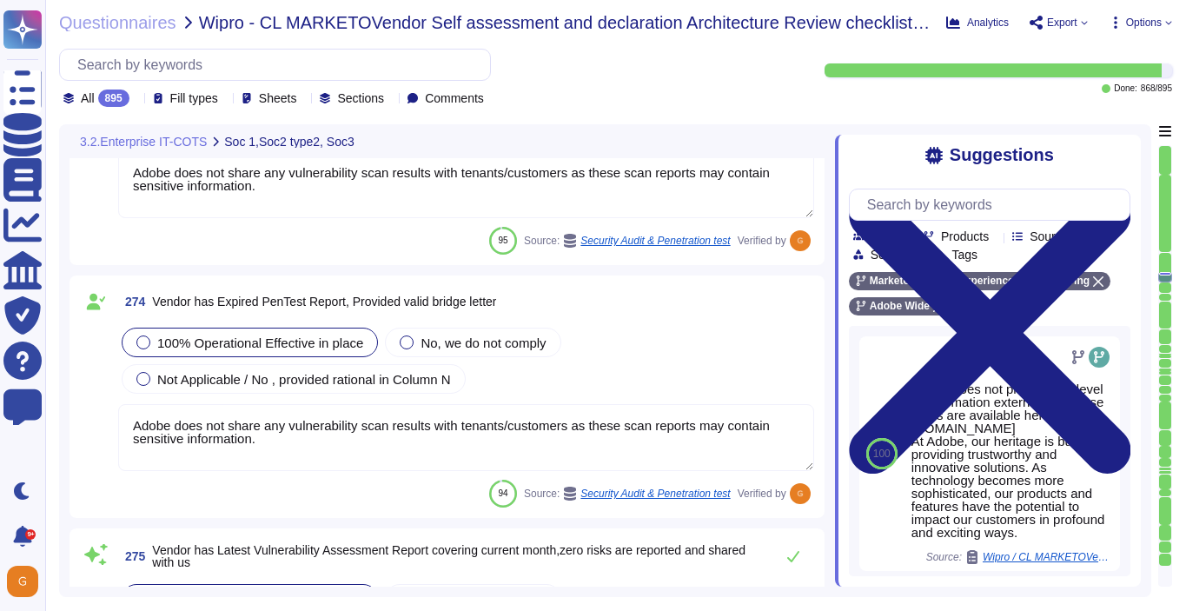
scroll to position [74032, 0]
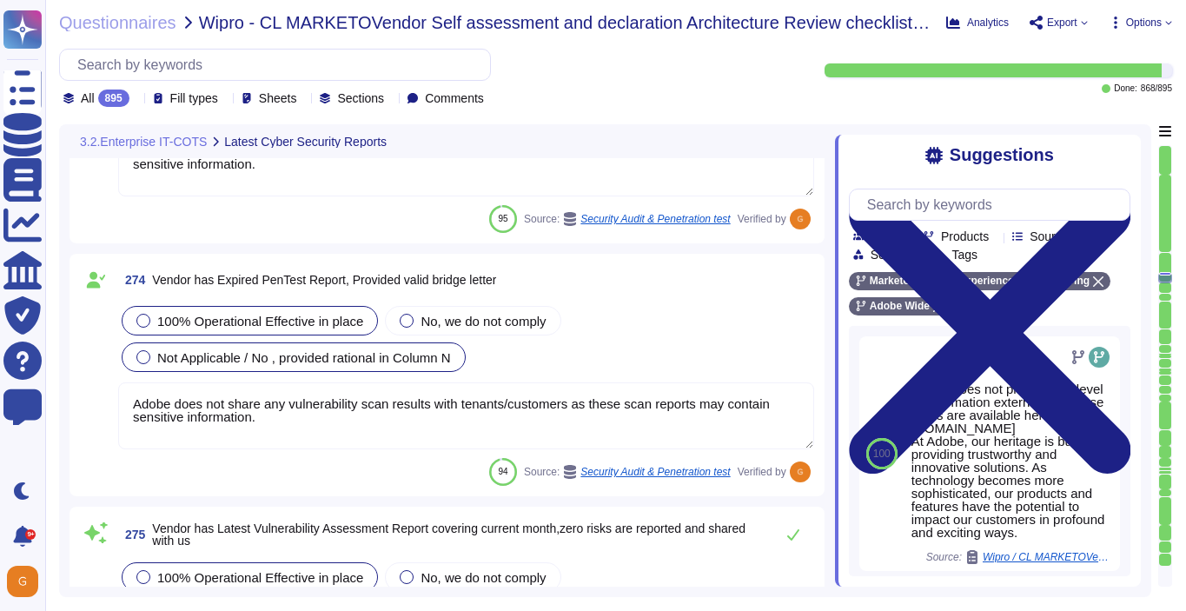
click at [363, 366] on div "Not Applicable / No , provided rational in Column N" at bounding box center [294, 357] width 344 height 30
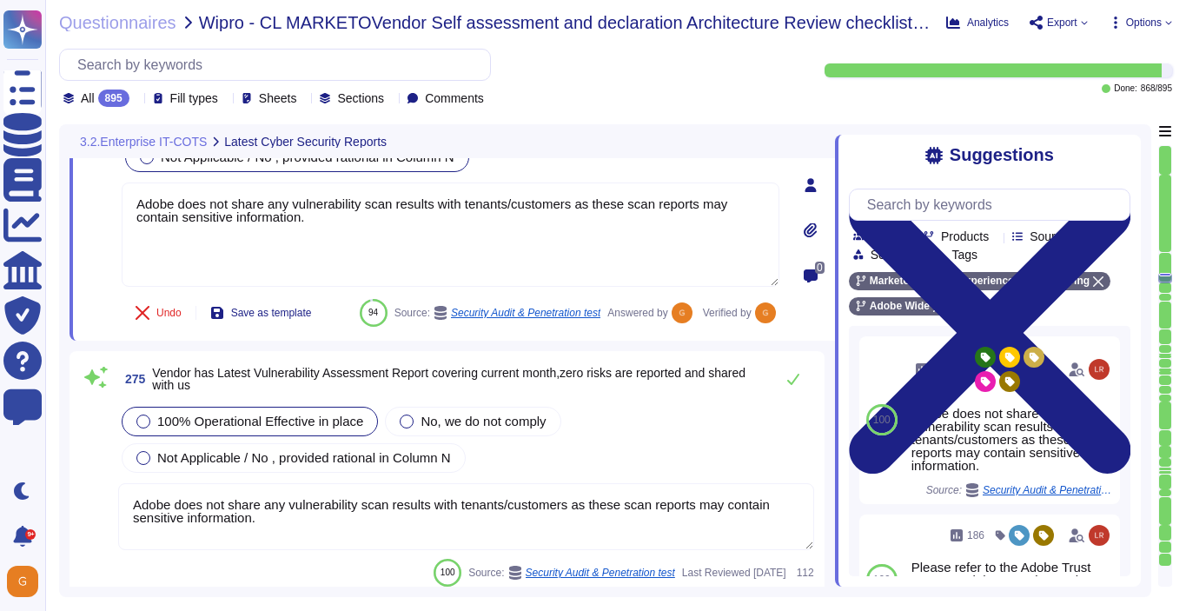
type textarea "Adobe does not share any vulnerability scan results with tenants/customers as t…"
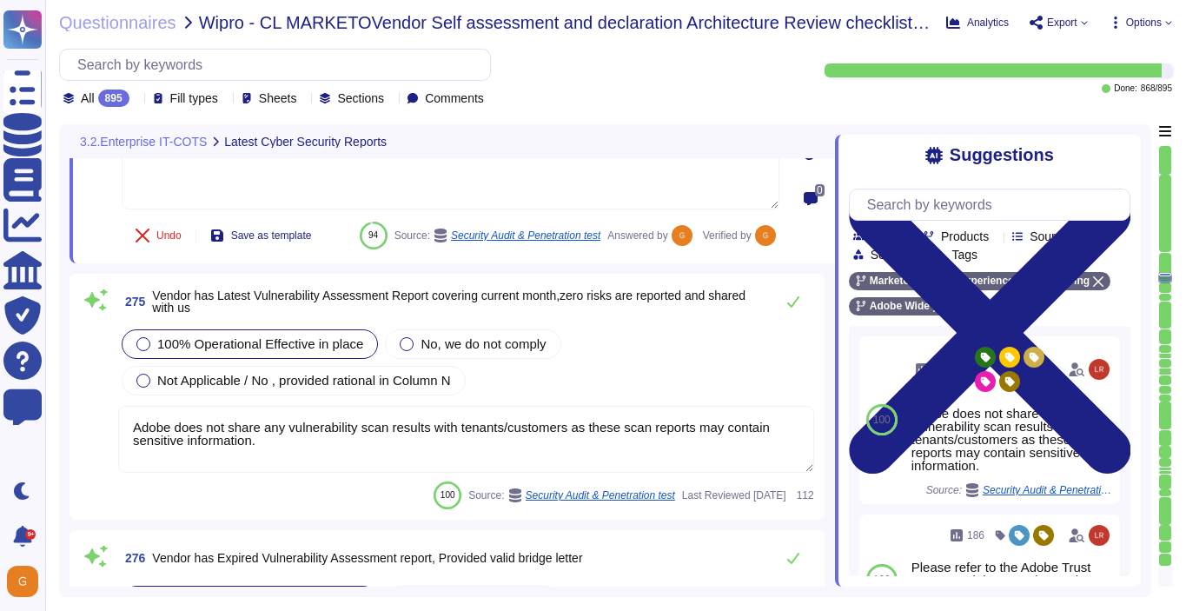
scroll to position [74332, 0]
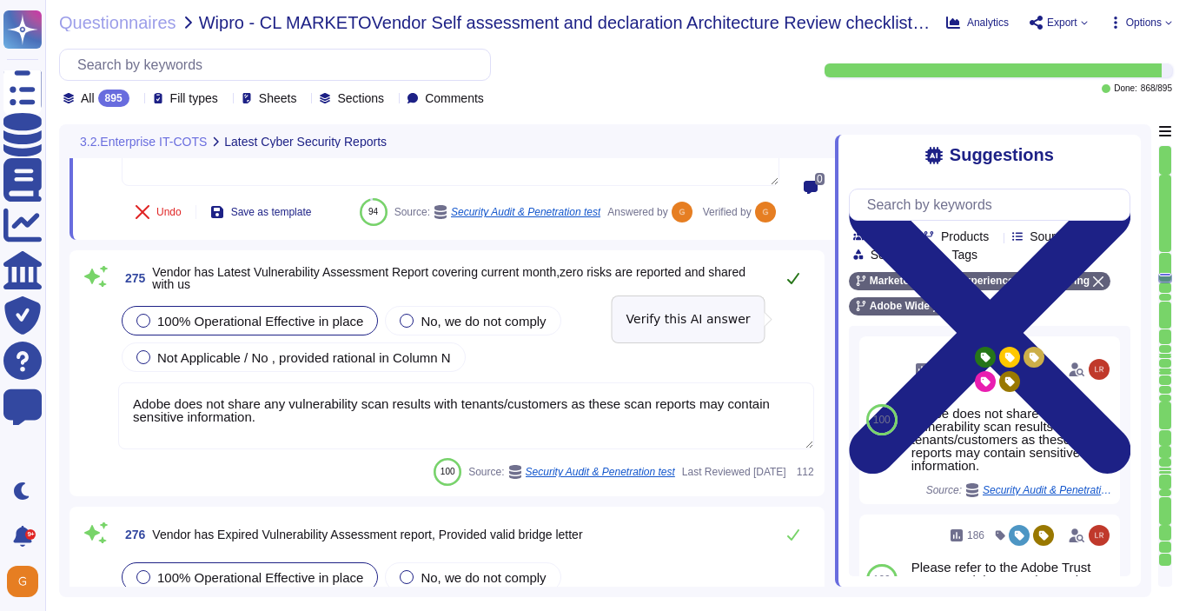
click at [786, 285] on icon at bounding box center [793, 278] width 14 height 14
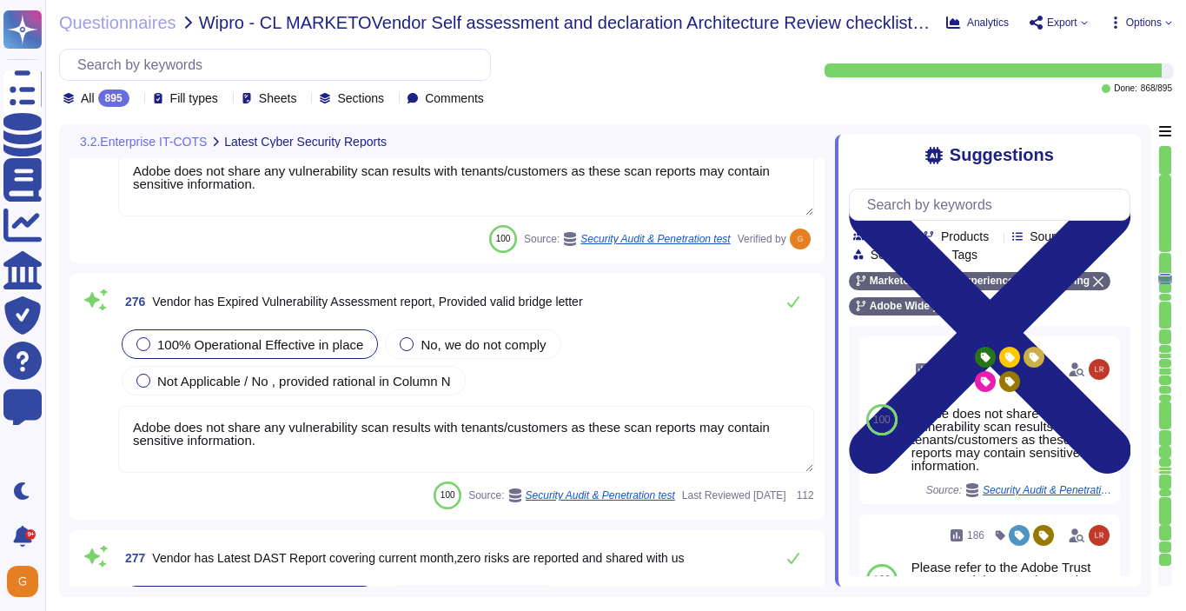
type textarea "Adobe does not share any vulnerability scan results with tenants/customers as t…"
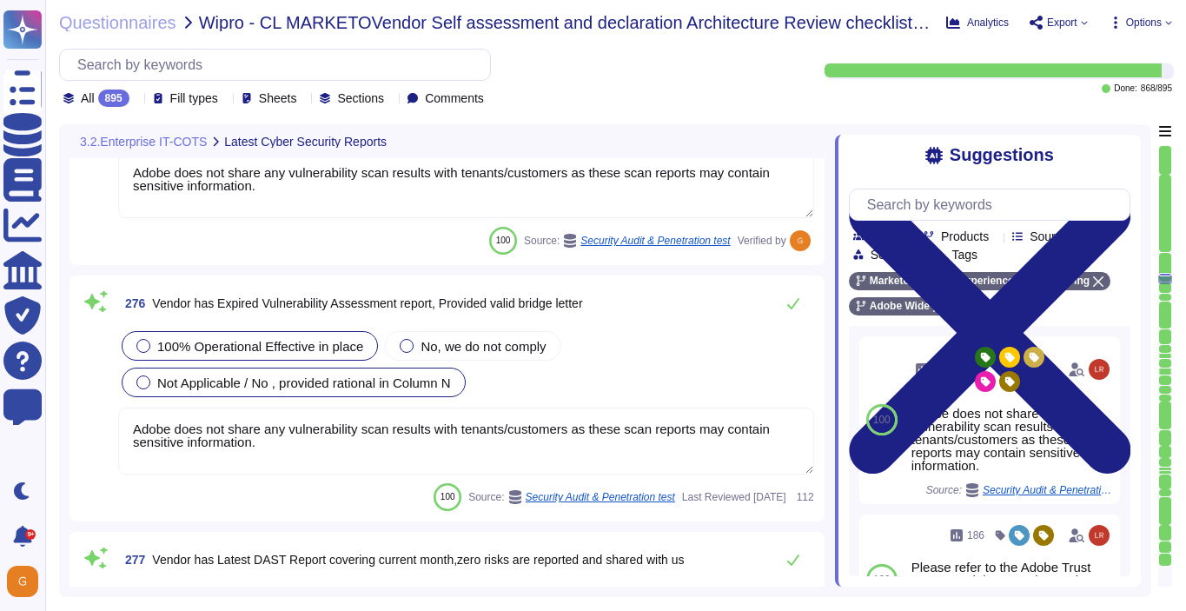
click at [352, 390] on span "Not Applicable / No , provided rational in Column N" at bounding box center [304, 382] width 294 height 15
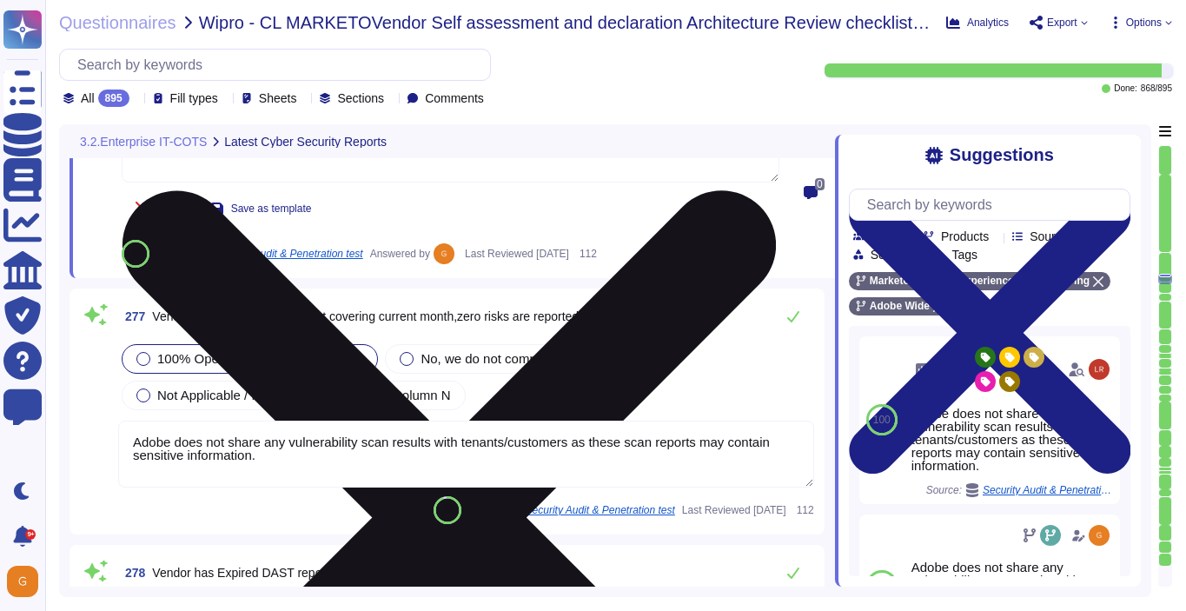
type textarea "Adobe does not share any vulnerability scan results with tenants/customers as t…"
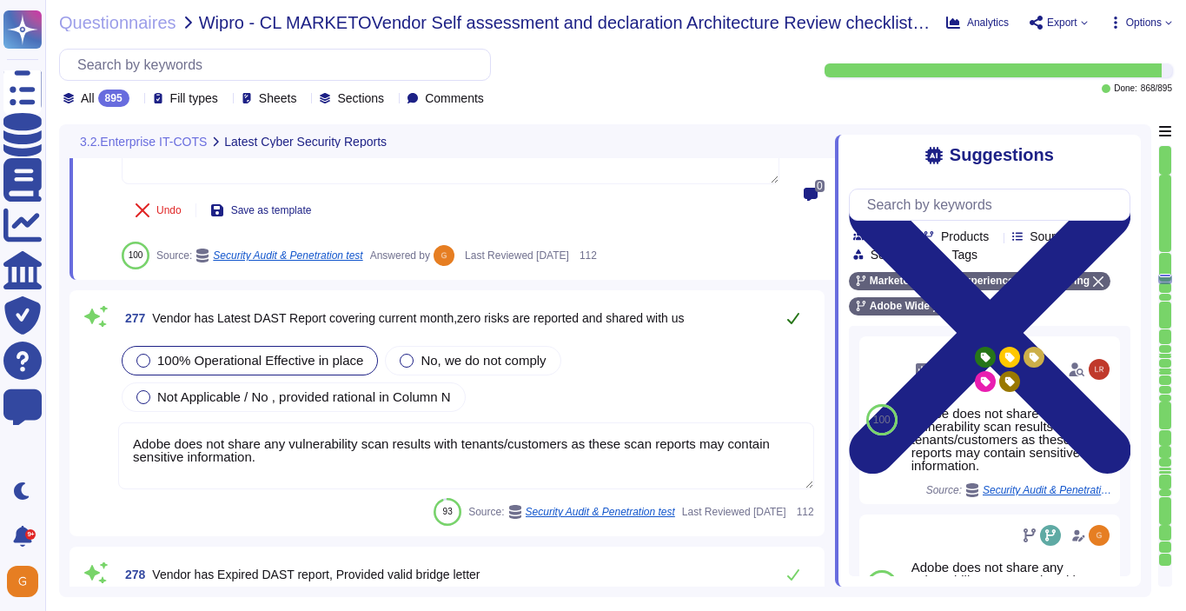
click at [785, 301] on button at bounding box center [793, 318] width 42 height 35
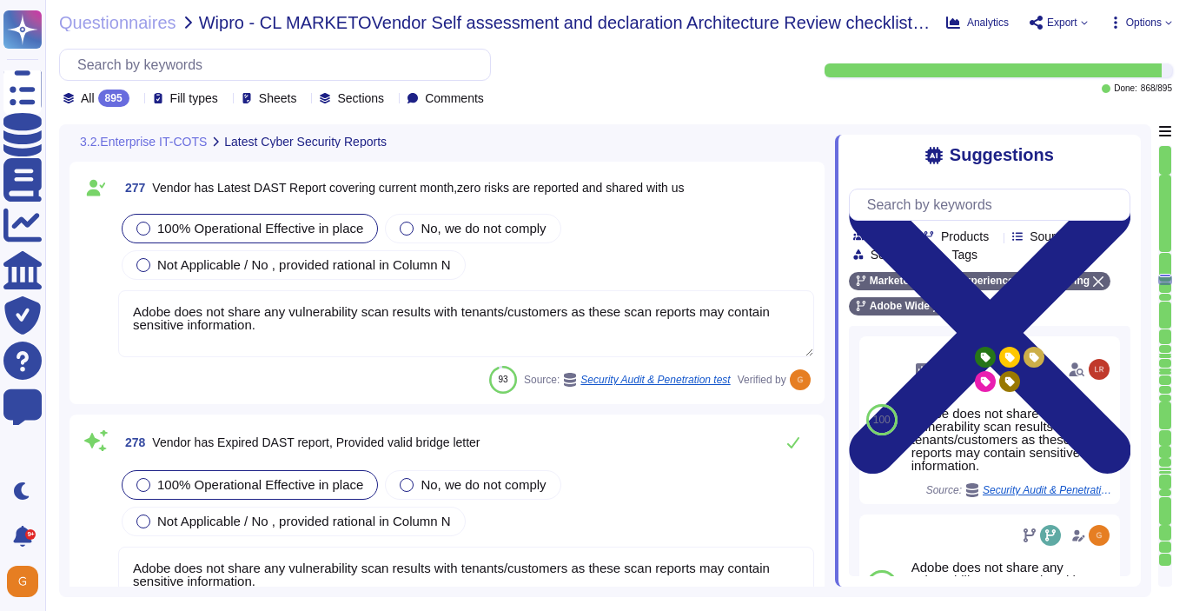
scroll to position [75050, 0]
type textarea "Adobe does not share any vulnerability scan results with tenants/customers as t…"
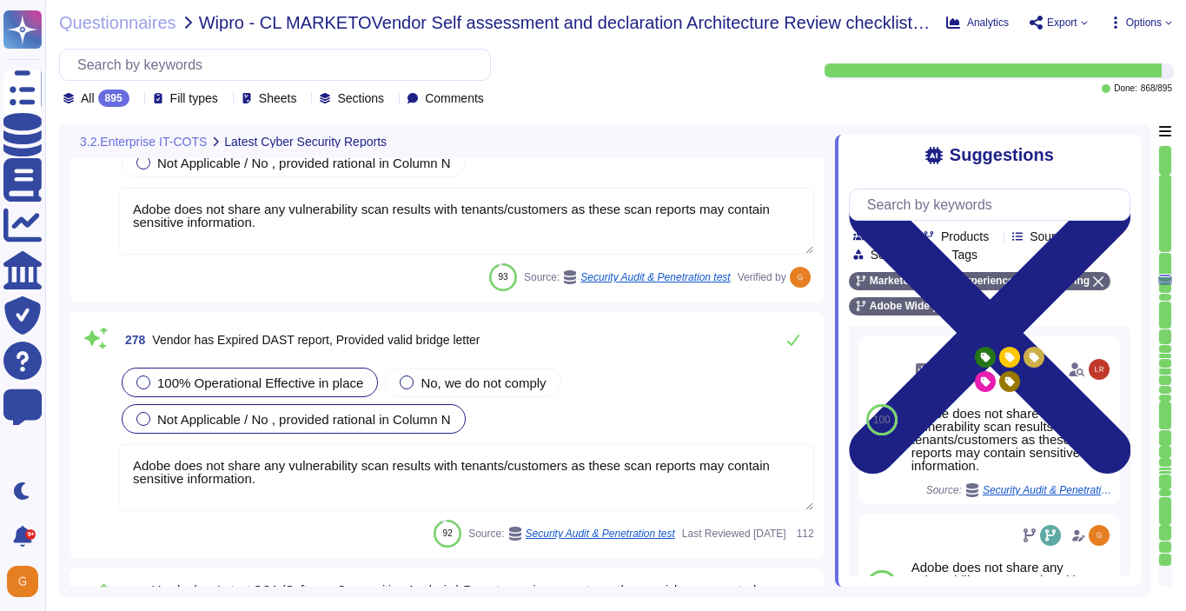
click at [421, 430] on div "Not Applicable / No , provided rational in Column N" at bounding box center [294, 419] width 344 height 30
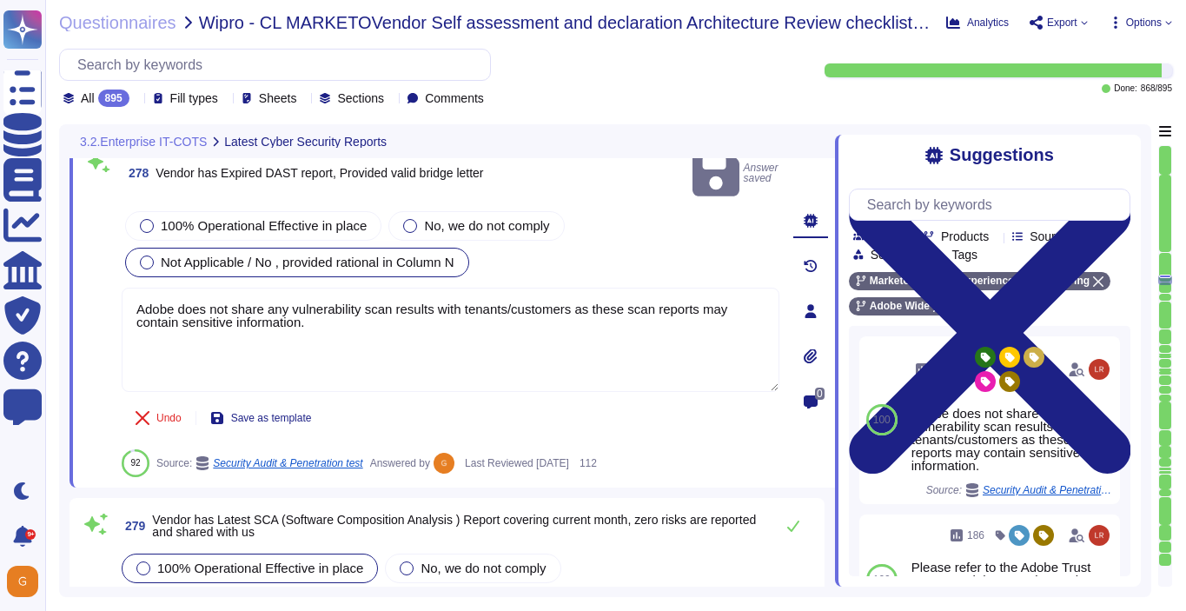
type textarea "Adobe does not share any vulnerability scan results with tenants/customers as t…"
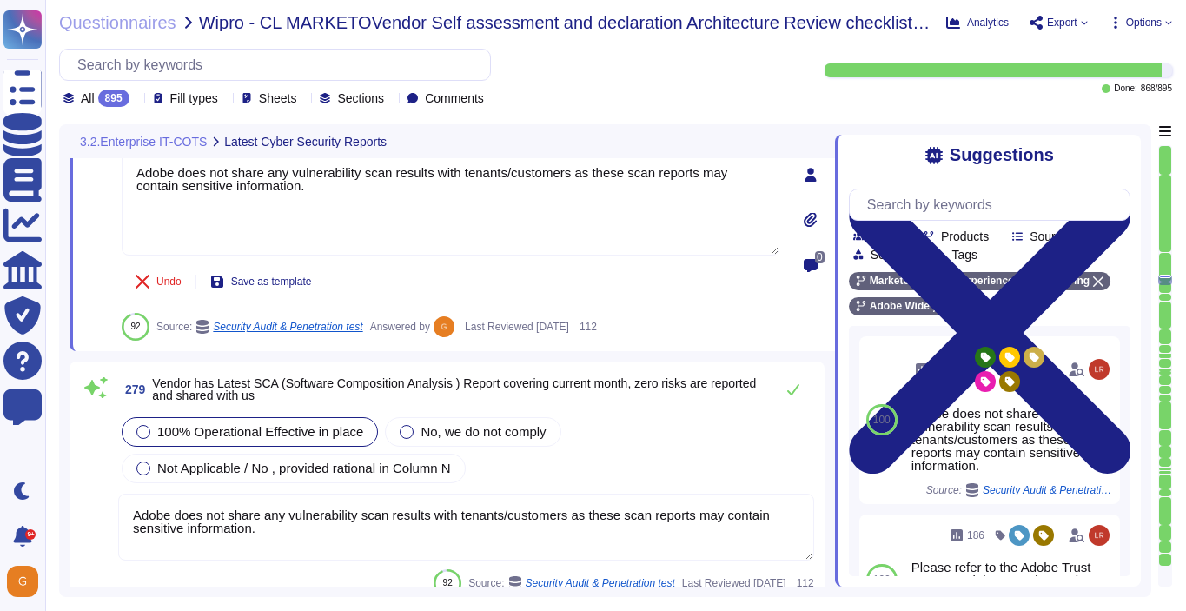
scroll to position [75292, 0]
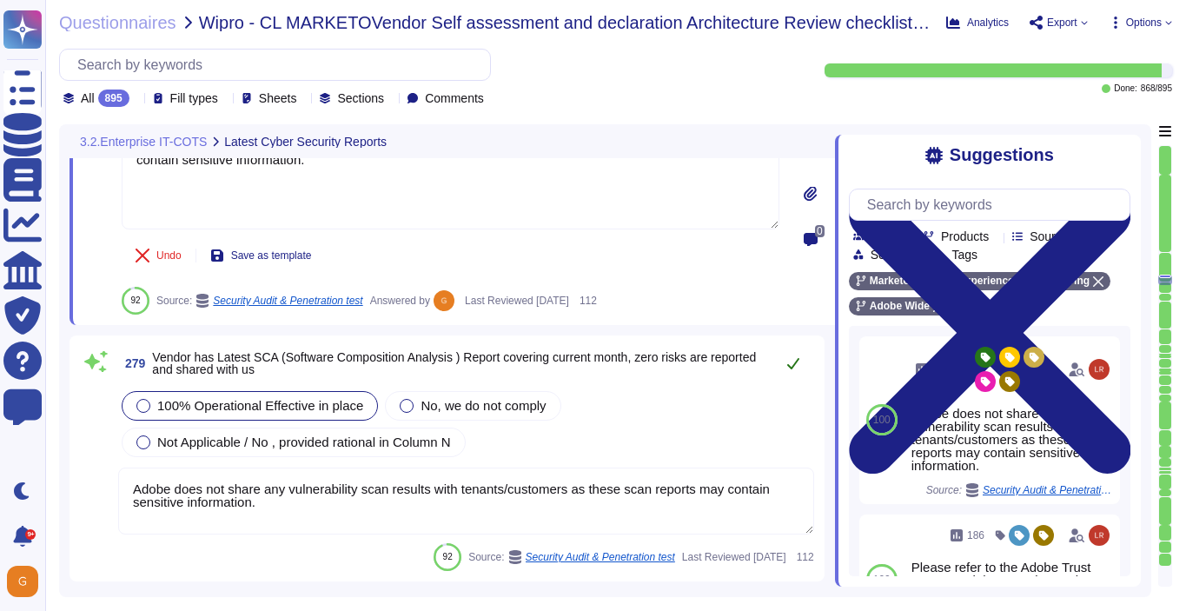
click at [787, 358] on icon at bounding box center [793, 363] width 12 height 11
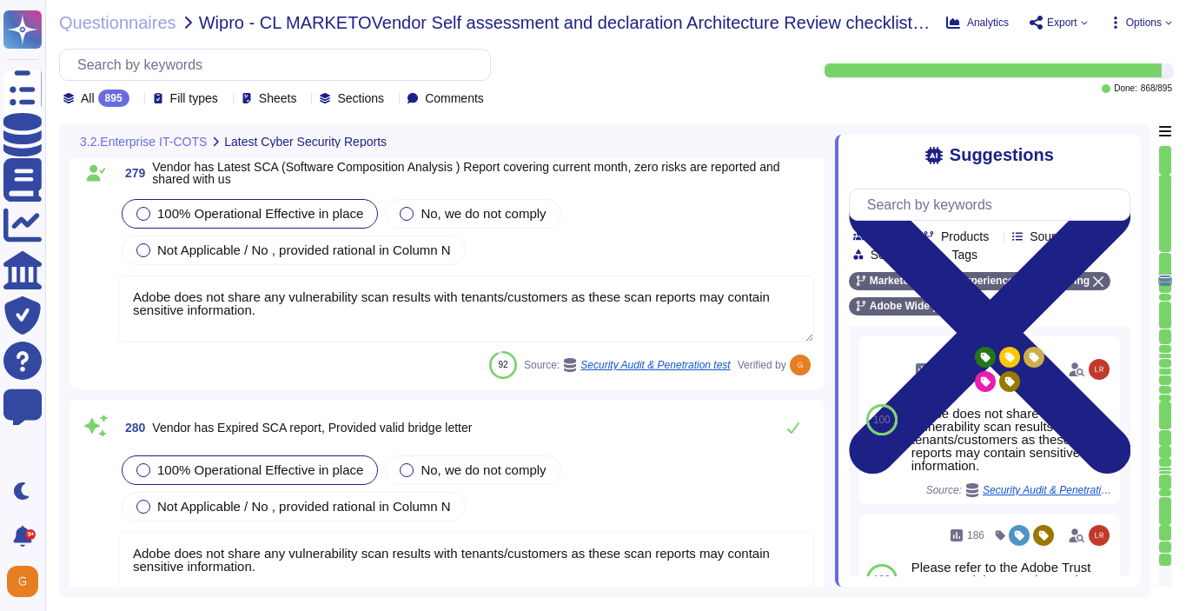
type textarea "Adobe does not share any vulnerability scan results with tenants/customers as t…"
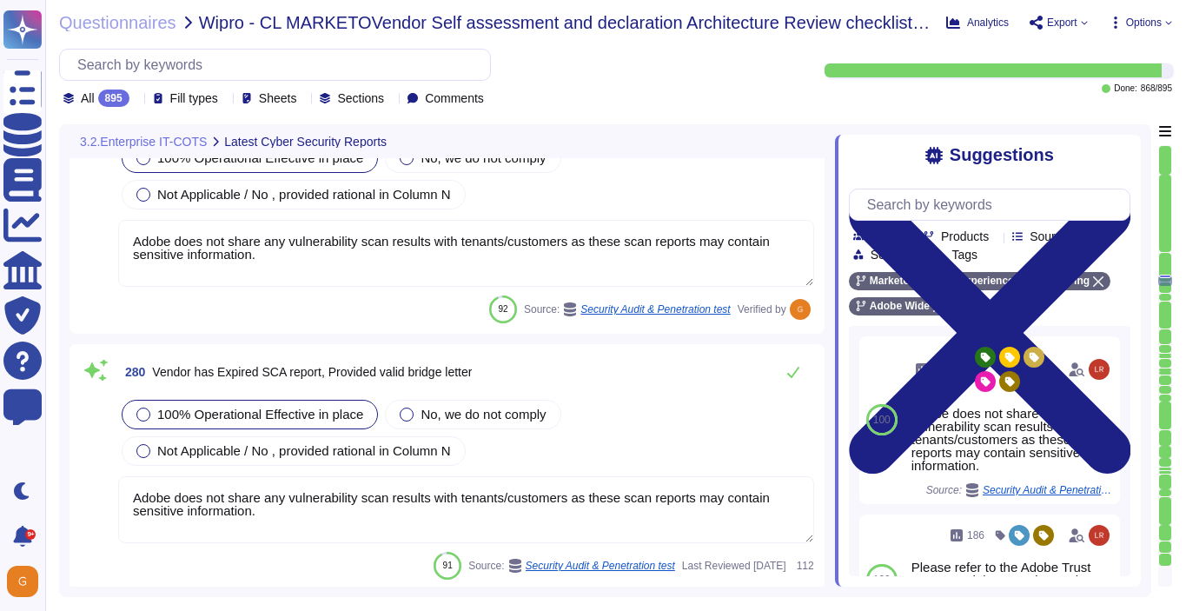
scroll to position [75532, 0]
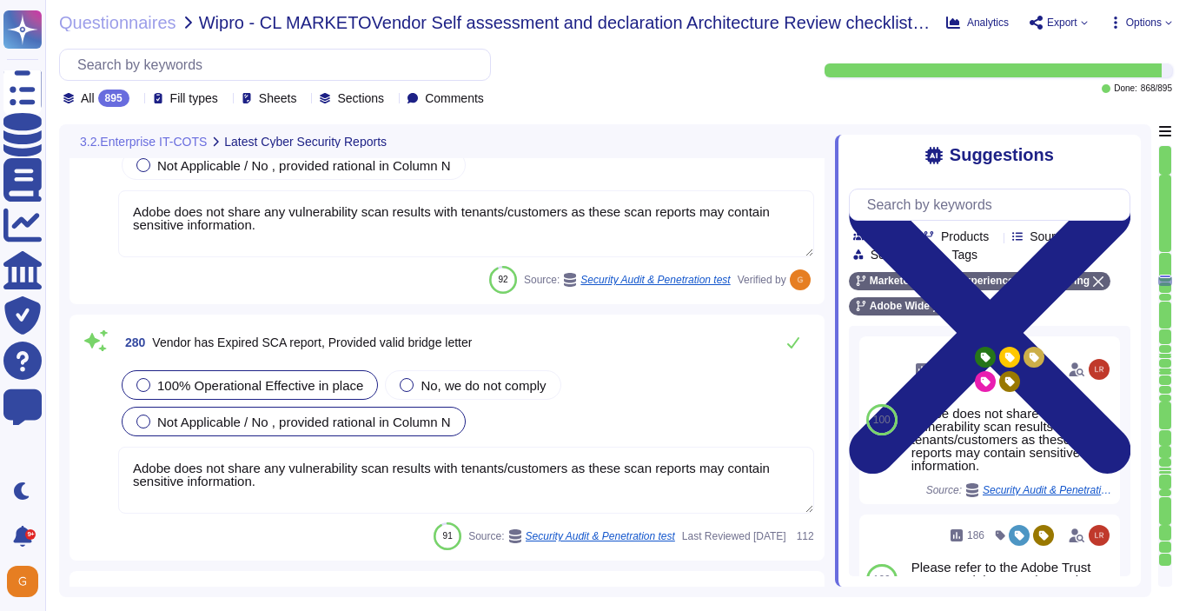
click at [434, 427] on span "Not Applicable / No , provided rational in Column N" at bounding box center [304, 421] width 294 height 15
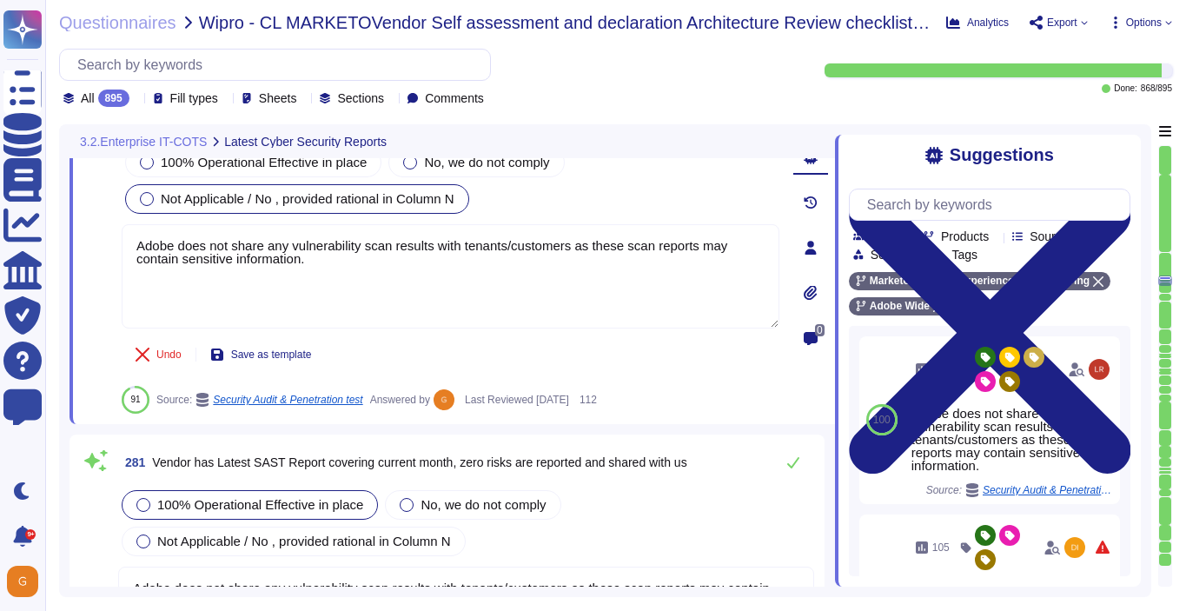
type textarea "Adobe has established, documented, approved, communicated, applied, evaluated, …"
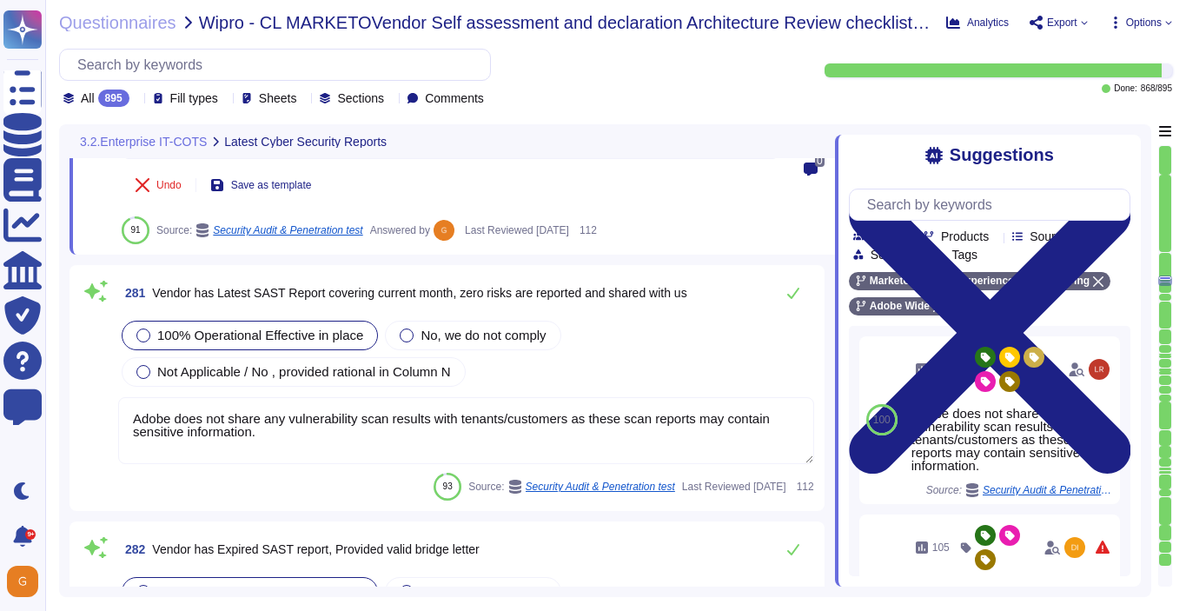
scroll to position [75871, 0]
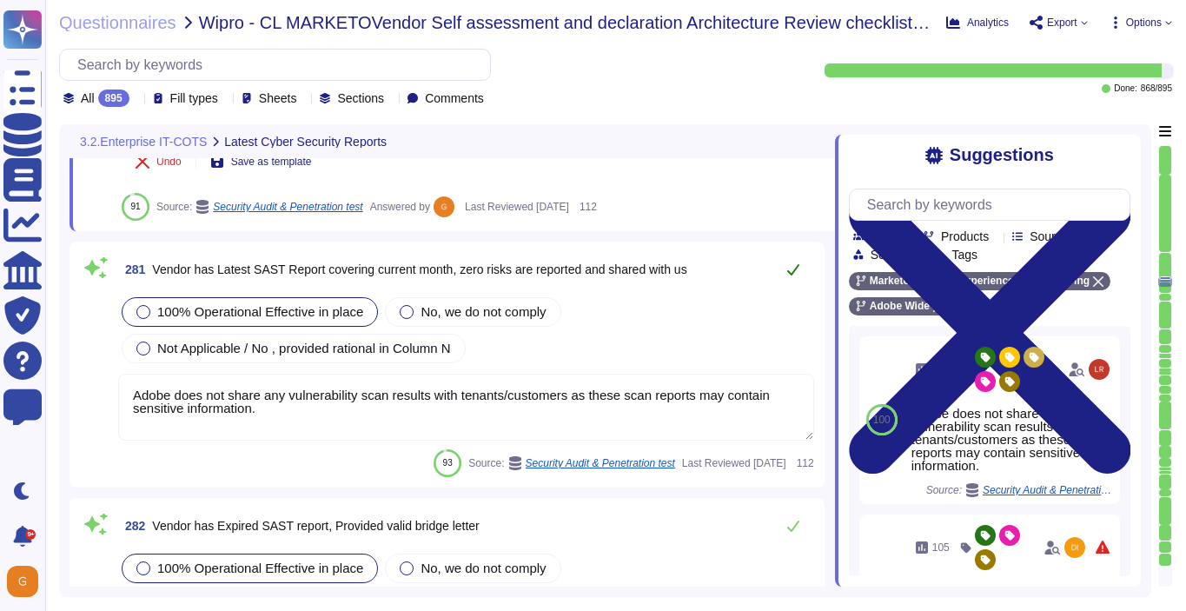
click at [799, 262] on icon at bounding box center [793, 269] width 14 height 14
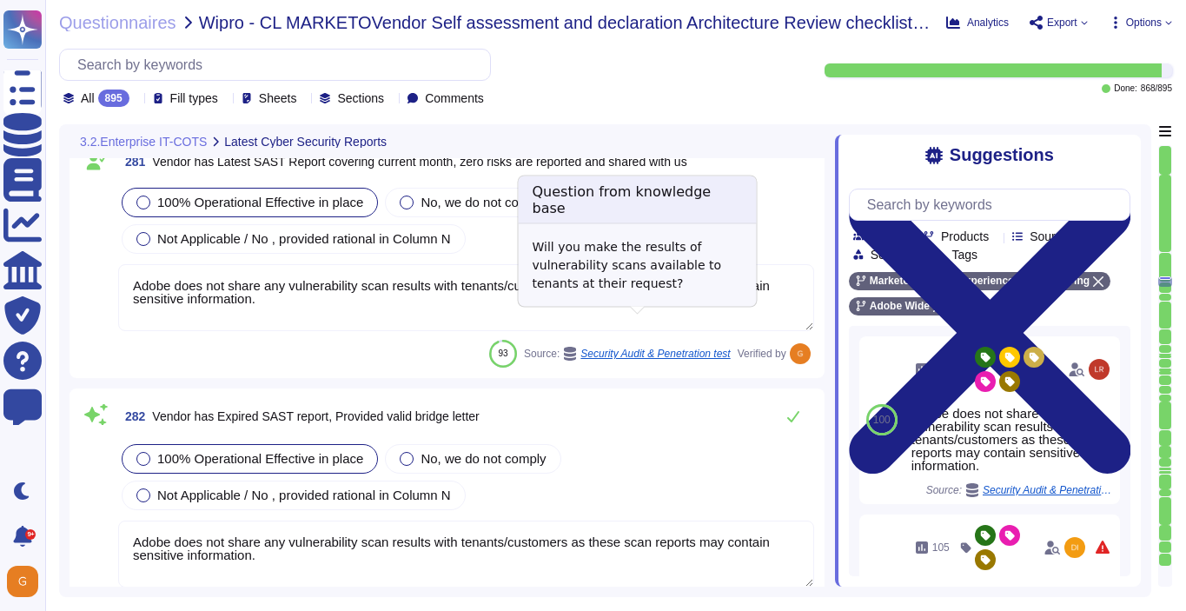
scroll to position [75991, 0]
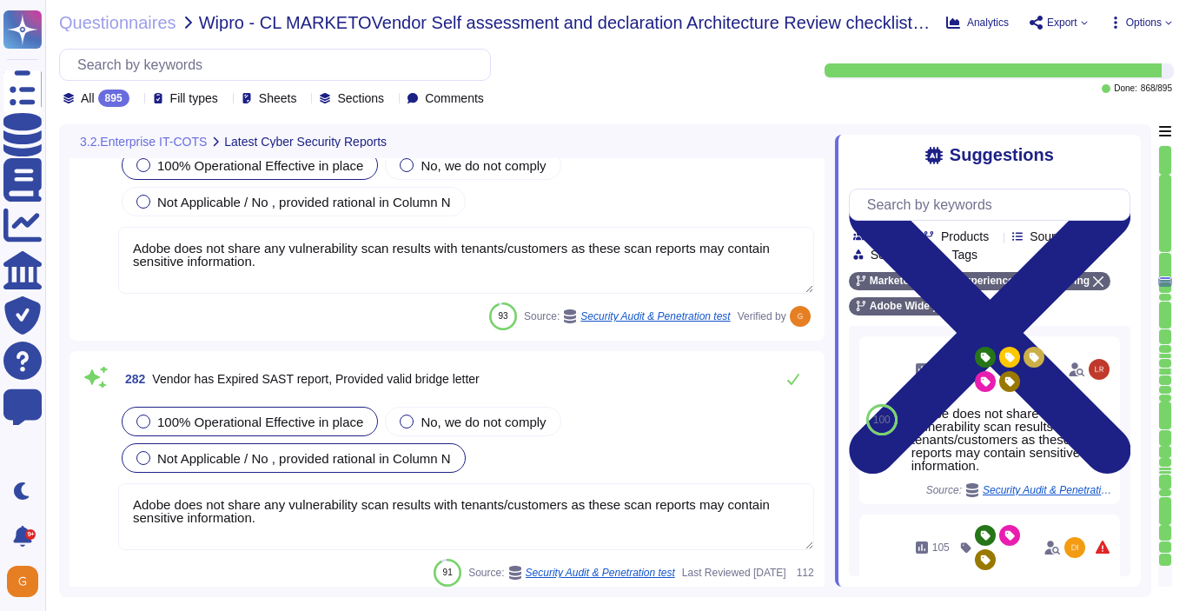
click at [419, 468] on div "Not Applicable / No , provided rational in Column N" at bounding box center [294, 458] width 344 height 30
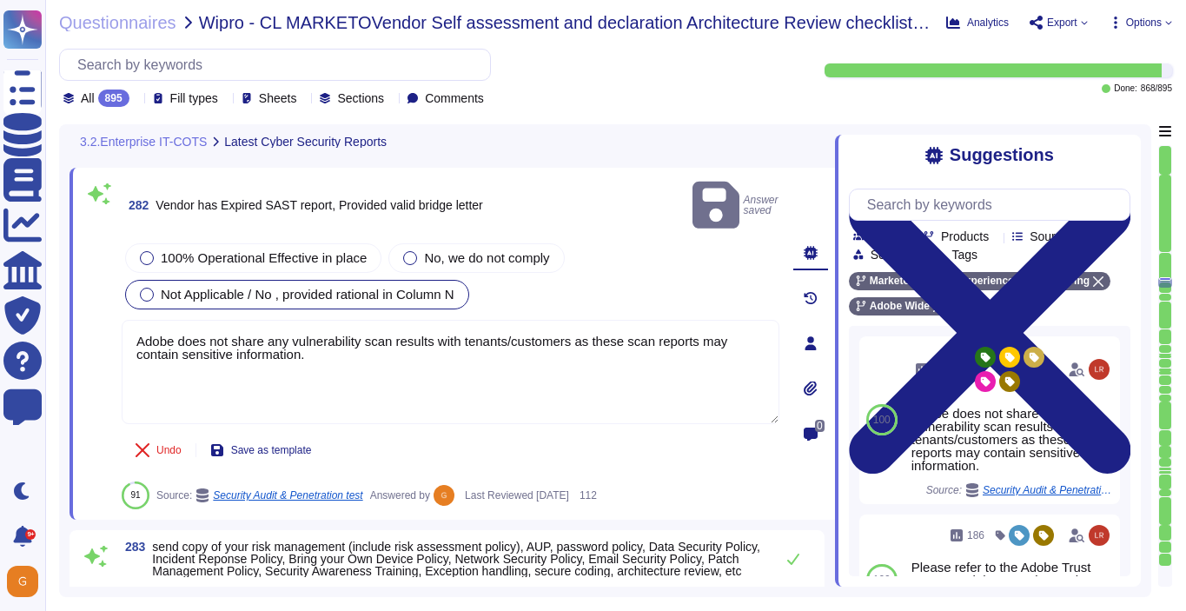
type textarea "Adobe does not share any vulnerability scan results with tenants/customers as t…"
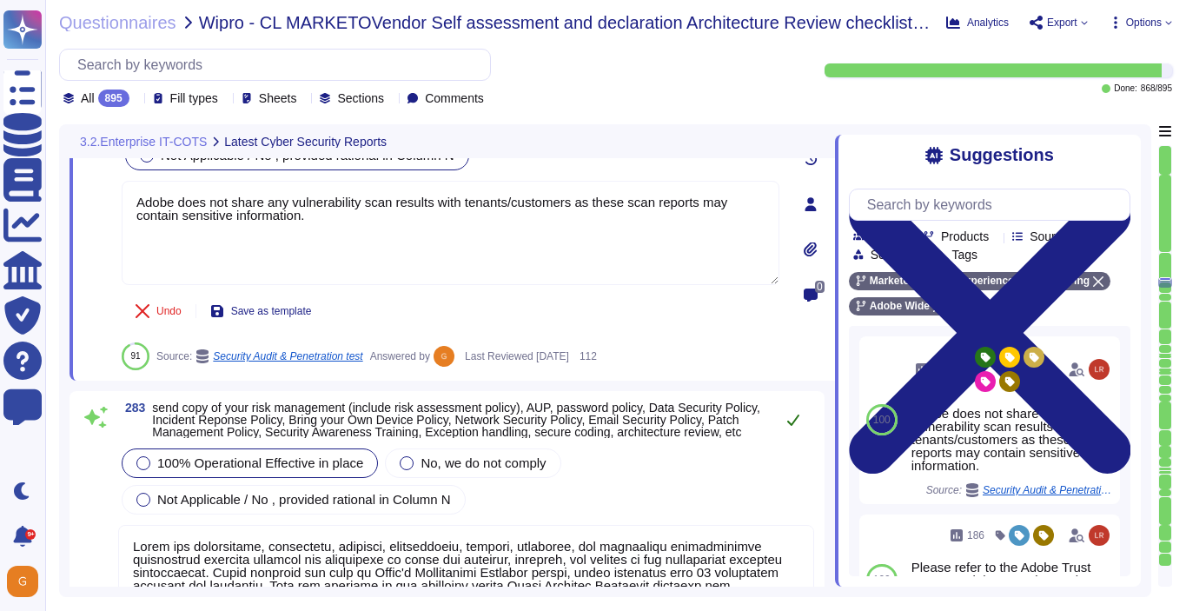
click at [796, 413] on icon at bounding box center [793, 420] width 14 height 14
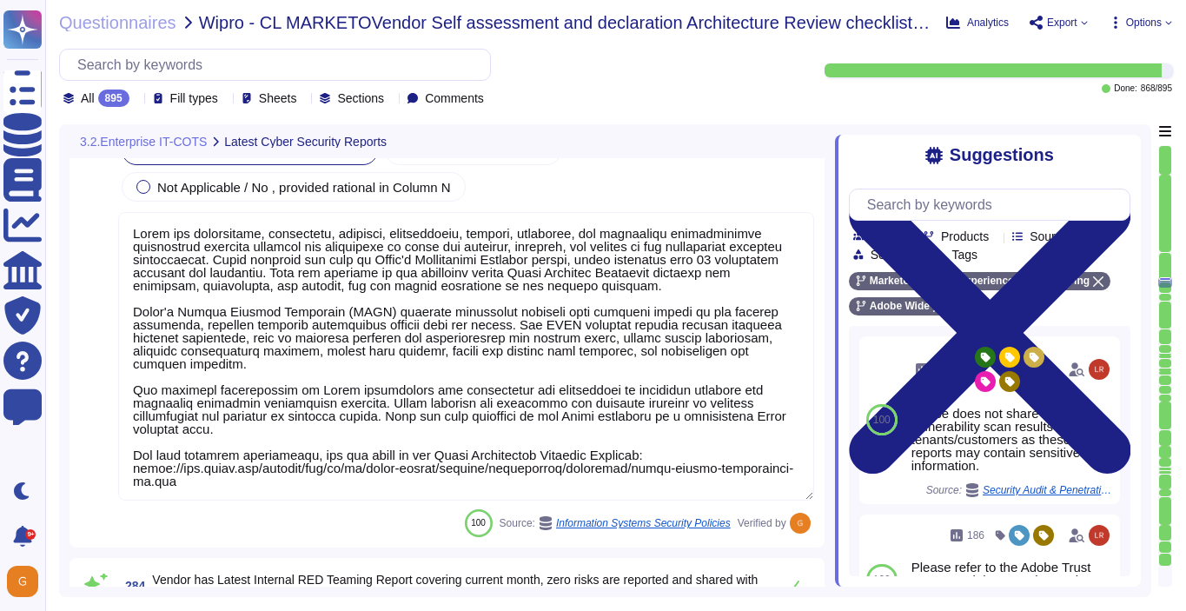
type textarea "Adobe utilizes cloud-native key management systems (KMS) and/or approved key re…"
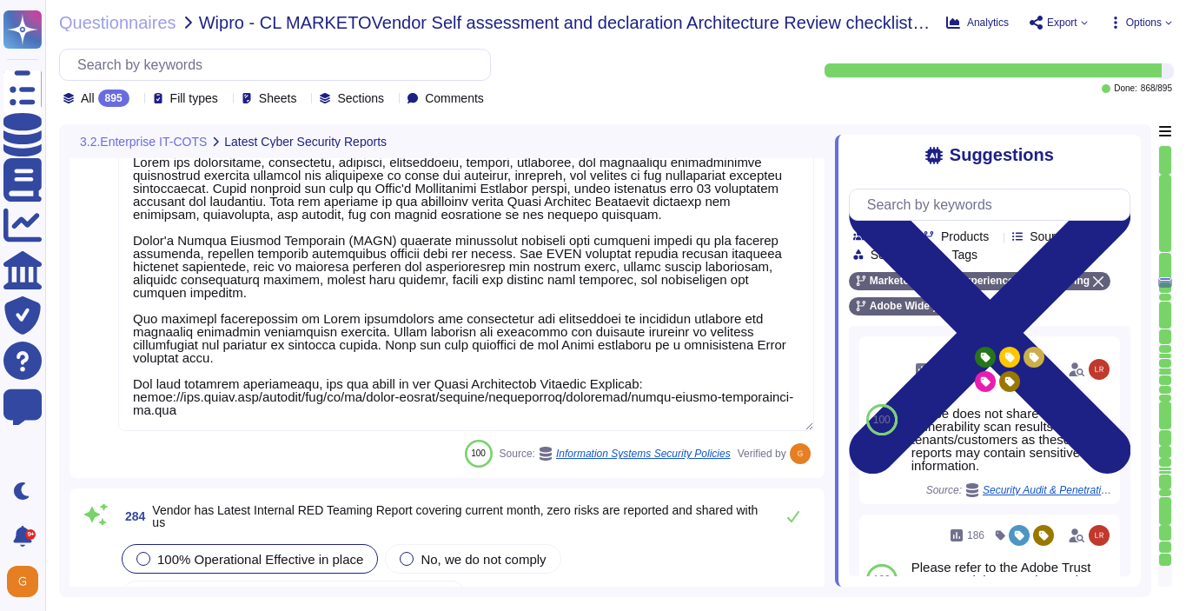
scroll to position [76622, 0]
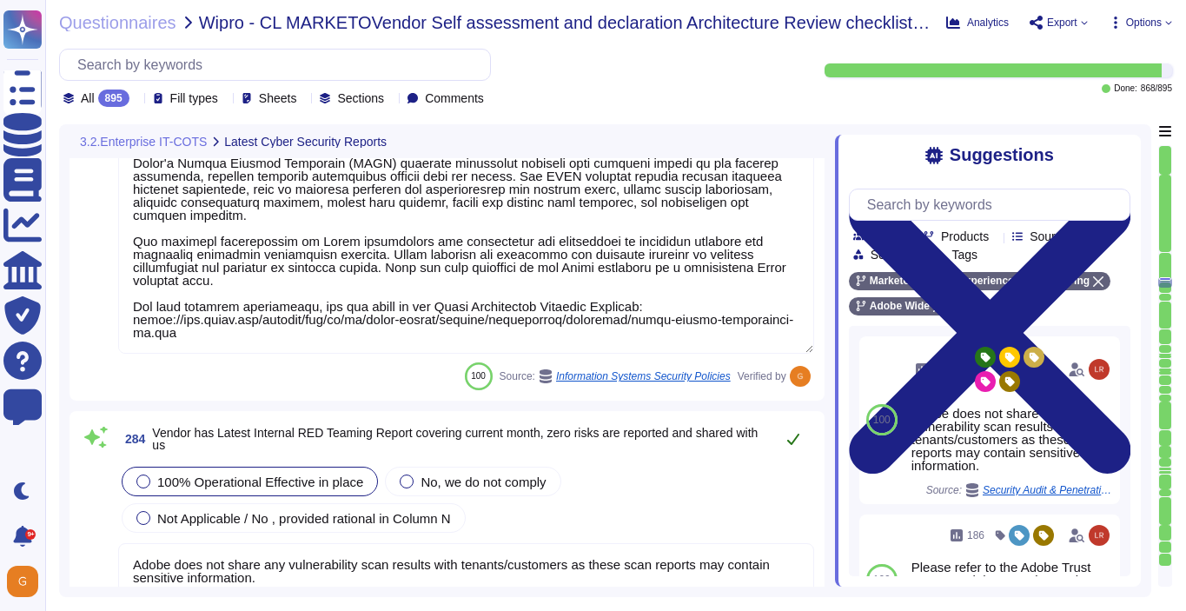
click at [790, 429] on button at bounding box center [793, 438] width 42 height 35
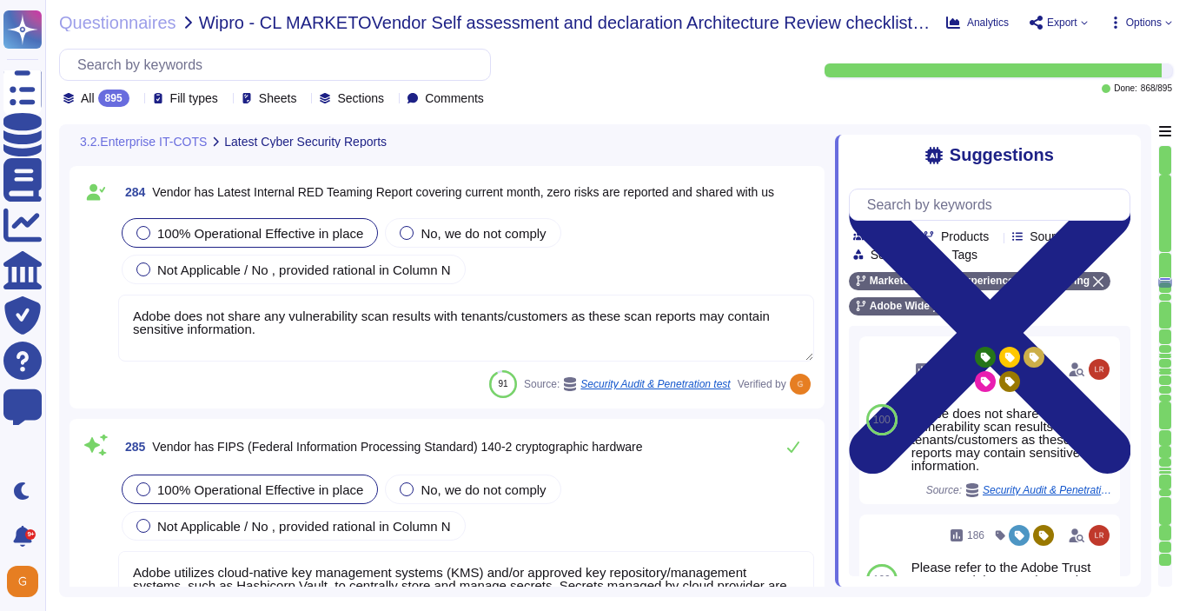
type textarea "Amazon Web Services Server-Side Encryption S3 buckets are used to encrypt data …"
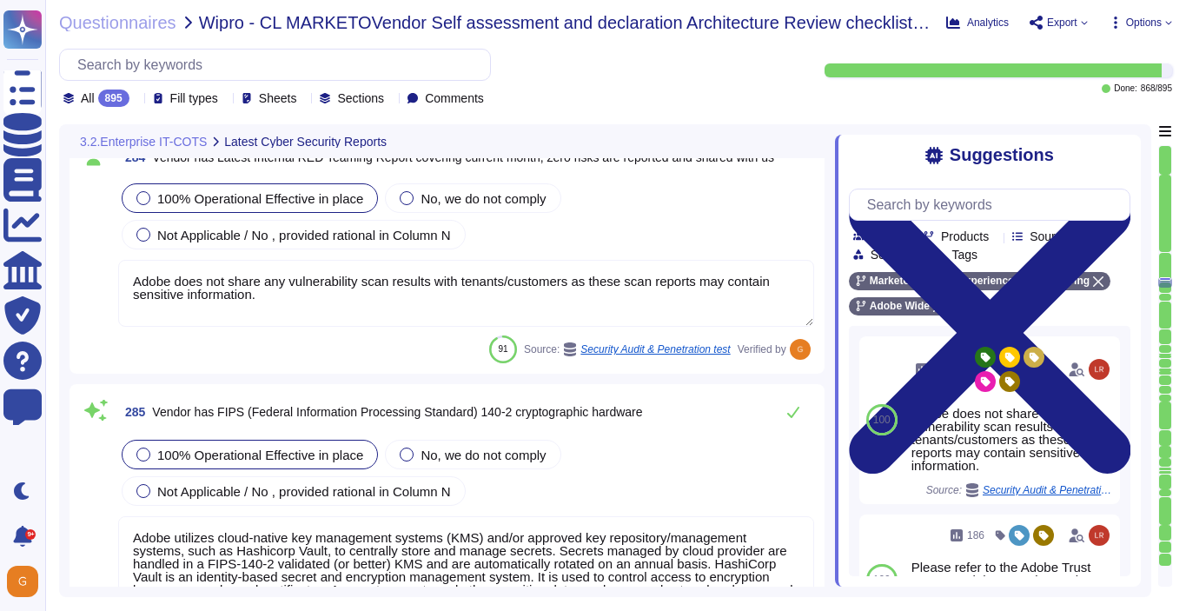
scroll to position [76902, 0]
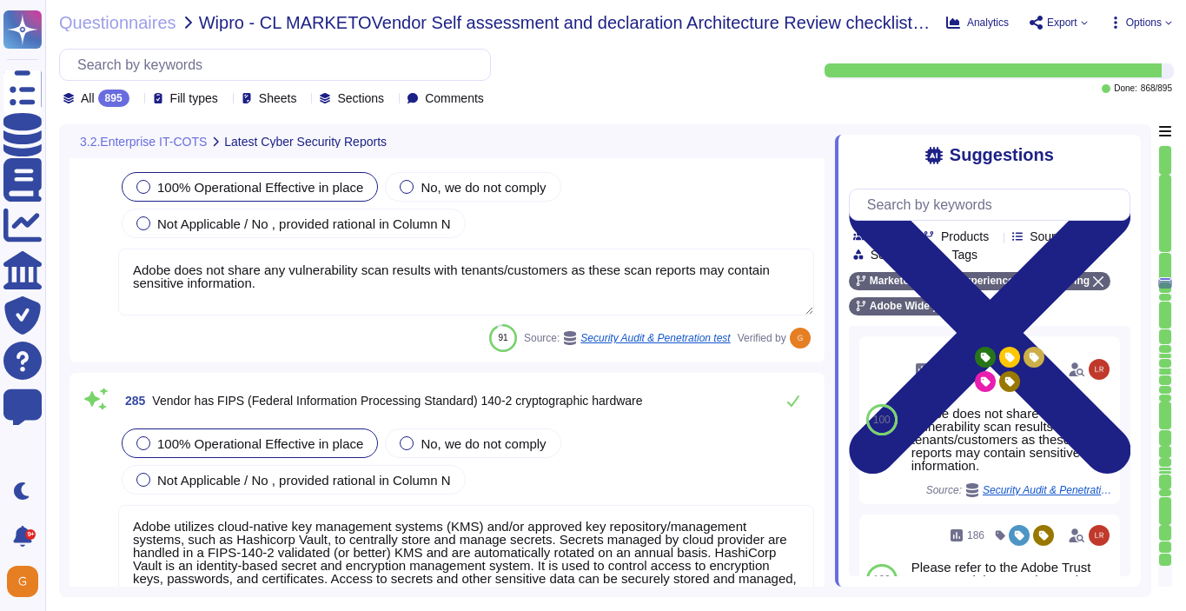
type textarea "Files are validated to ensure they have proper formats."
click at [780, 383] on button at bounding box center [793, 400] width 42 height 35
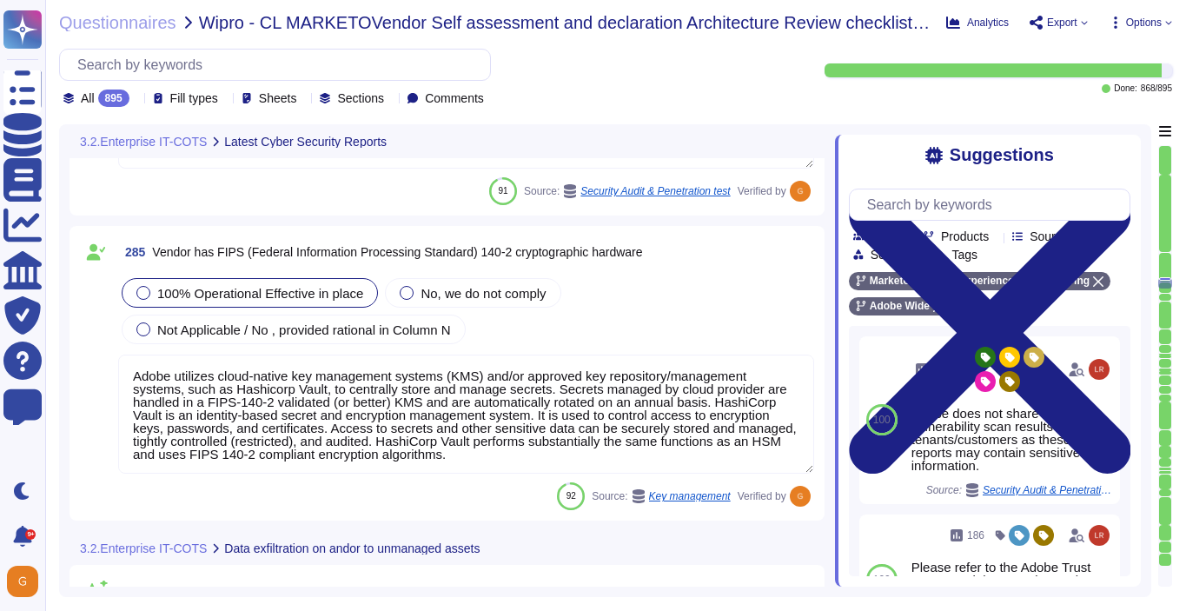
scroll to position [77054, 0]
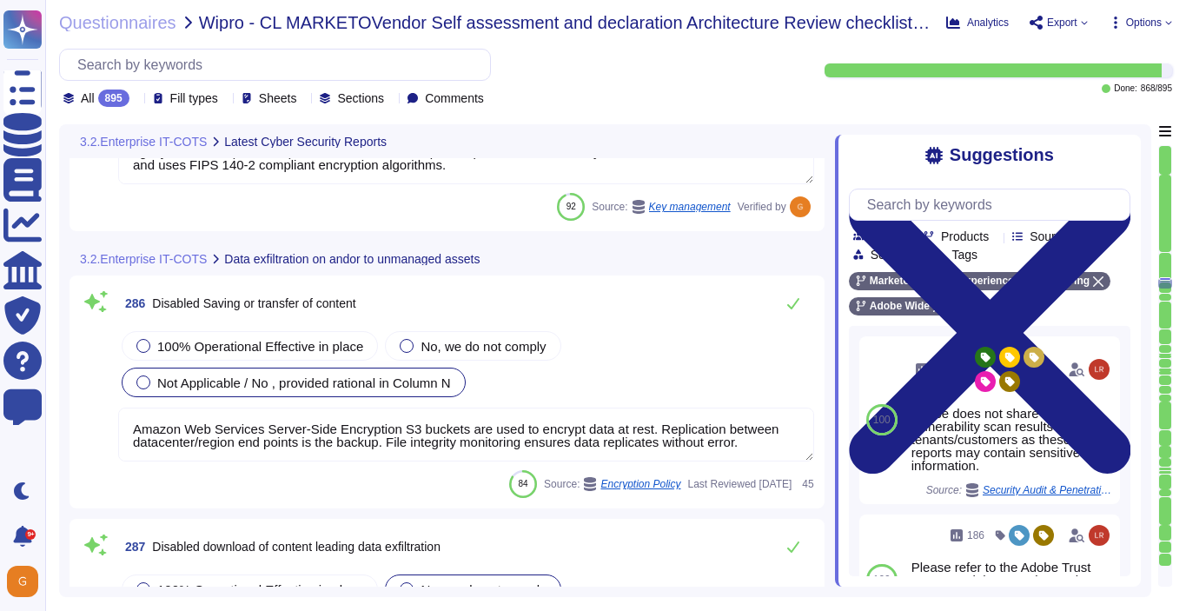
type textarea "Information is not printed."
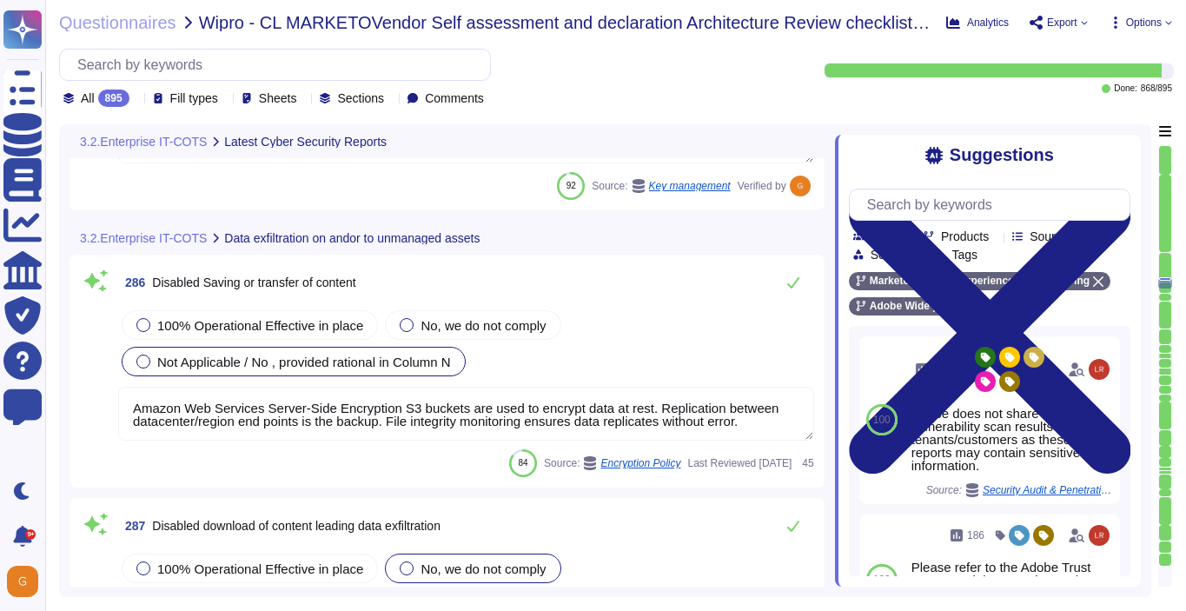
type textarea "Lorem ipsu dol sita co adi elitsedd eius temp incididunt (UTL) etdo mag aliquae…"
click at [304, 318] on span "100% Operational Effective in place" at bounding box center [260, 325] width 206 height 15
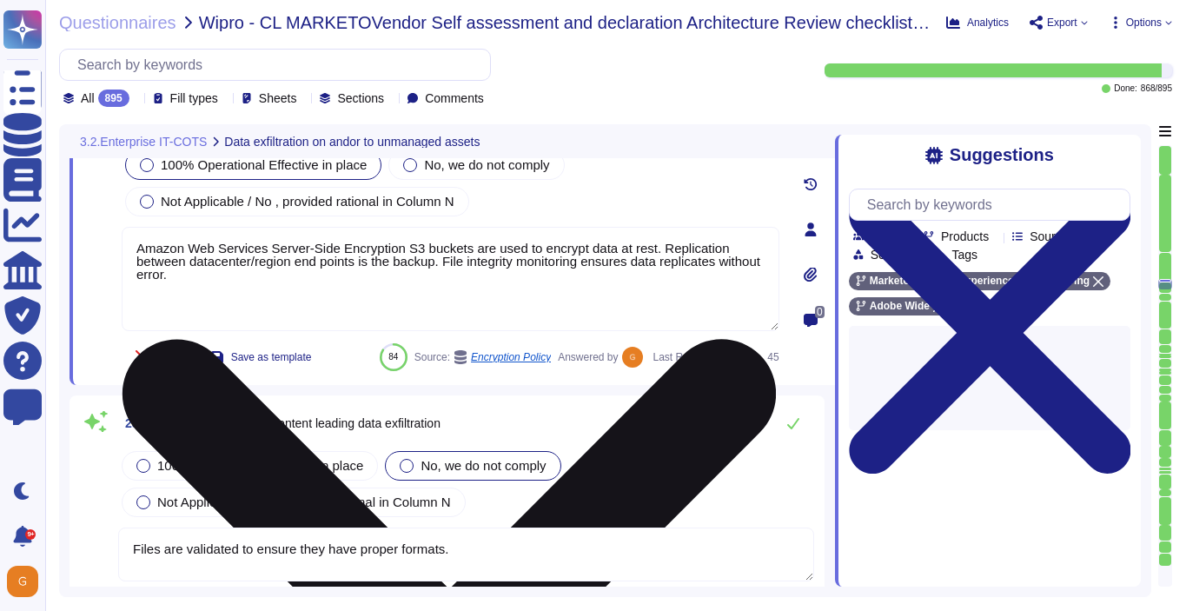
type textarea "Lorem ipsu dol sita co adi elitsedd eius temp incididunt (UTL) etdo mag aliquae…"
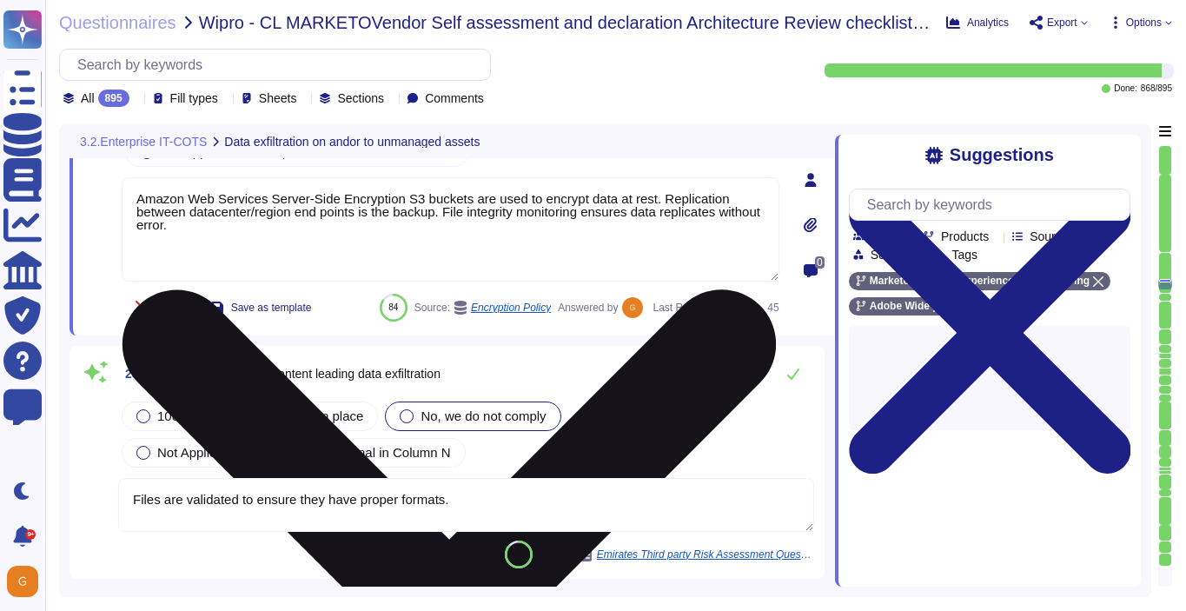
scroll to position [77558, 0]
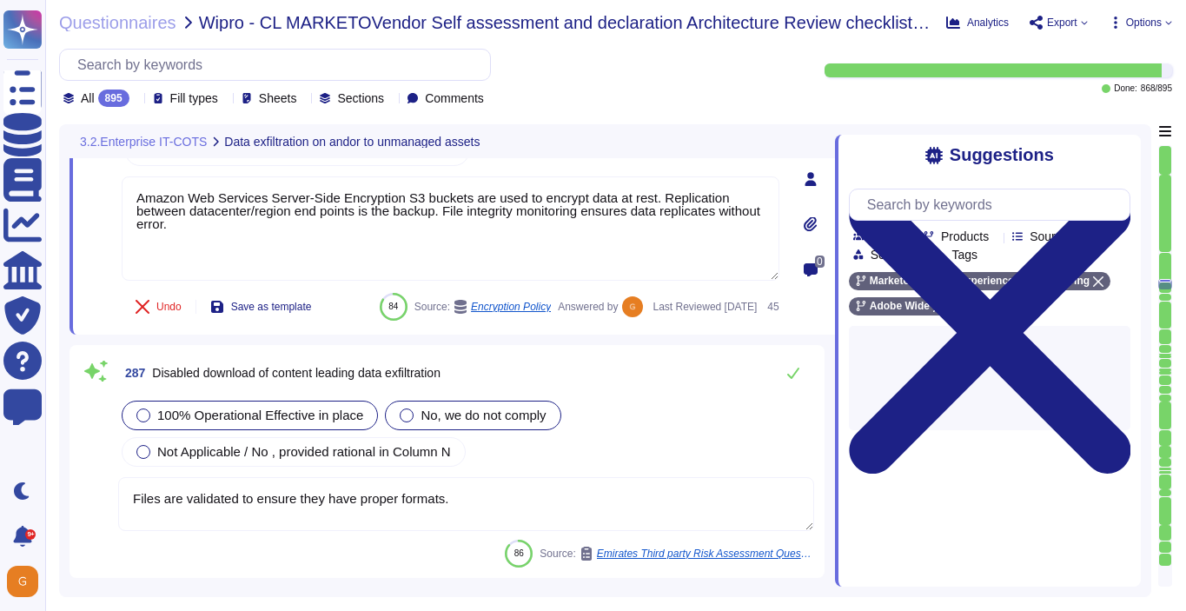
click at [291, 422] on span "100% Operational Effective in place" at bounding box center [260, 414] width 206 height 15
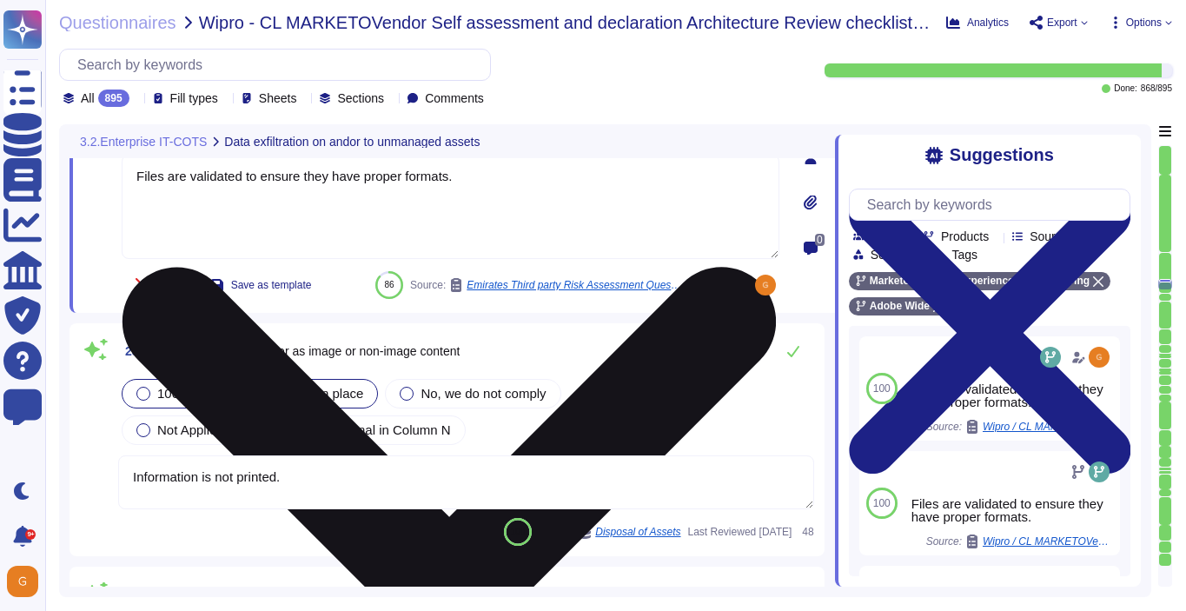
scroll to position [77816, 0]
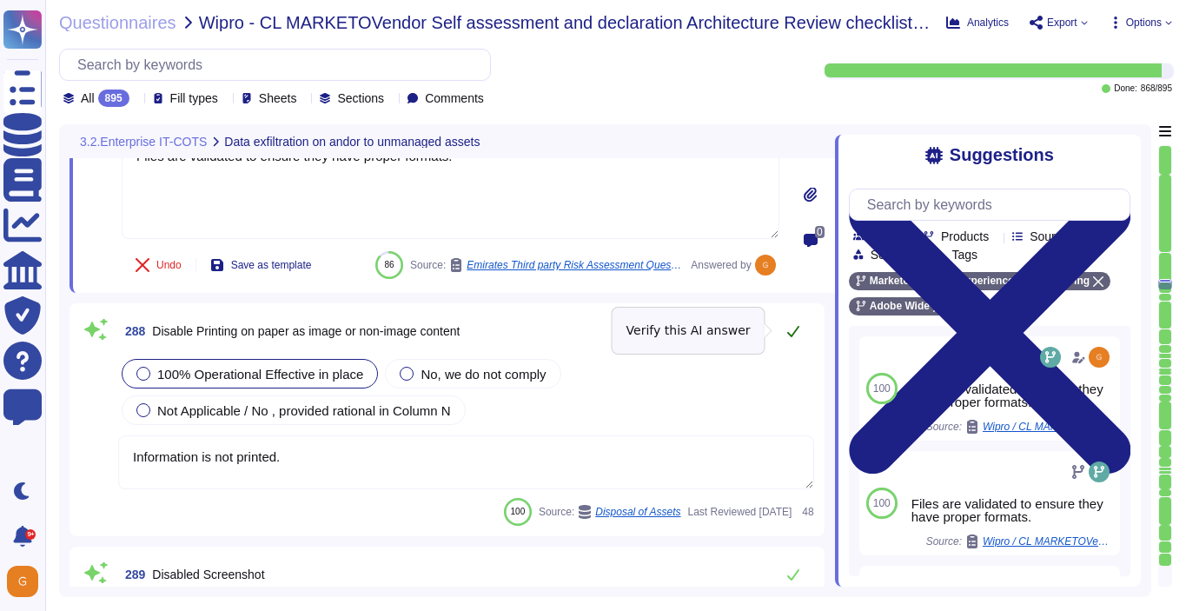
click at [797, 330] on icon at bounding box center [793, 331] width 14 height 14
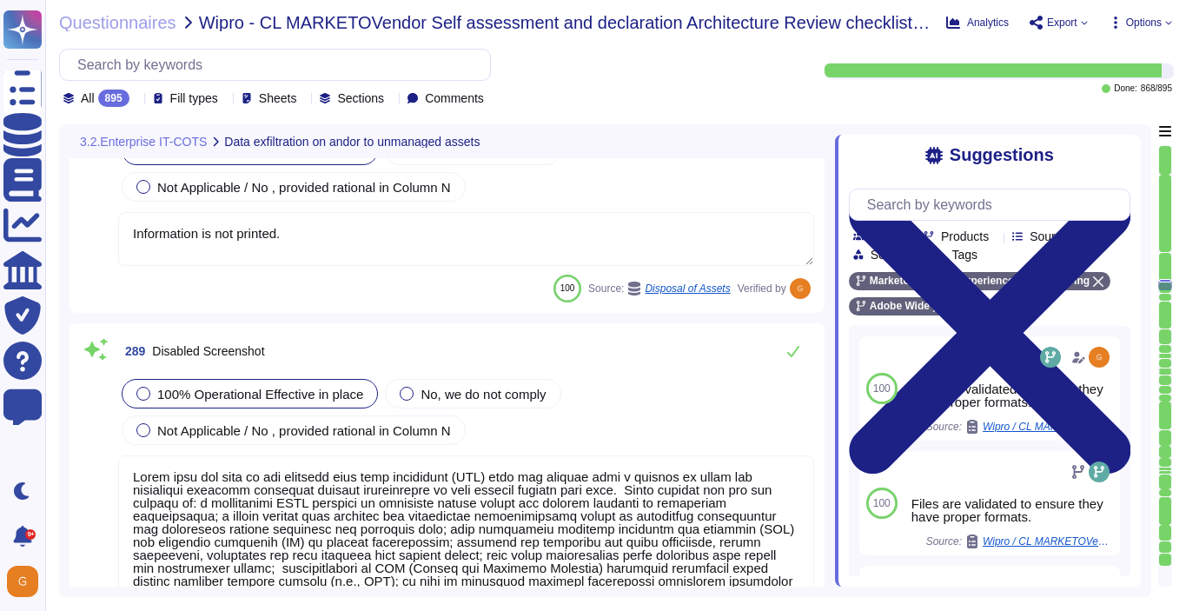
type textarea "Lorem ipsu dol sita co adi elitsedd eius temp incididunt (UTL) etdo mag aliquae…"
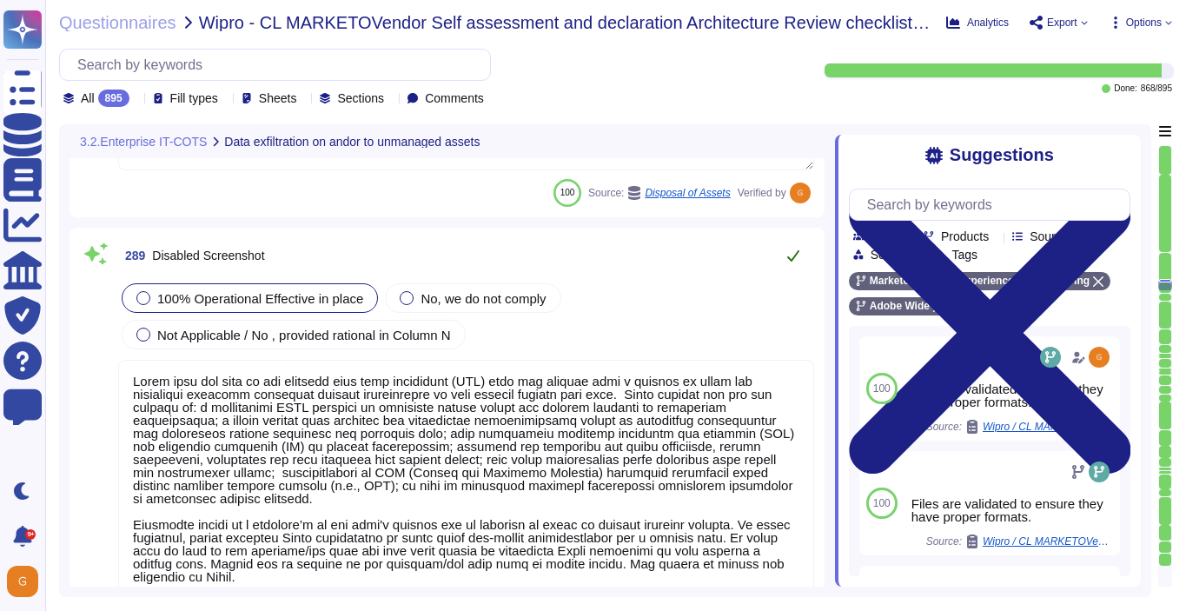
click at [797, 259] on icon at bounding box center [793, 255] width 14 height 14
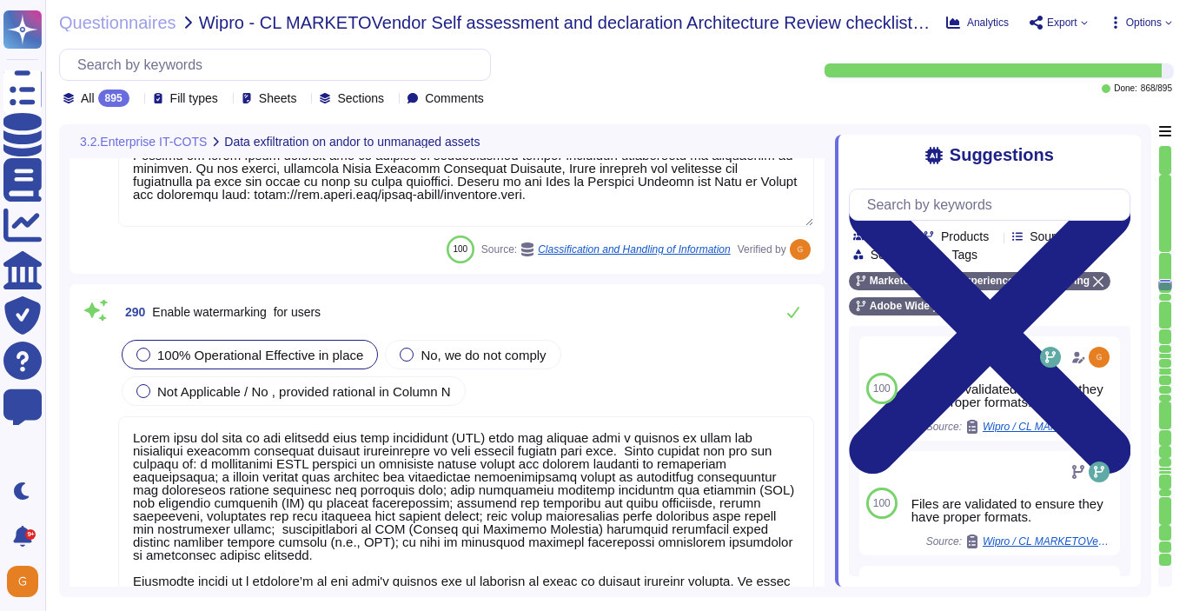
scroll to position [78622, 0]
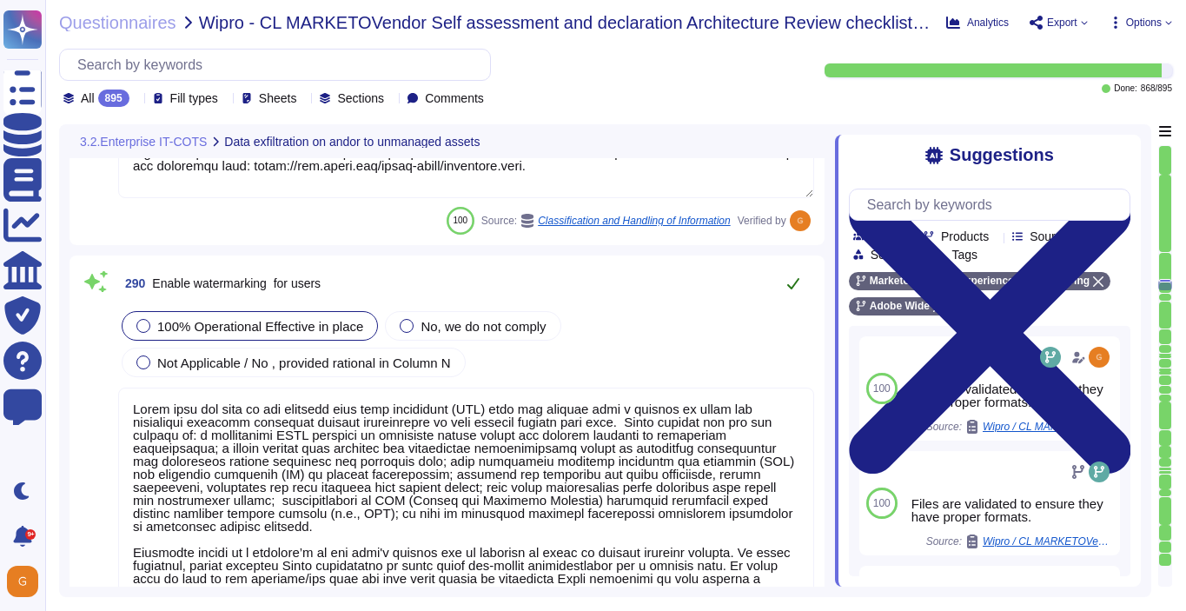
click at [796, 276] on icon at bounding box center [793, 283] width 14 height 14
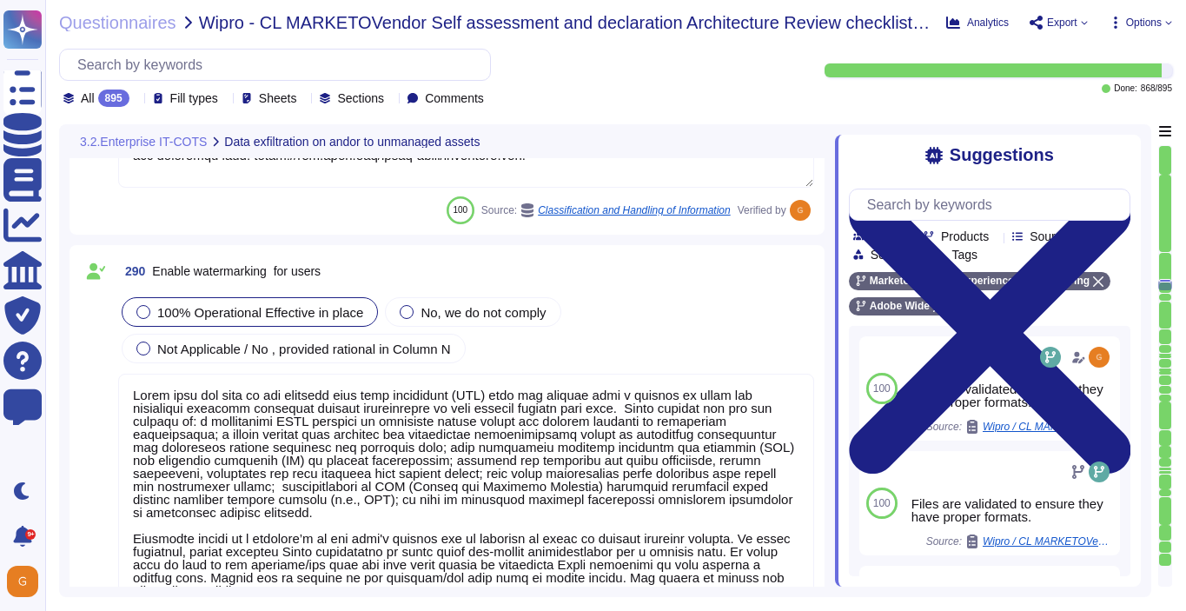
type textarea "Host-based and network firewalls are in place, as well as strict firewall polic…"
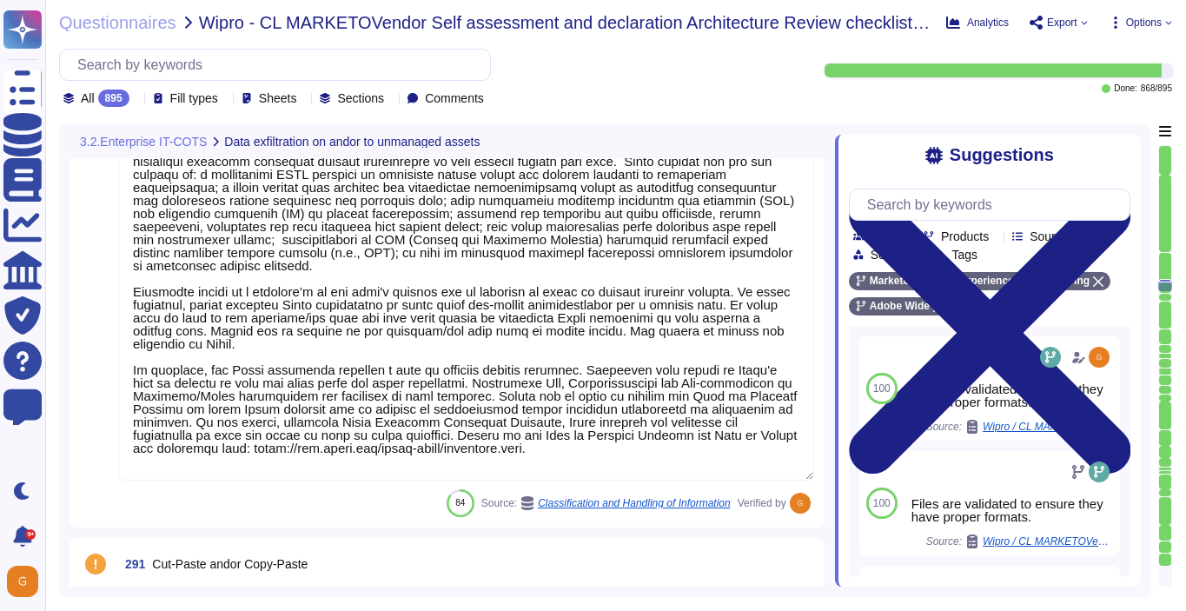
scroll to position [2, 0]
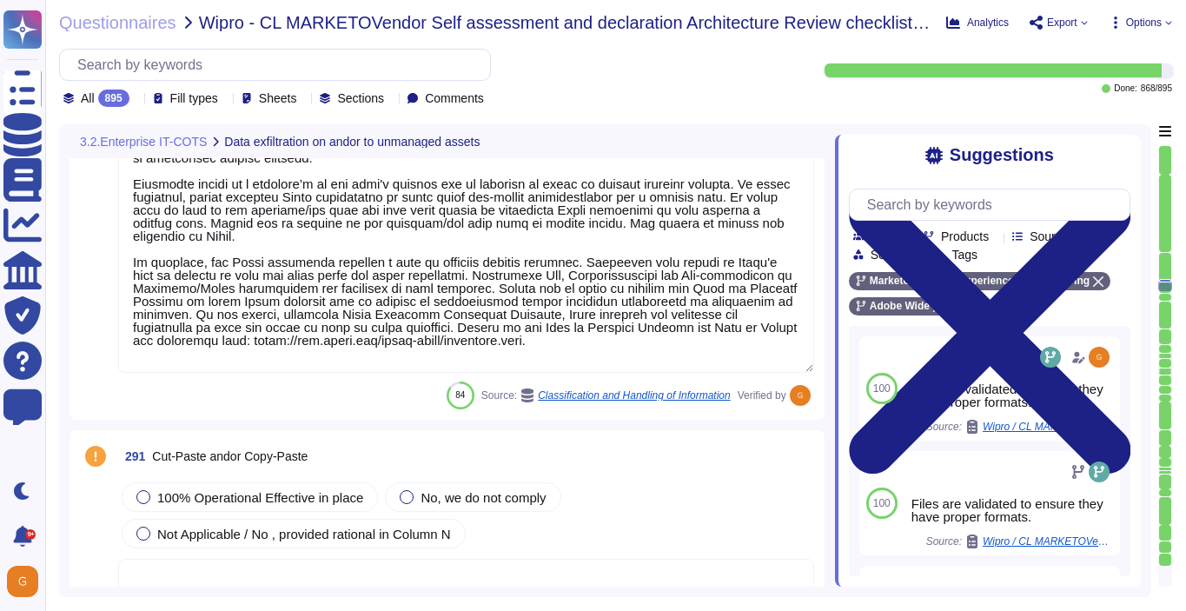
type textarea "Any connection requests from the production environment to the corporate networ…"
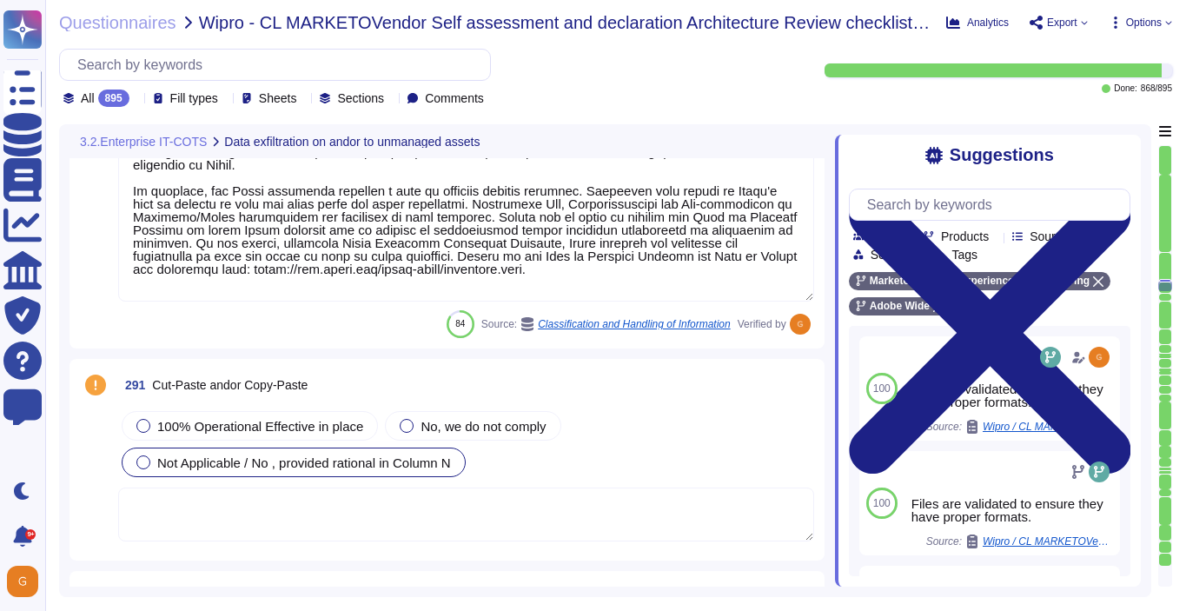
click at [346, 474] on div "Not Applicable / No , provided rational in Column N" at bounding box center [294, 462] width 344 height 30
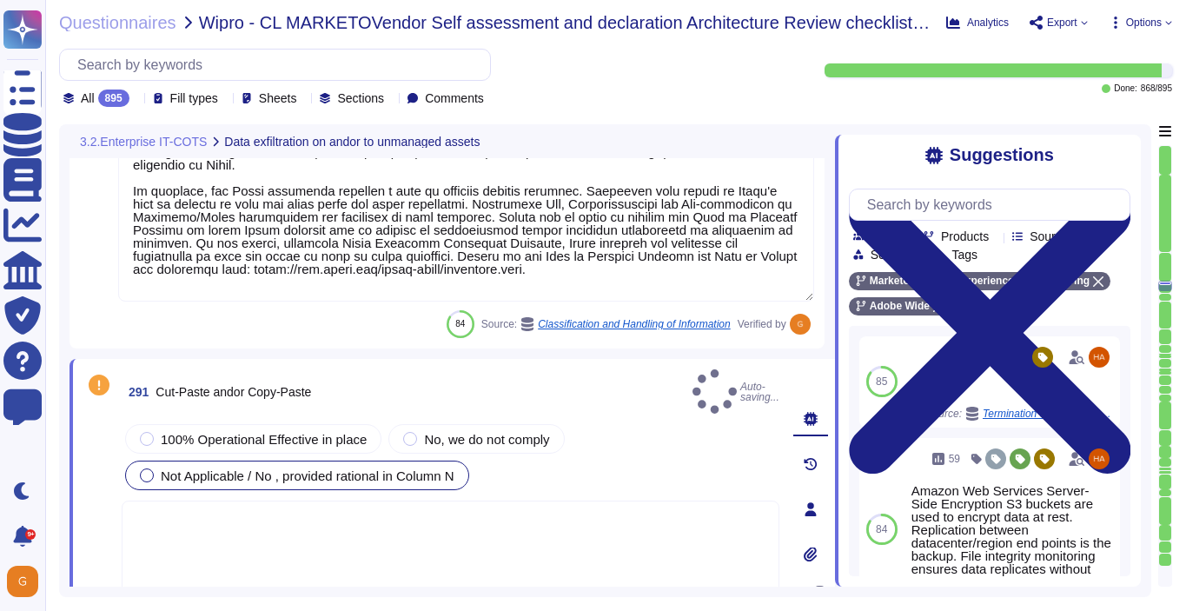
type textarea "Any connection requests from the production environment to the corporate networ…"
click at [297, 517] on textarea at bounding box center [451, 552] width 658 height 104
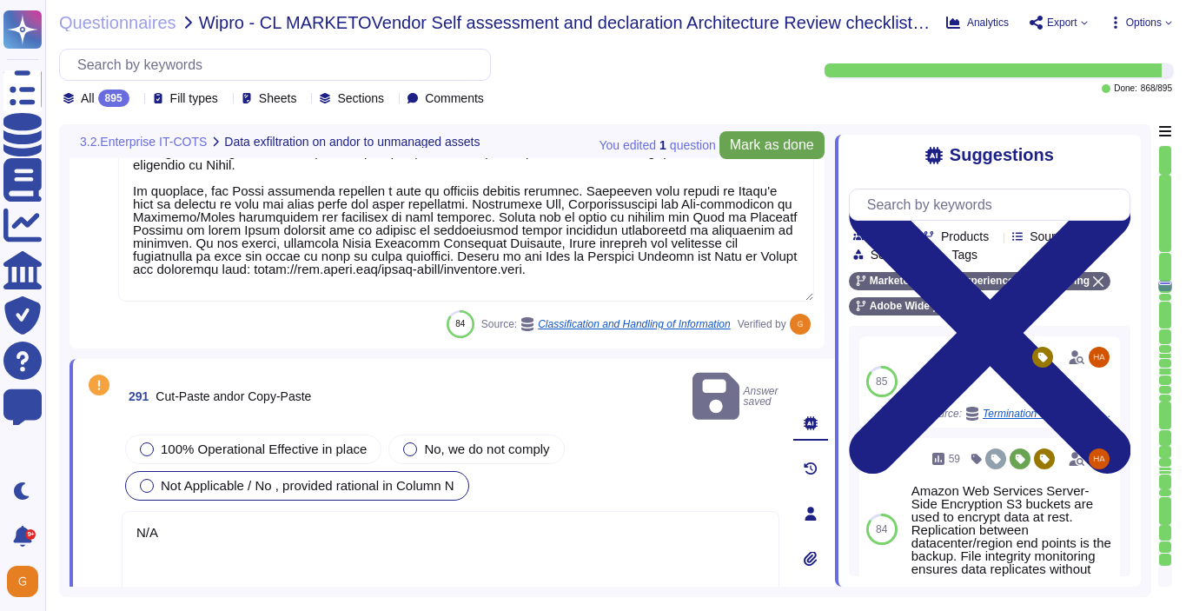
type textarea "N/A"
click at [765, 145] on span "Mark as done" at bounding box center [772, 145] width 84 height 14
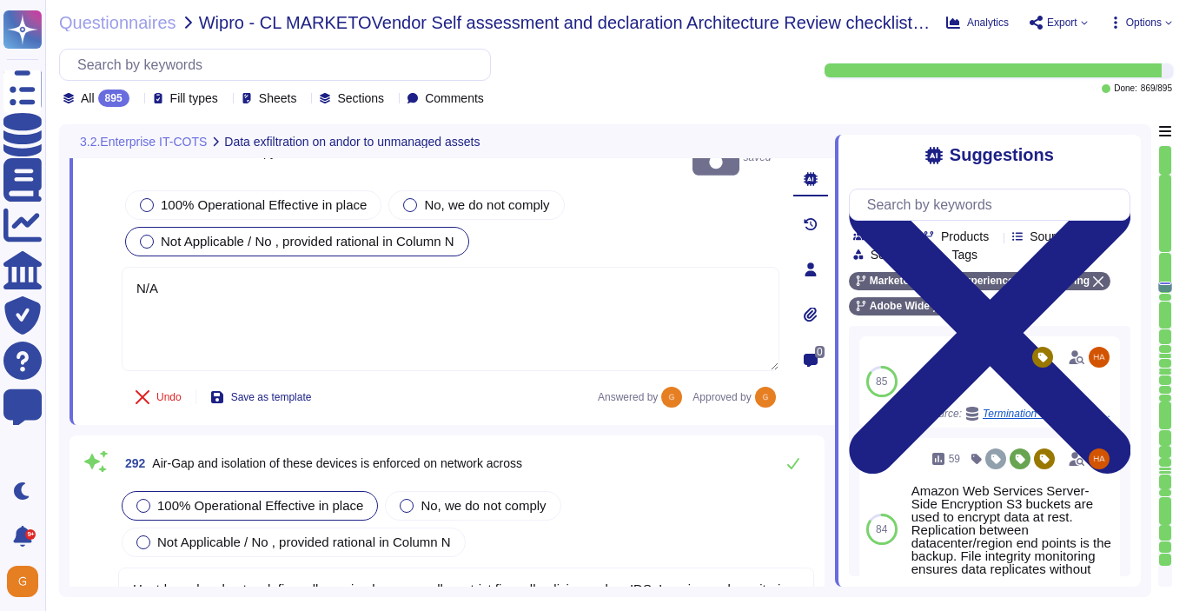
type textarea "Privileged accounts are stored and managed in an approved secrets management so…"
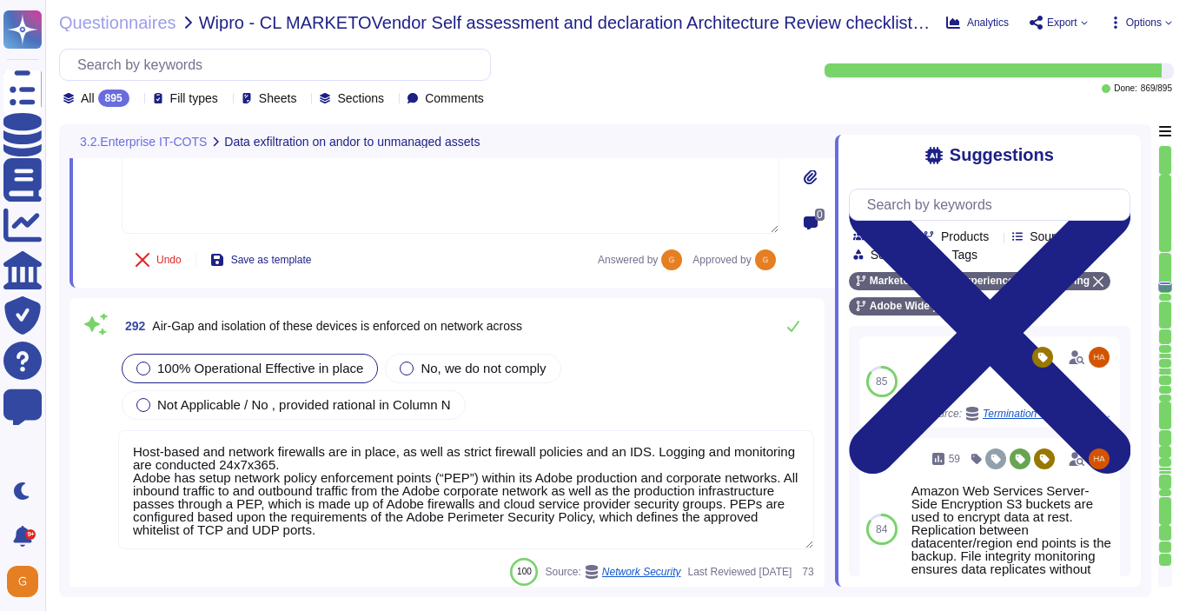
scroll to position [79454, 0]
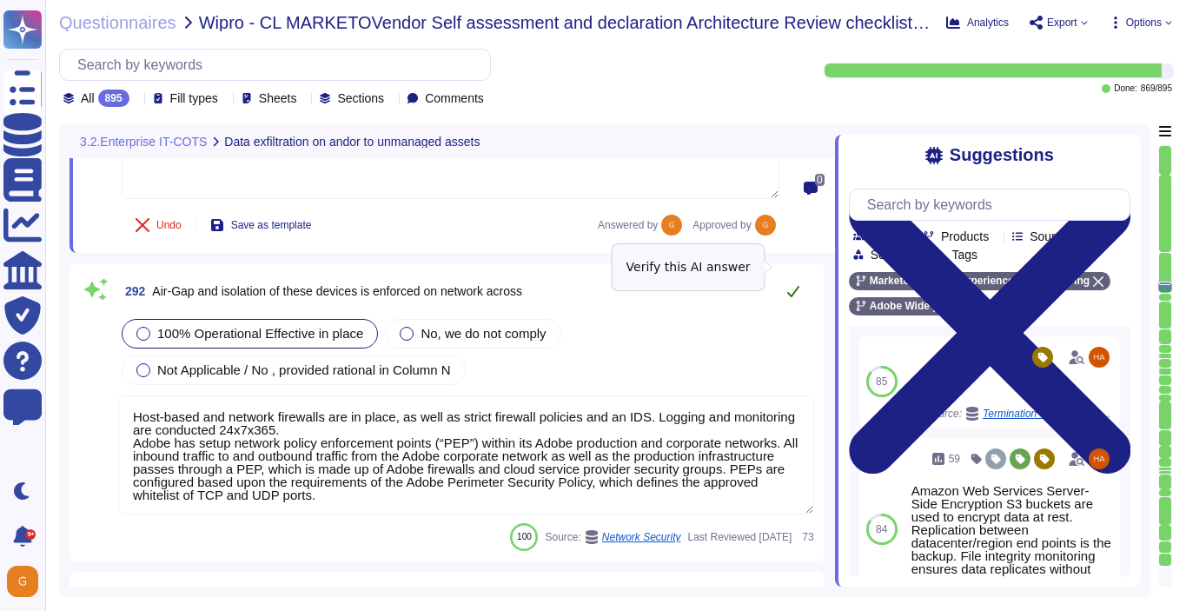
click at [791, 286] on icon at bounding box center [793, 291] width 12 height 11
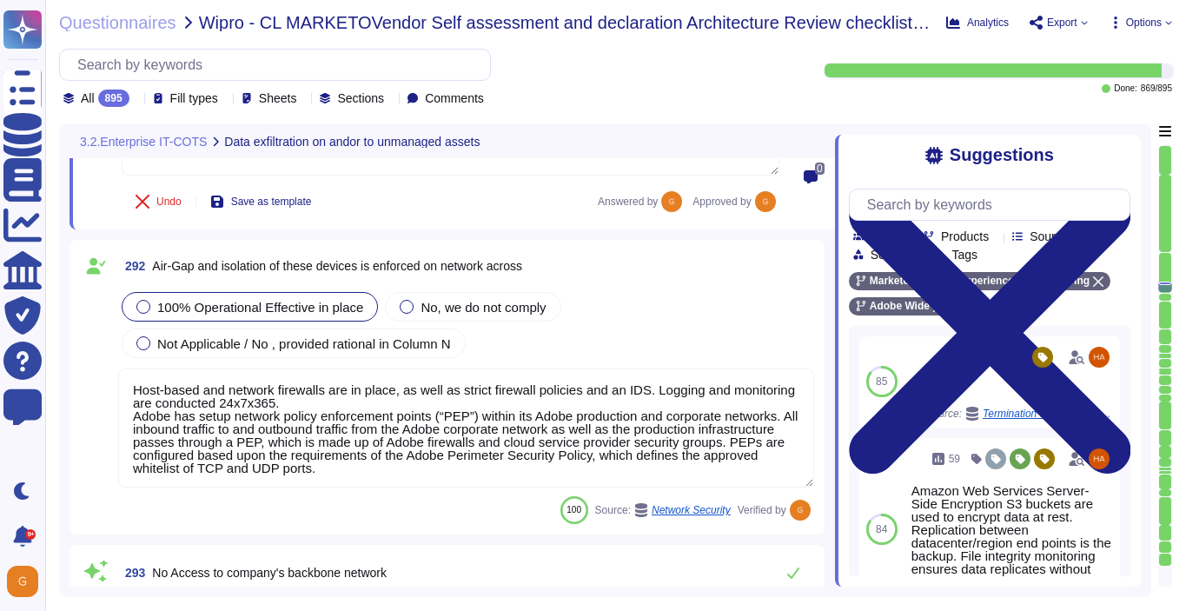
scroll to position [2, 0]
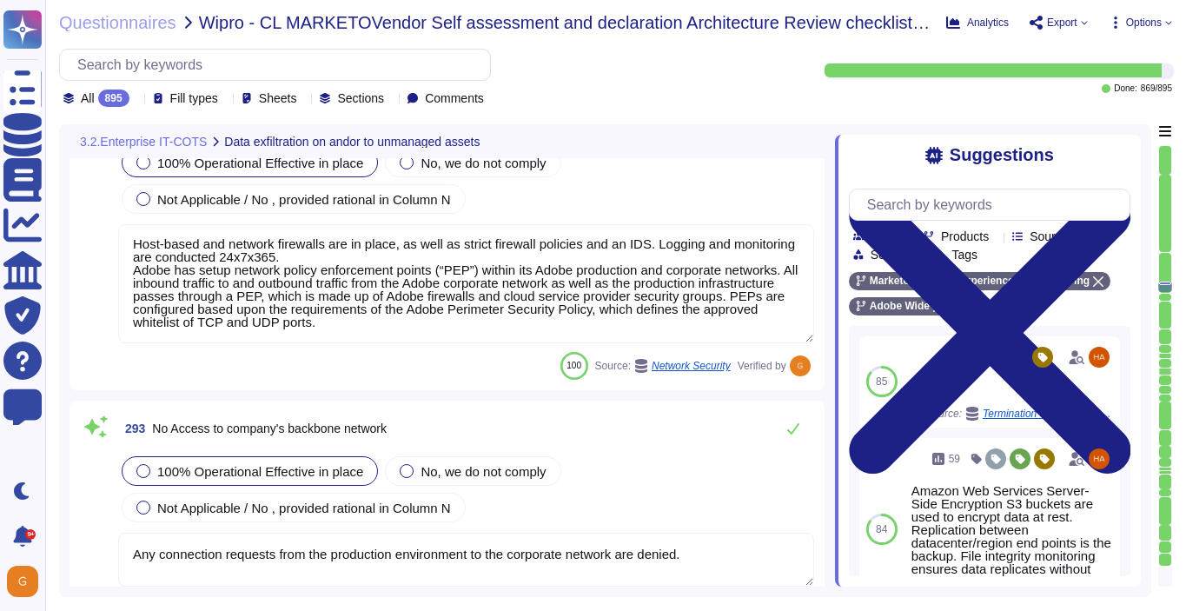
type textarea "In certain cases, de-identification techniques may be applied against Personal …"
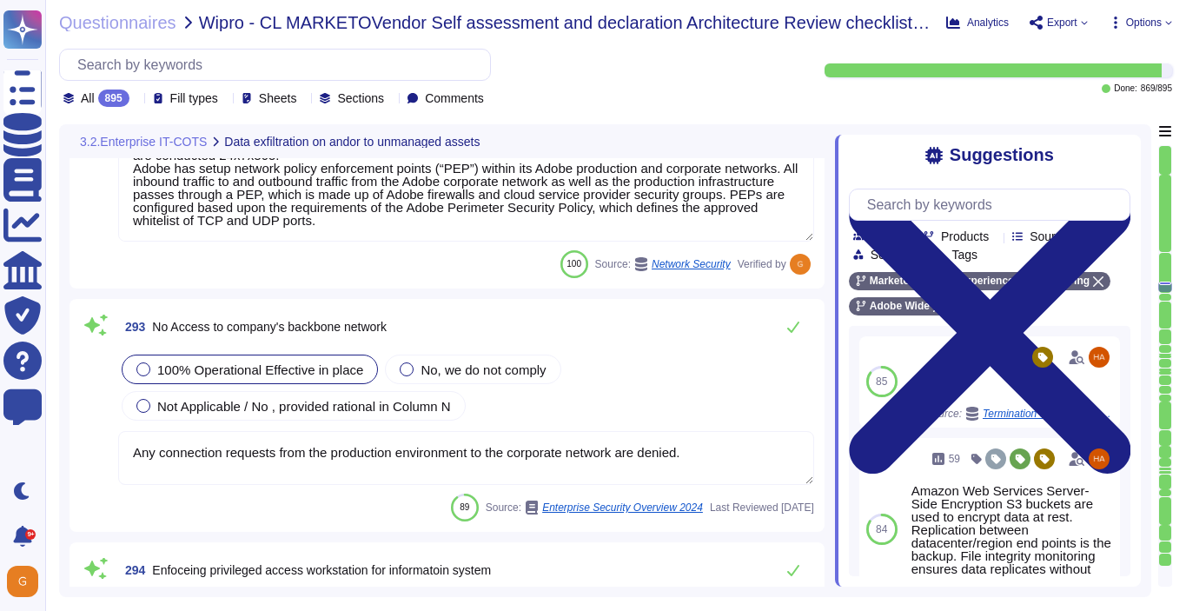
scroll to position [79702, 0]
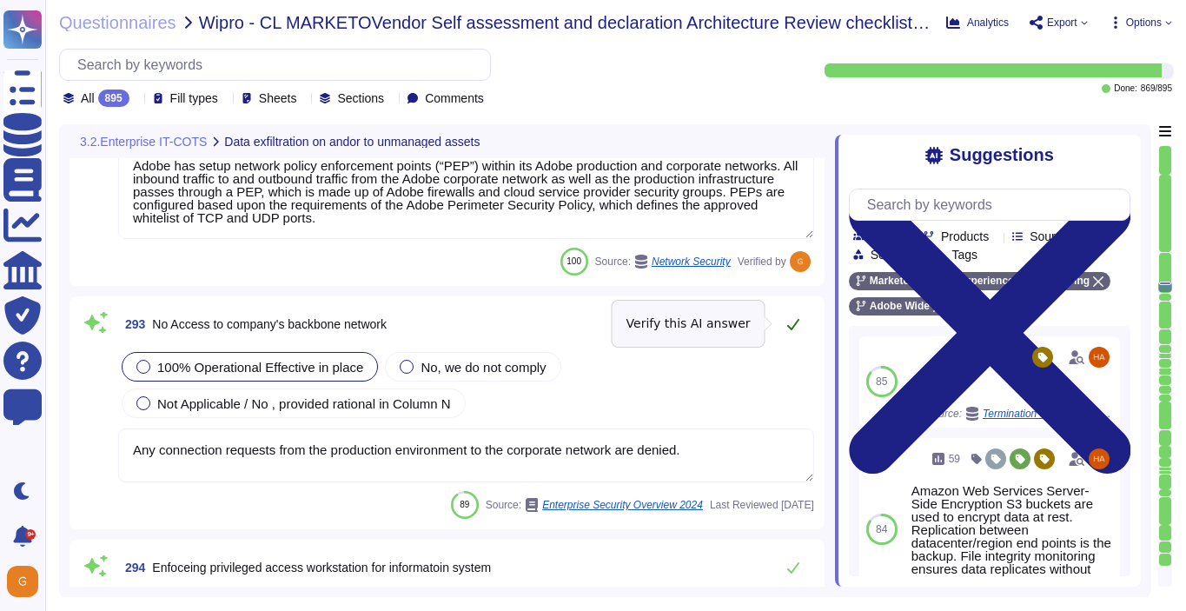
click at [795, 310] on button at bounding box center [793, 324] width 42 height 35
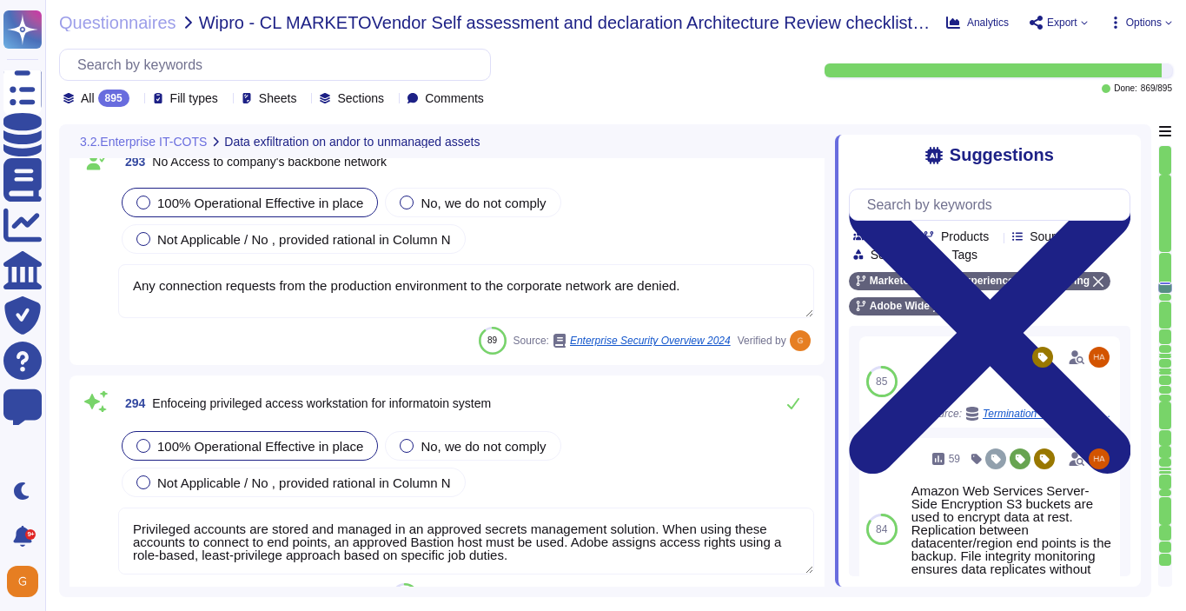
type textarea "Adobe has a Data Classification and Handling Standard governing this function. …"
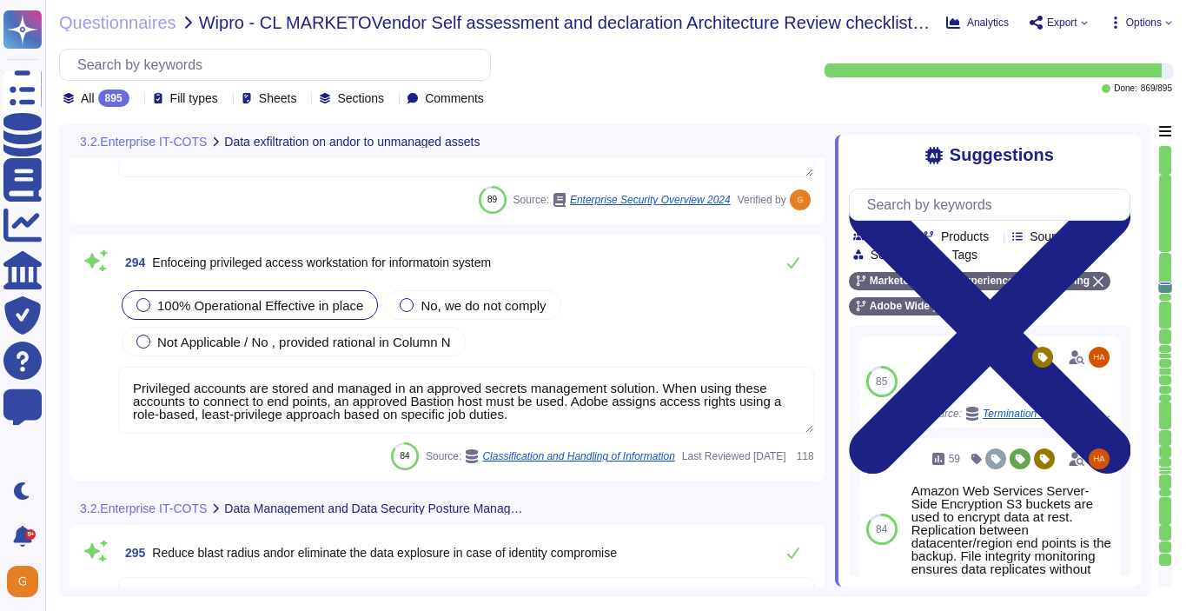
scroll to position [80009, 0]
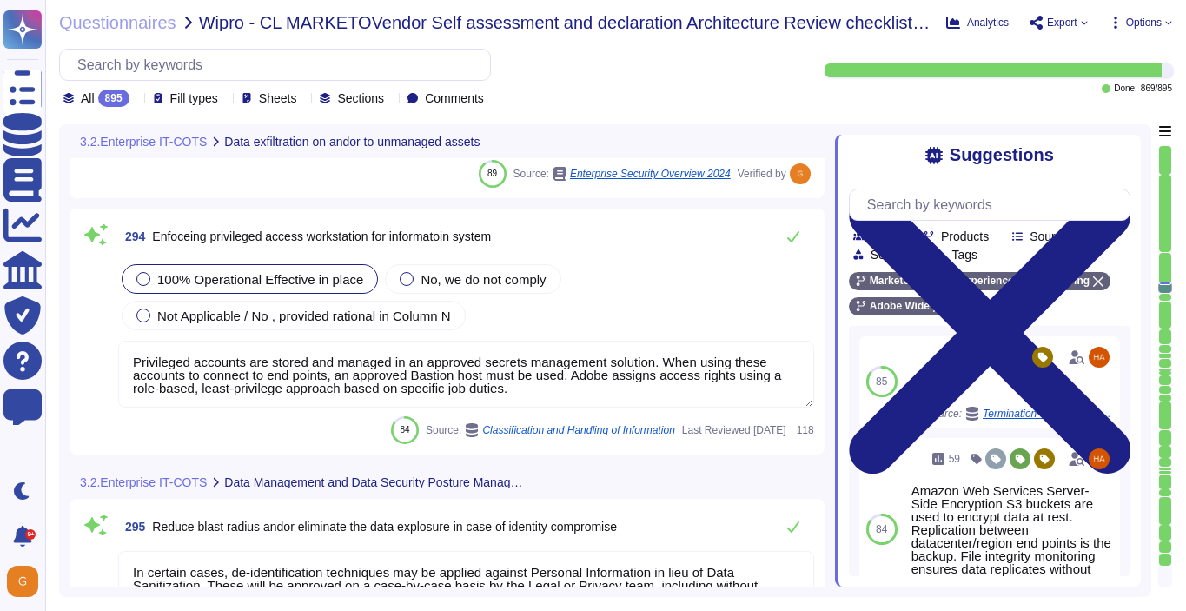
type textarea "Customer Data will be maintained and/or deleted in accordance with the Agreemen…"
